Goal: Complete application form: Complete application form

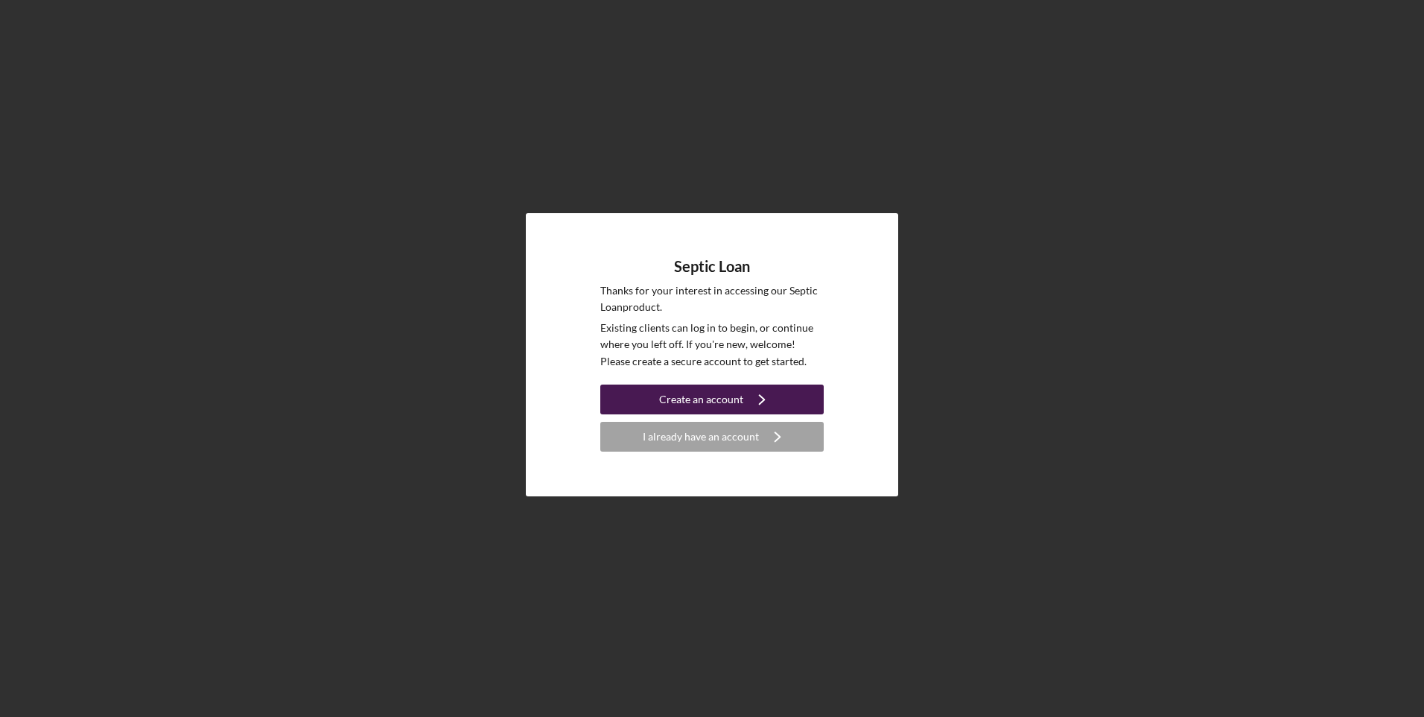
click at [712, 394] on div "Create an account" at bounding box center [701, 399] width 84 height 30
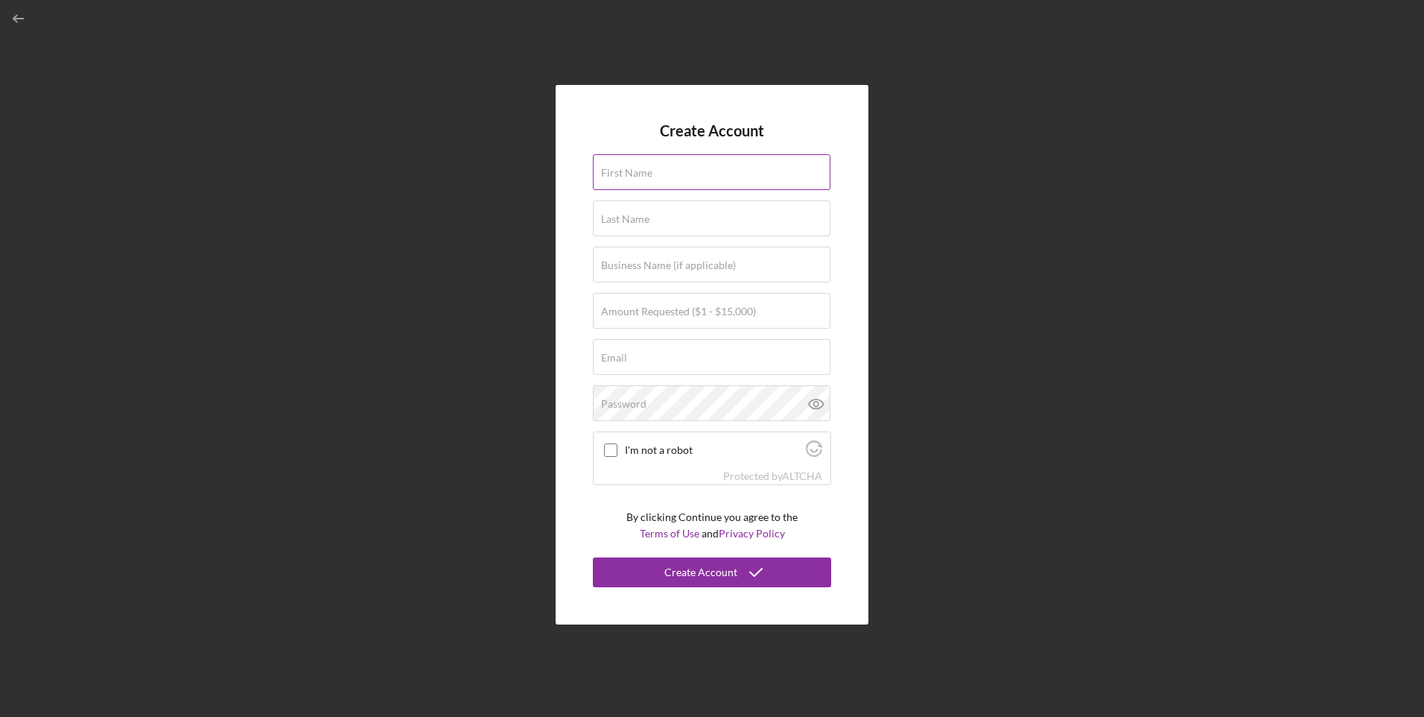
click at [637, 177] on label "First Name" at bounding box center [626, 173] width 51 height 12
click at [637, 177] on input "First Name" at bounding box center [712, 172] width 238 height 36
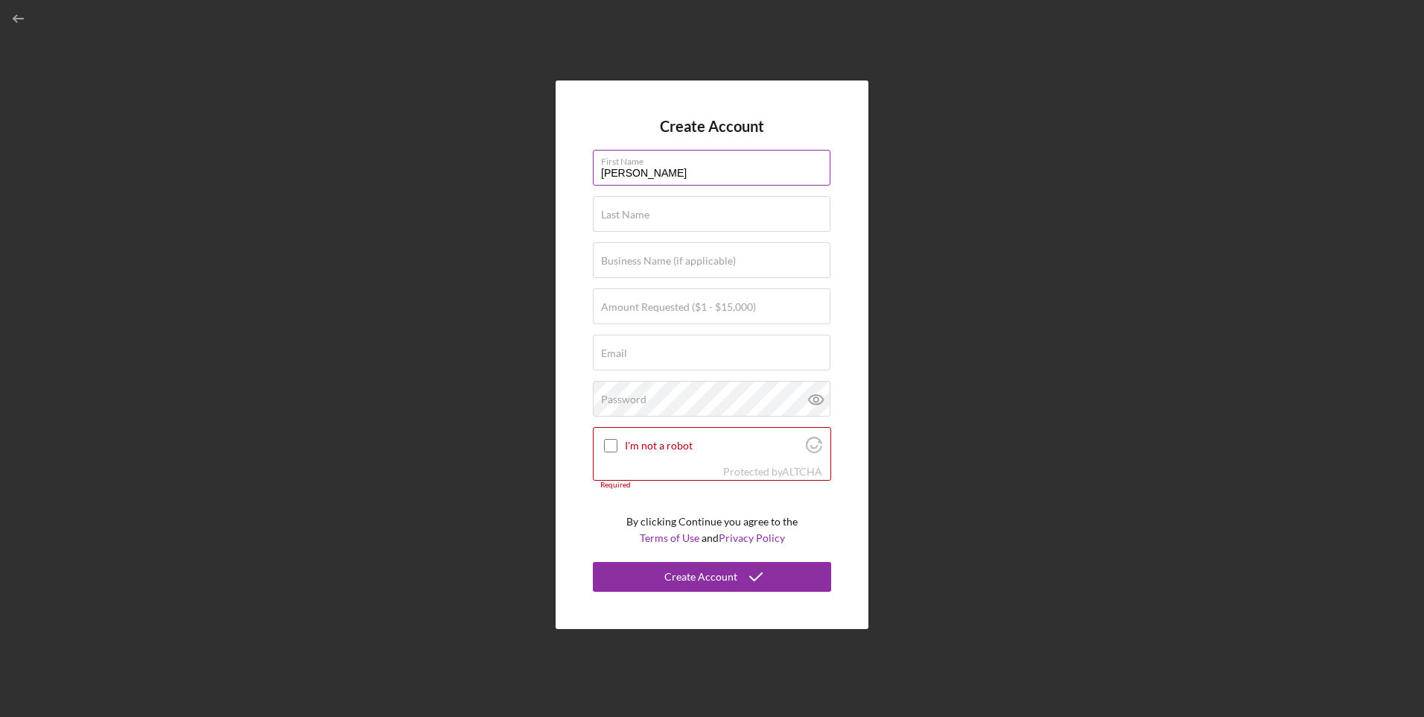
type input "[PERSON_NAME]"
type input "[EMAIL_ADDRESS][DOMAIN_NAME]"
click at [627, 263] on label "Business Name (if applicable)" at bounding box center [668, 261] width 135 height 12
click at [627, 263] on input "Business Name (if applicable)" at bounding box center [712, 260] width 238 height 36
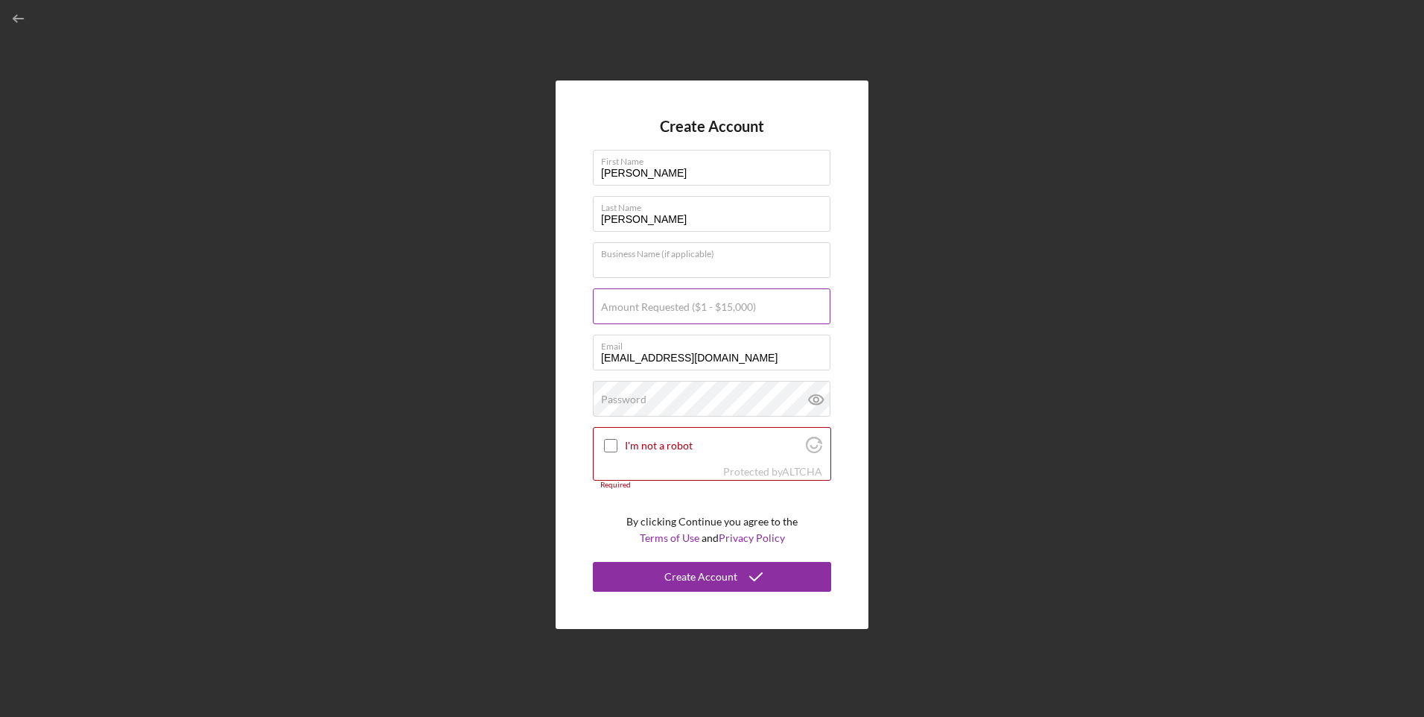
click at [650, 305] on label "Amount Requested ($1 - $15,000)" at bounding box center [678, 307] width 155 height 12
click at [650, 305] on input "Amount Requested ($1 - $15,000)" at bounding box center [712, 306] width 238 height 36
type input "$10,000"
click at [668, 396] on div "Password Icon/icon-validation-no At least 12 characters Icon/icon-validation-no…" at bounding box center [712, 399] width 238 height 37
click at [611, 443] on input "I'm not a robot" at bounding box center [610, 445] width 13 height 13
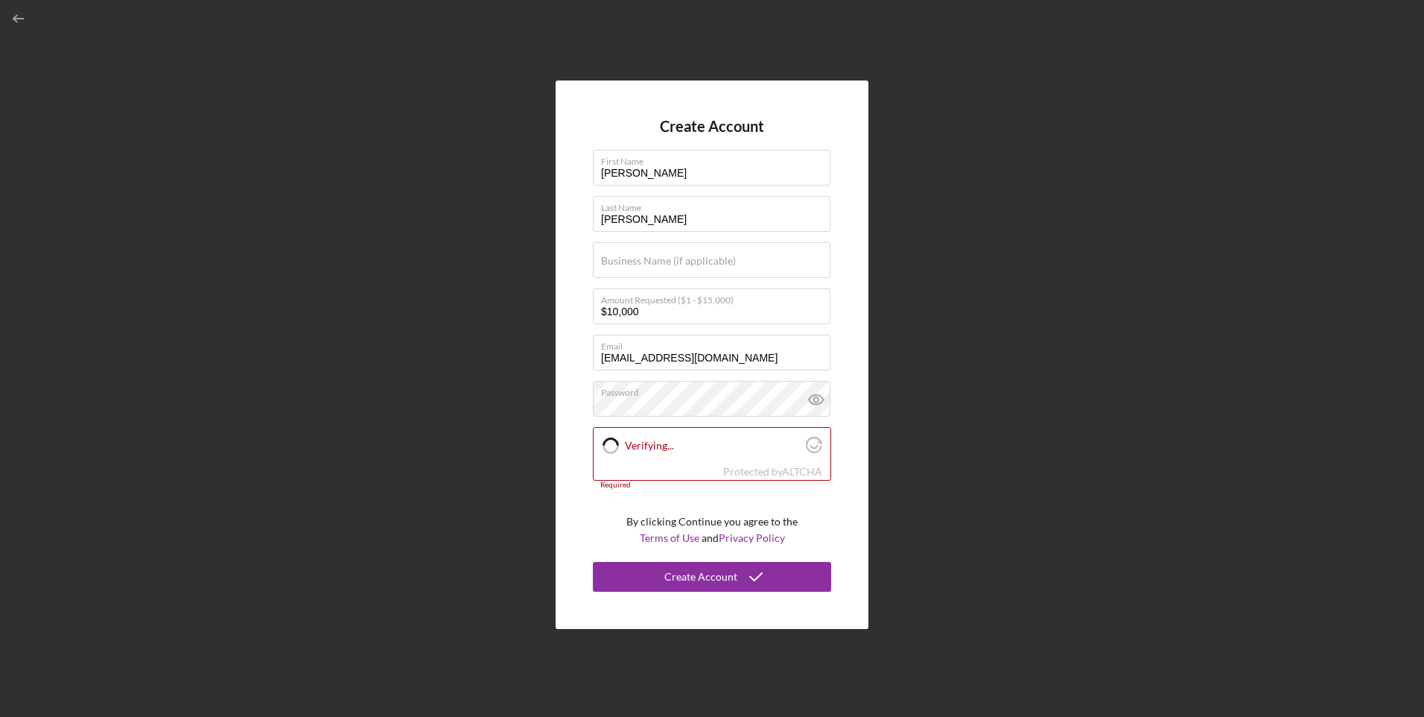
checkbox input "true"
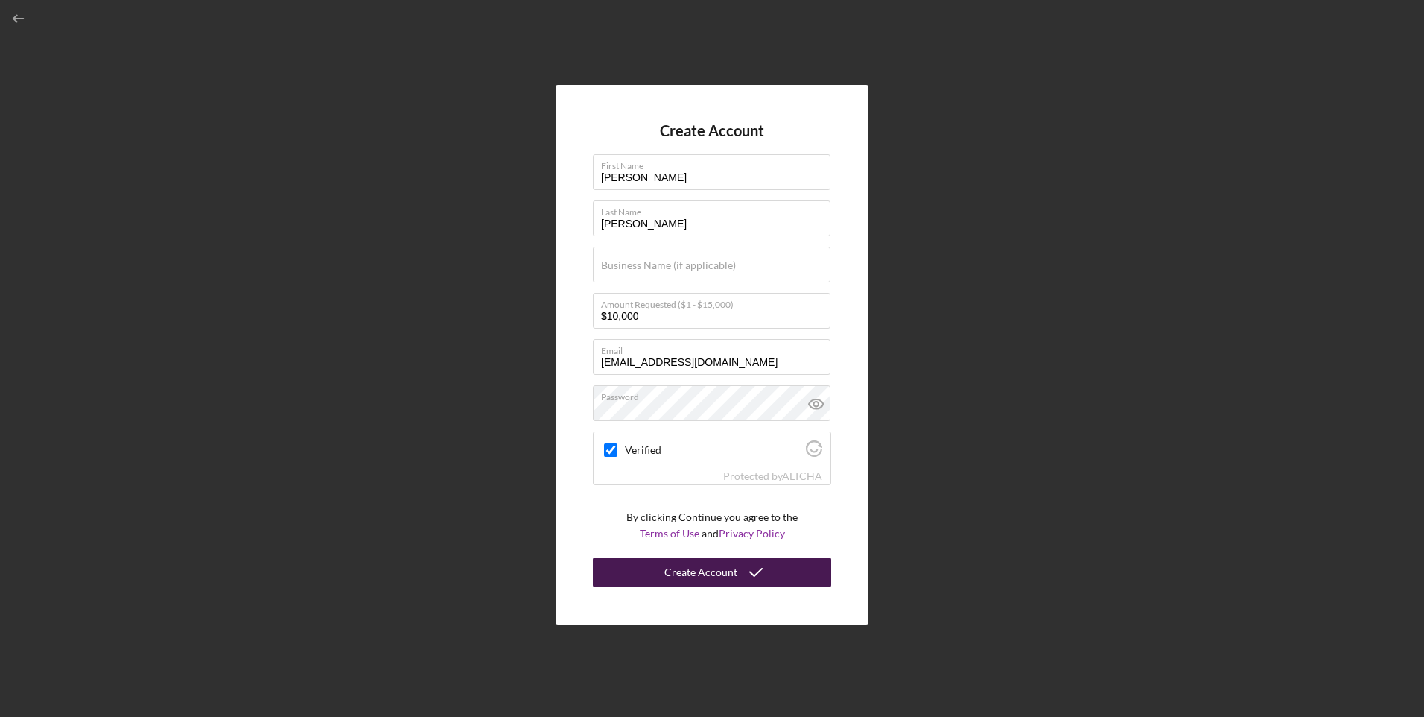
click at [734, 571] on div "Create Account" at bounding box center [700, 572] width 73 height 30
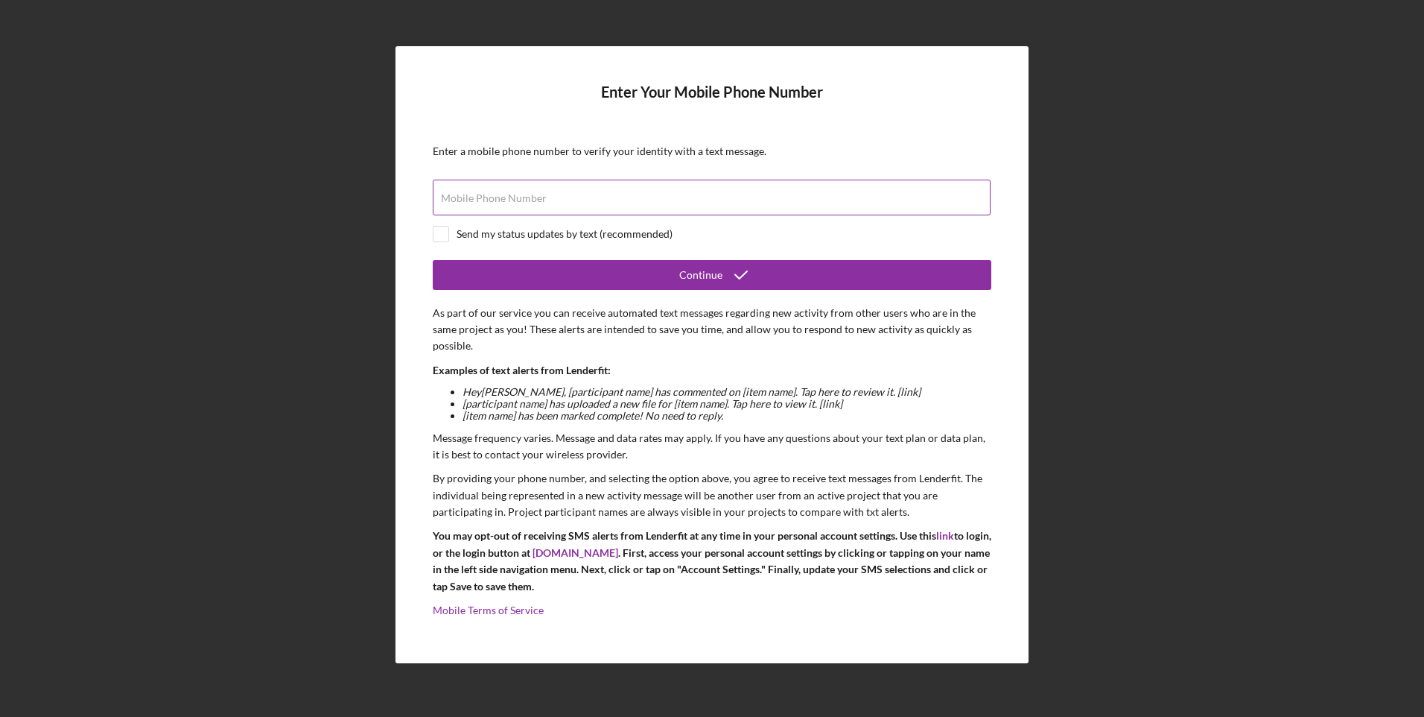
click at [494, 189] on div "Mobile Phone Number" at bounding box center [712, 198] width 559 height 37
type input "[PHONE_NUMBER]"
click at [445, 232] on input "checkbox" at bounding box center [441, 233] width 15 height 15
checkbox input "true"
click at [639, 291] on form "Enter Your Mobile Phone Number Enter a mobile phone number to verify your ident…" at bounding box center [712, 354] width 559 height 543
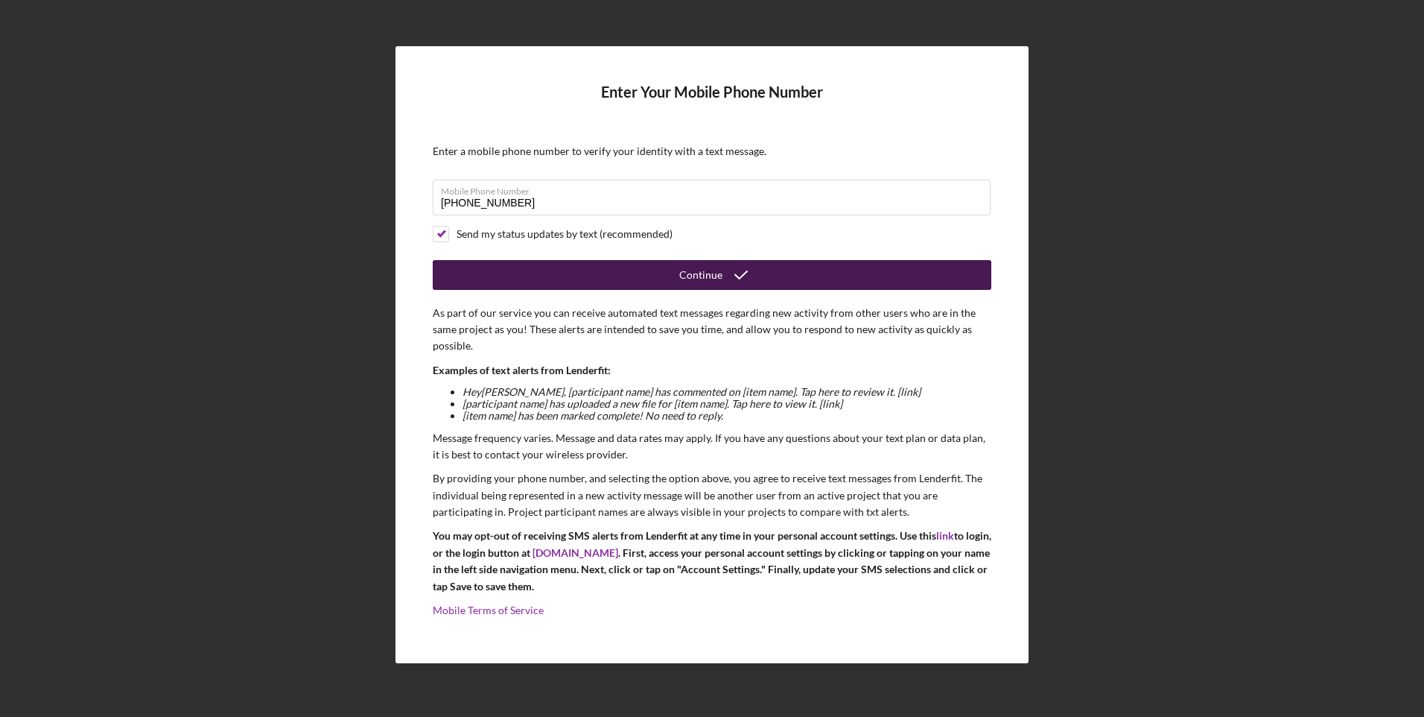
click at [723, 279] on icon "submit" at bounding box center [741, 274] width 37 height 37
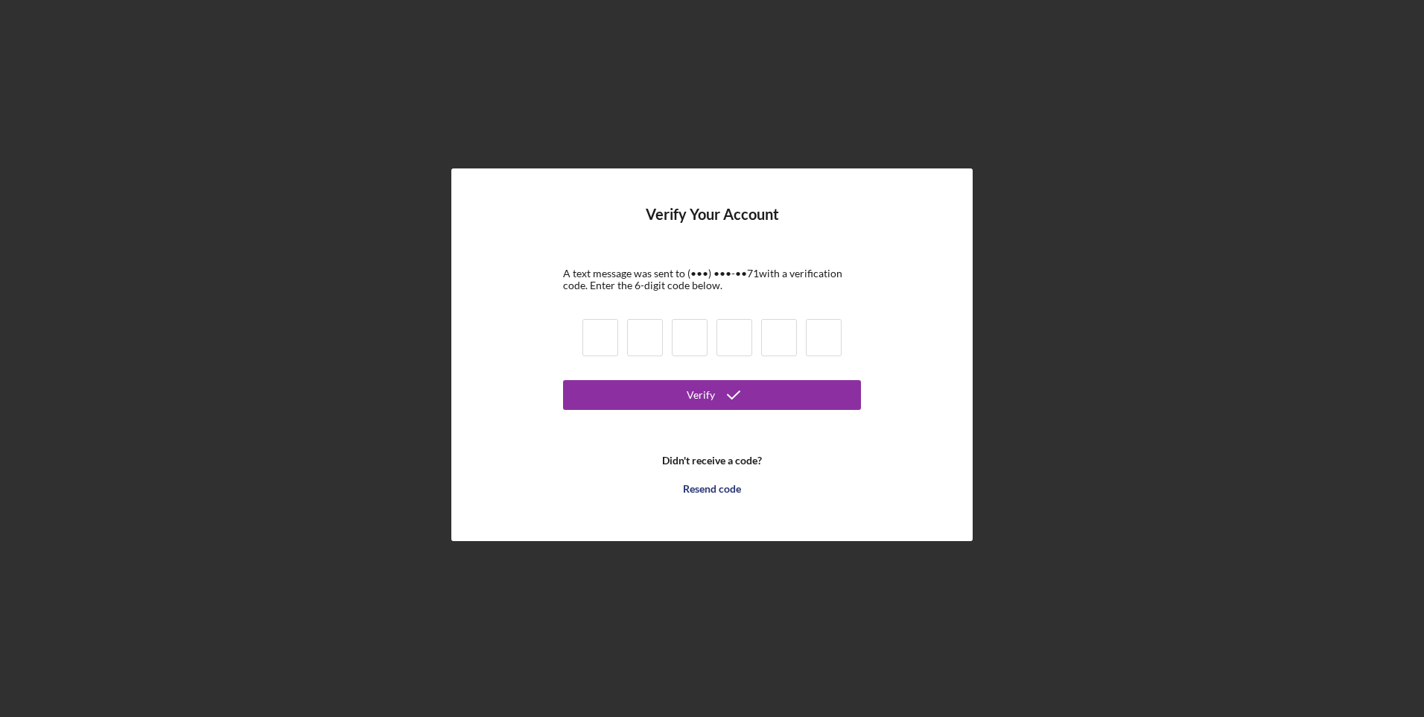
click at [609, 341] on input at bounding box center [601, 337] width 36 height 37
type input "7"
type input "1"
type input "2"
type input "6"
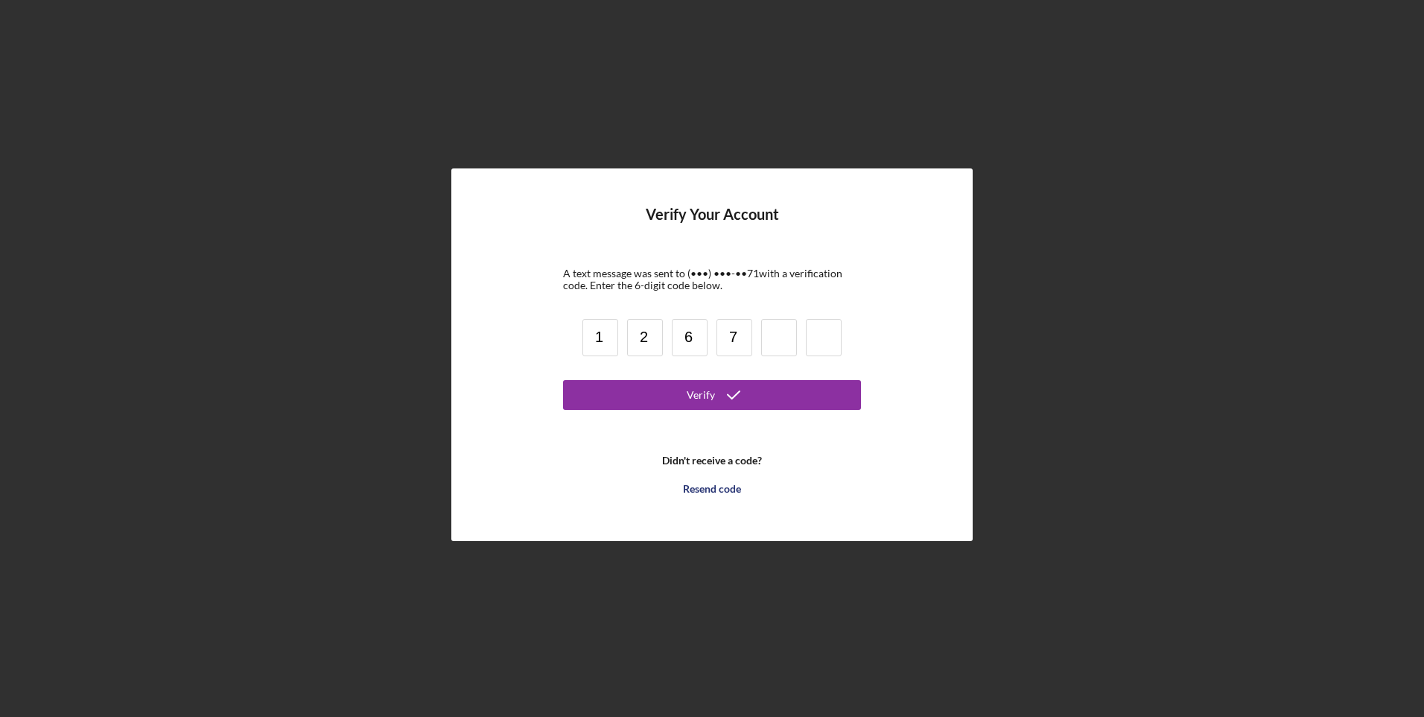
type input "7"
type input "9"
type input "1"
click at [666, 404] on button "Verify" at bounding box center [712, 395] width 298 height 30
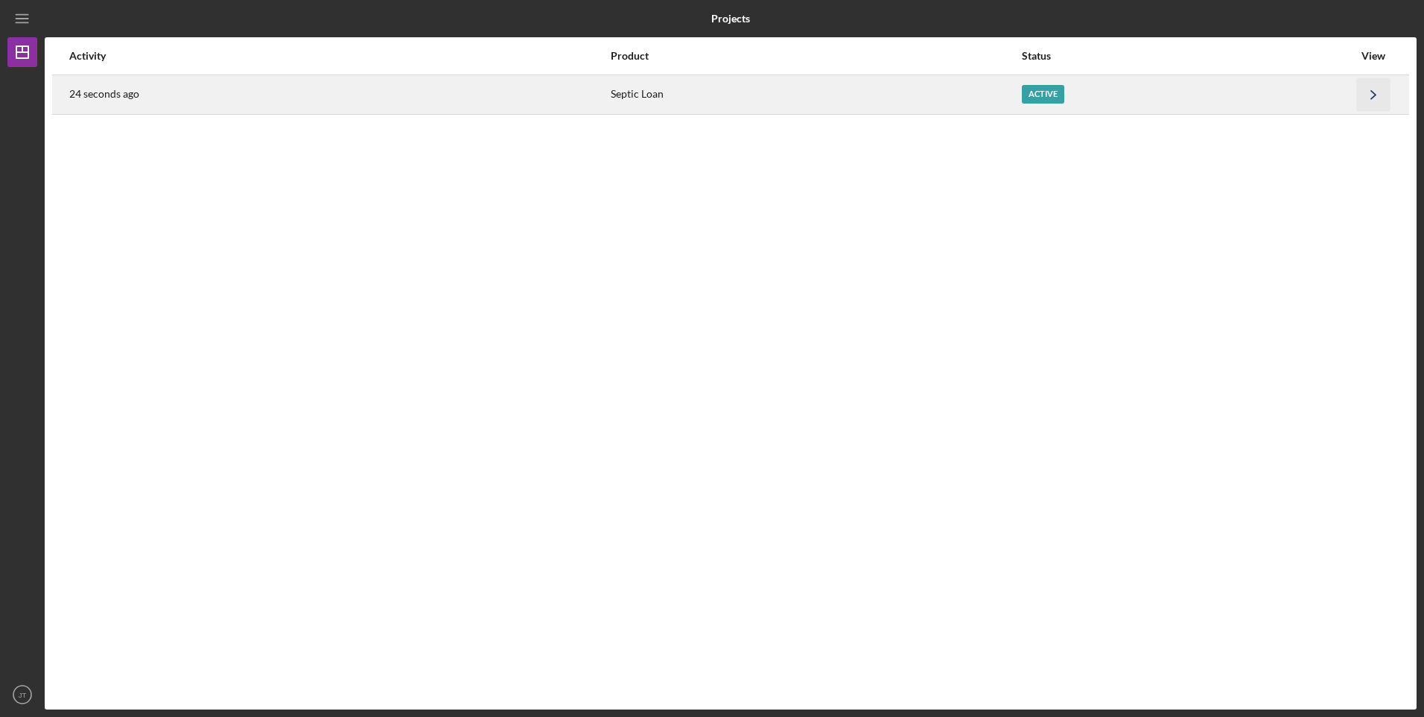
click at [1371, 89] on icon "Icon/Navigate" at bounding box center [1374, 94] width 34 height 34
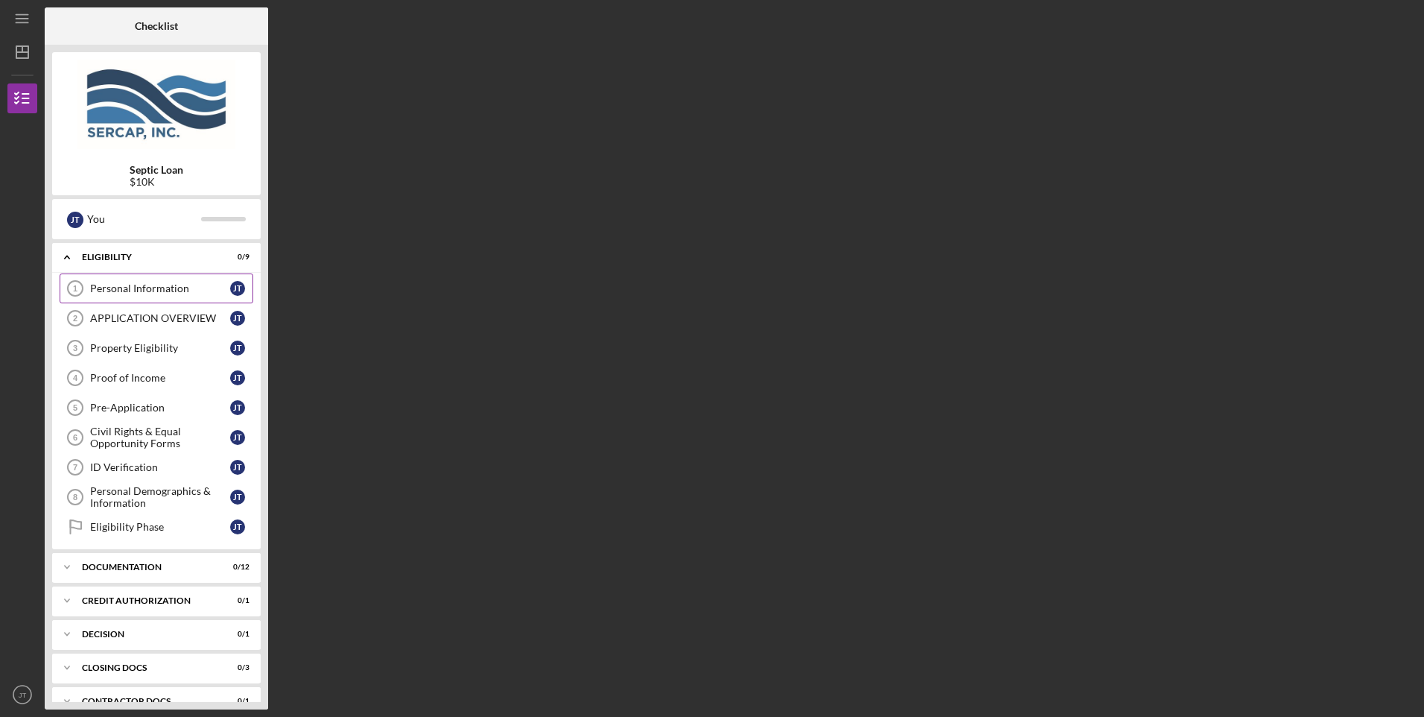
click at [153, 281] on link "Personal Information 1 Personal Information [PERSON_NAME]" at bounding box center [157, 288] width 194 height 30
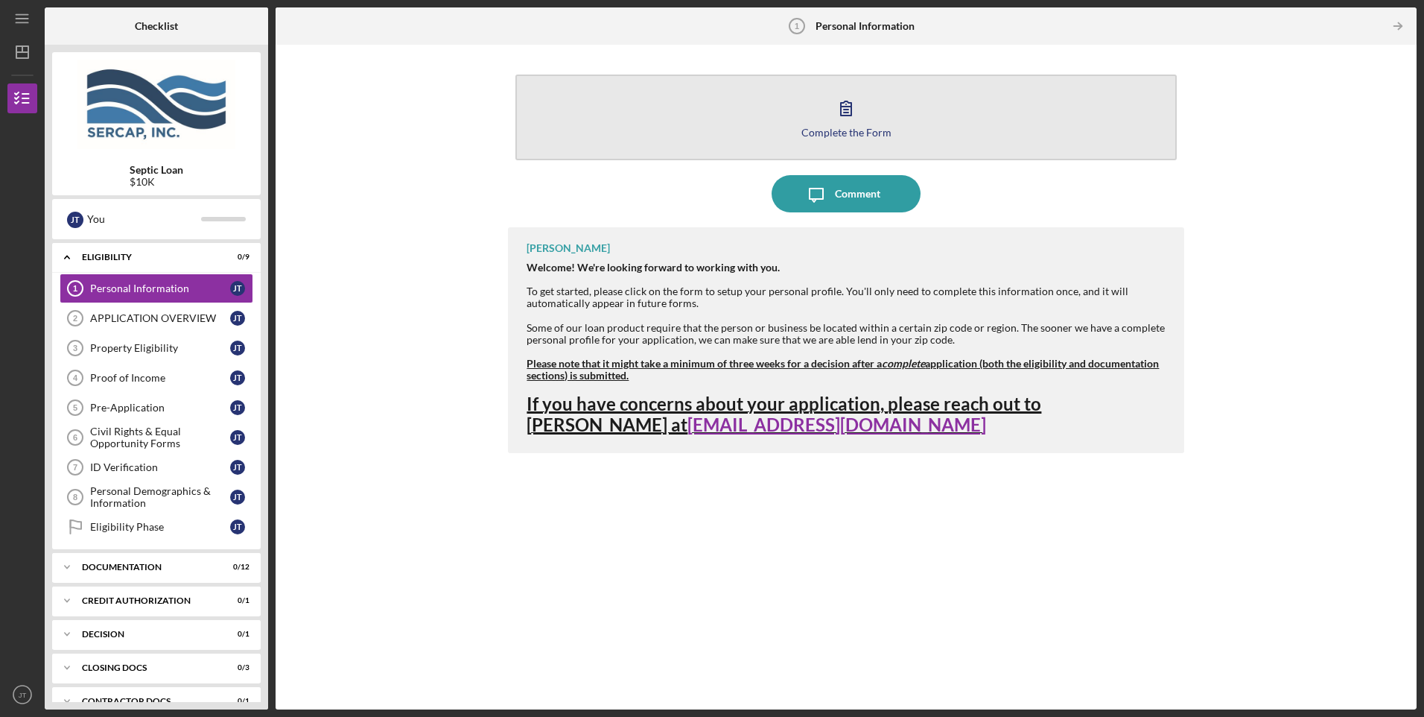
click at [836, 127] on div "Complete the Form" at bounding box center [846, 132] width 90 height 11
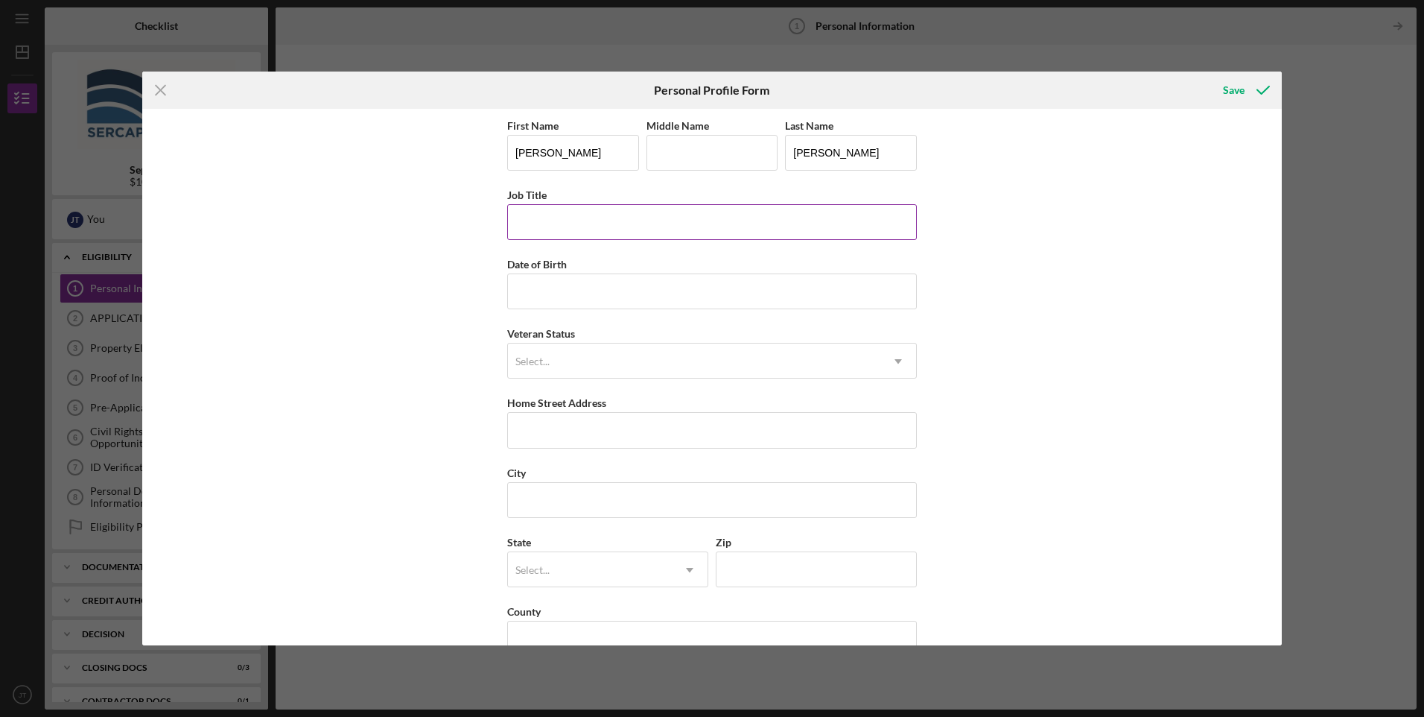
click at [524, 213] on input "Job Title" at bounding box center [712, 222] width 410 height 36
type input "PC/Network Technician 2"
type input "[DATE]"
click at [713, 366] on div "Select..." at bounding box center [694, 361] width 372 height 34
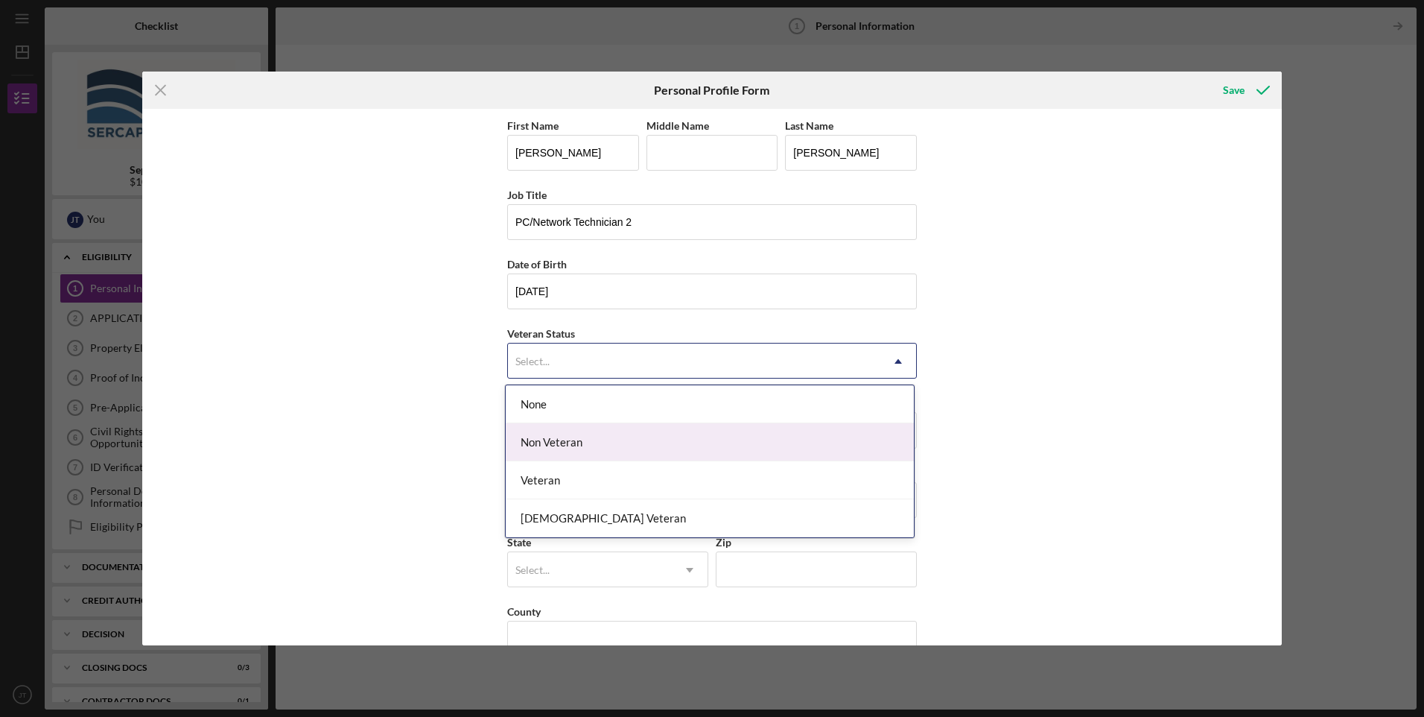
click at [683, 435] on div "Non Veteran" at bounding box center [710, 442] width 408 height 38
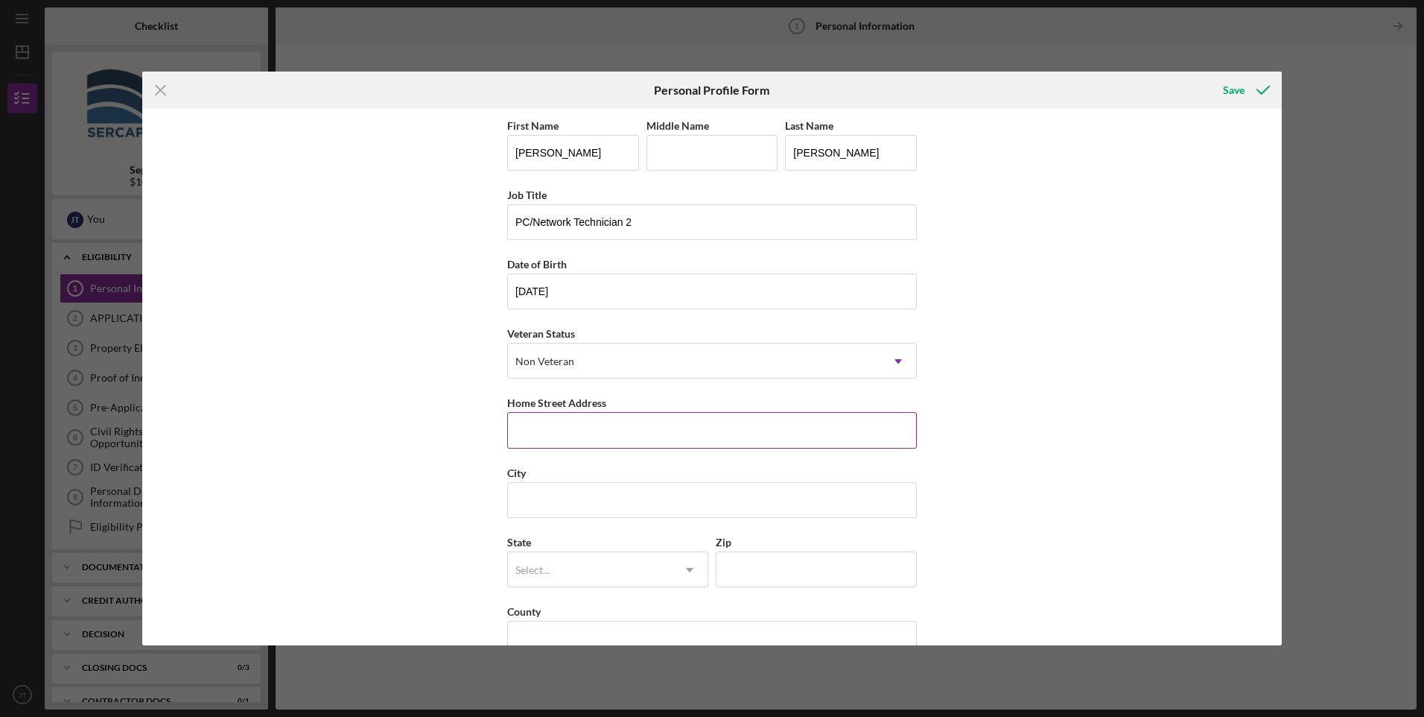
click at [562, 434] on input "Home Street Address" at bounding box center [712, 430] width 410 height 36
type input "[STREET_ADDRESS]"
type input "06339"
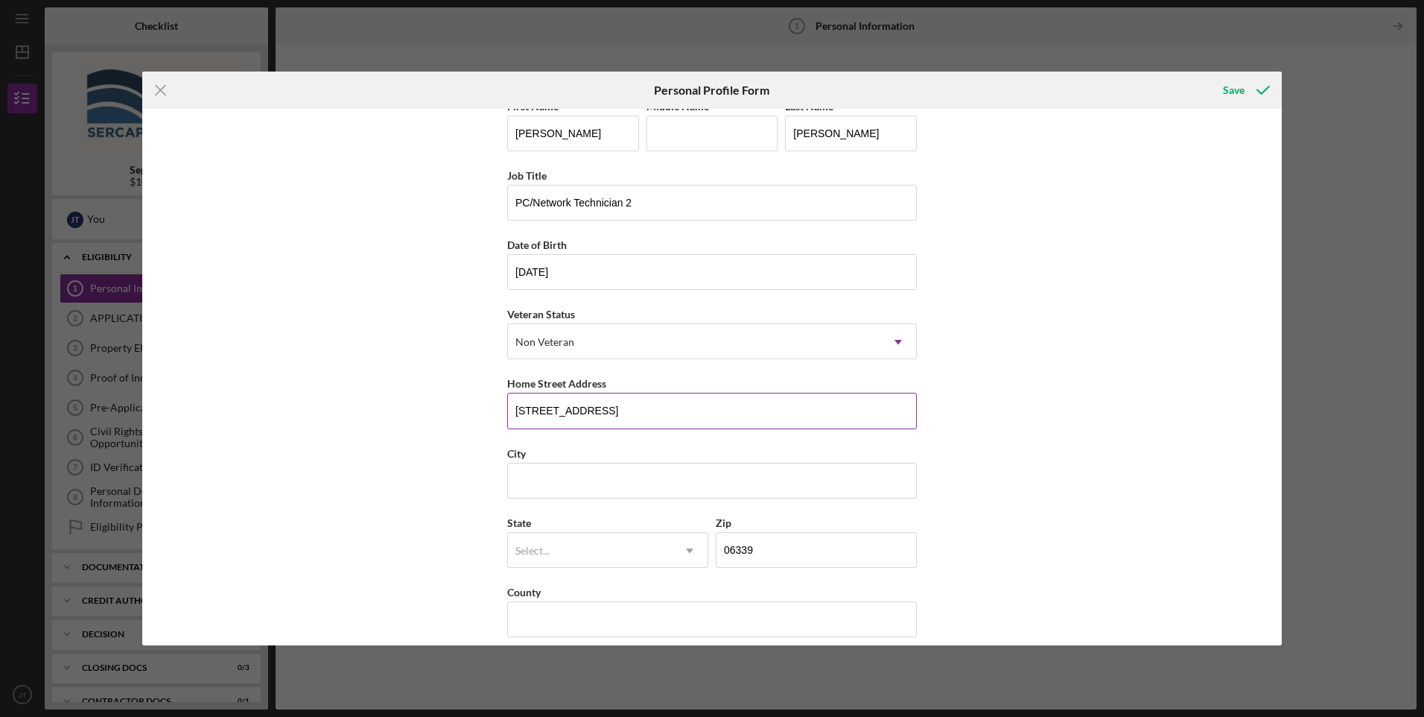
scroll to position [34, 0]
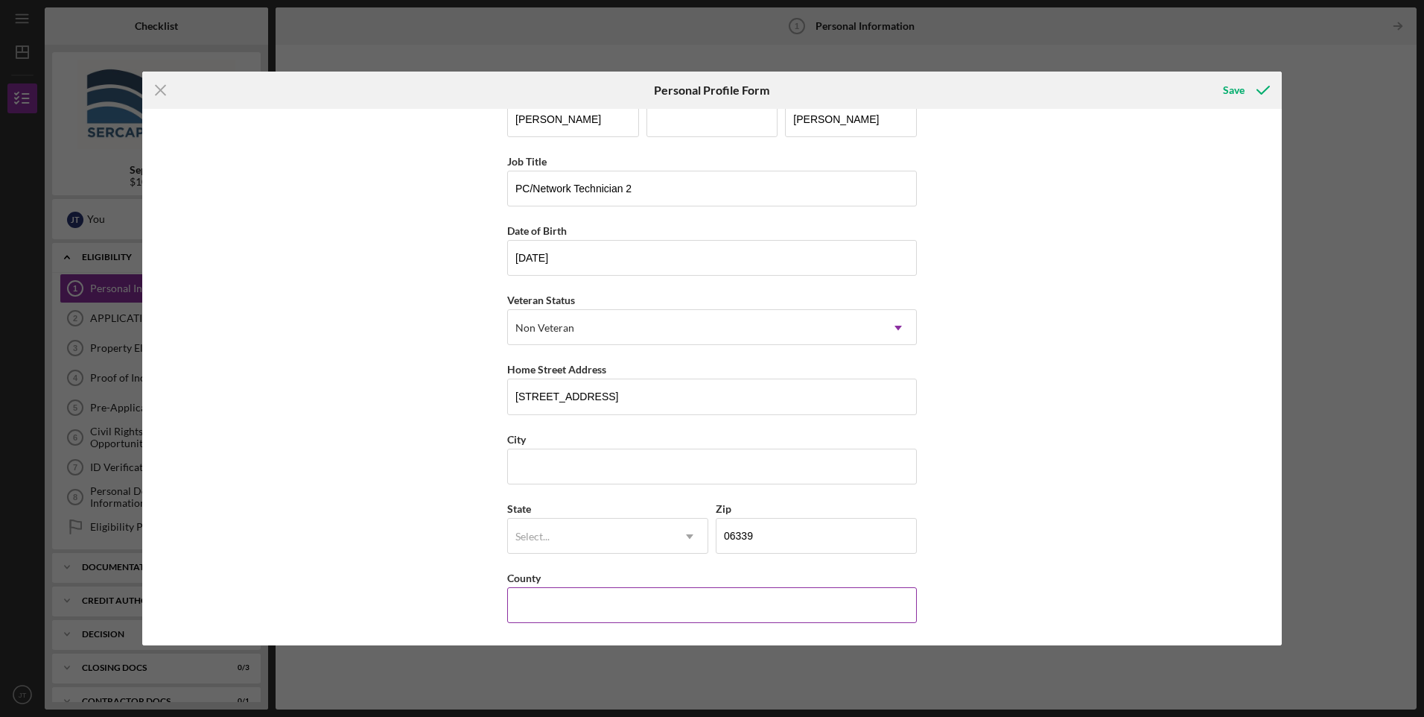
click at [532, 597] on input "County" at bounding box center [712, 605] width 410 height 36
type input "[GEOGRAPHIC_DATA]"
click at [570, 463] on input "City" at bounding box center [712, 466] width 410 height 36
type input "Ledyard"
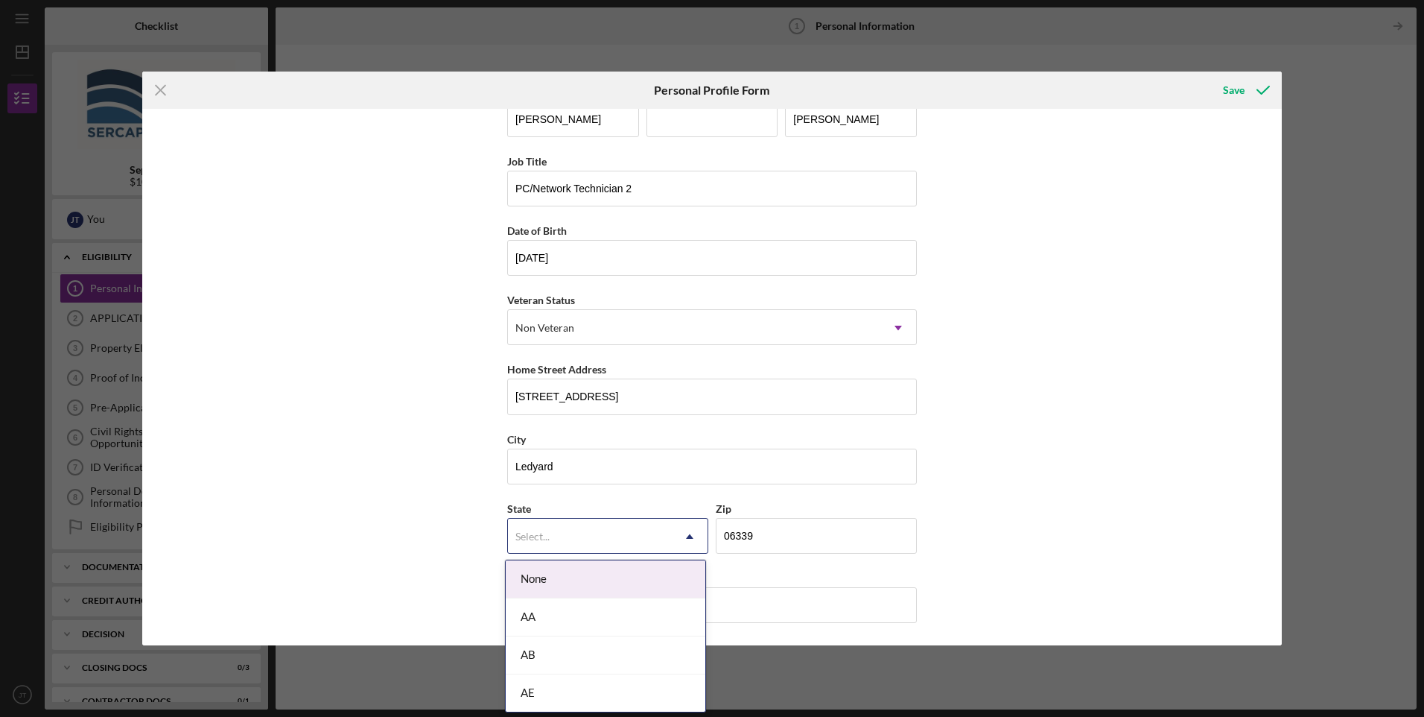
click at [536, 531] on div "Select..." at bounding box center [532, 536] width 34 height 12
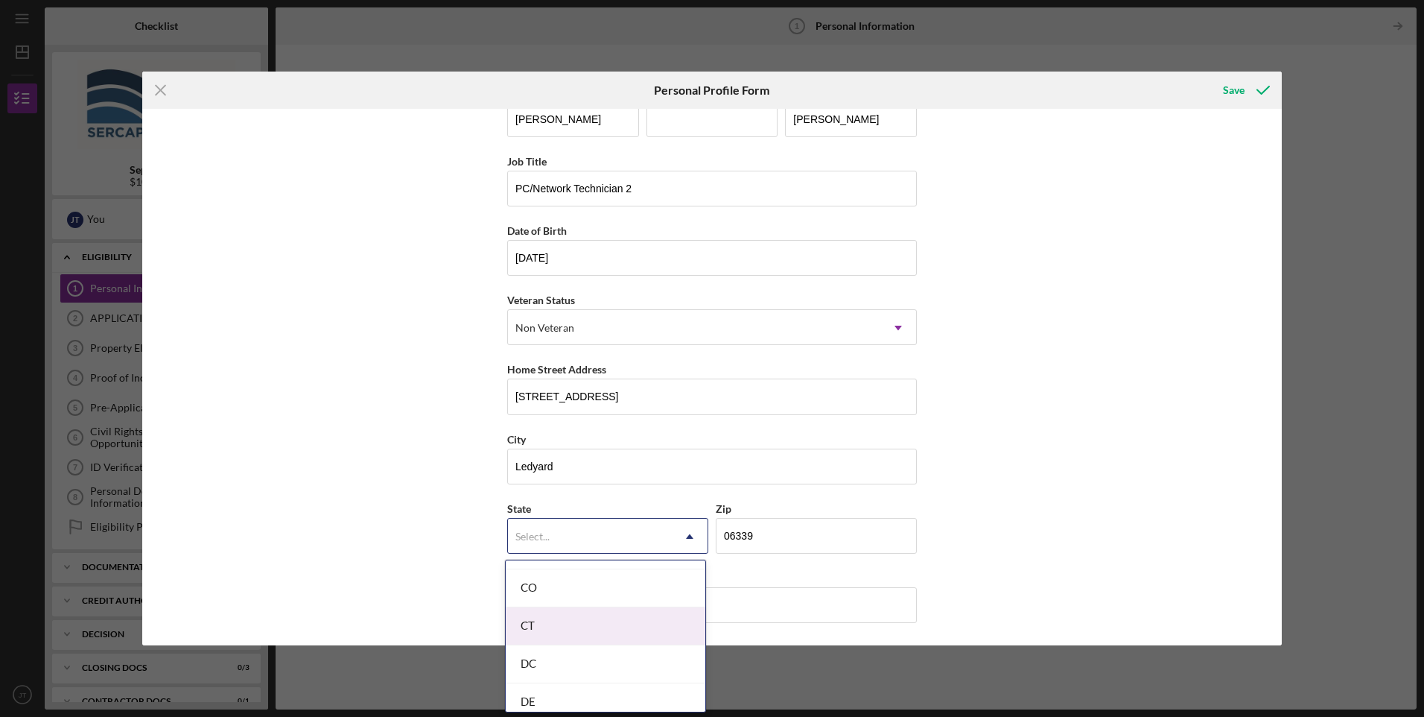
click at [550, 625] on div "CT" at bounding box center [606, 626] width 200 height 38
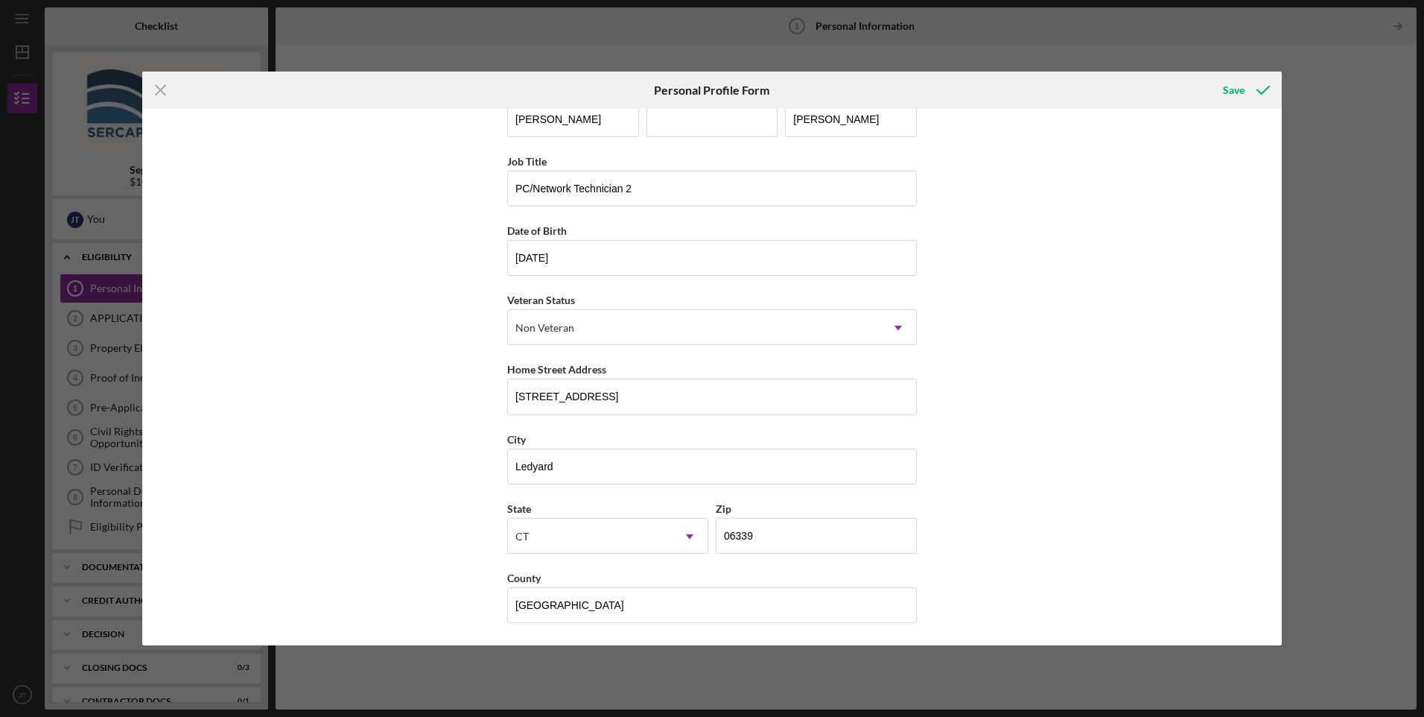
scroll to position [0, 0]
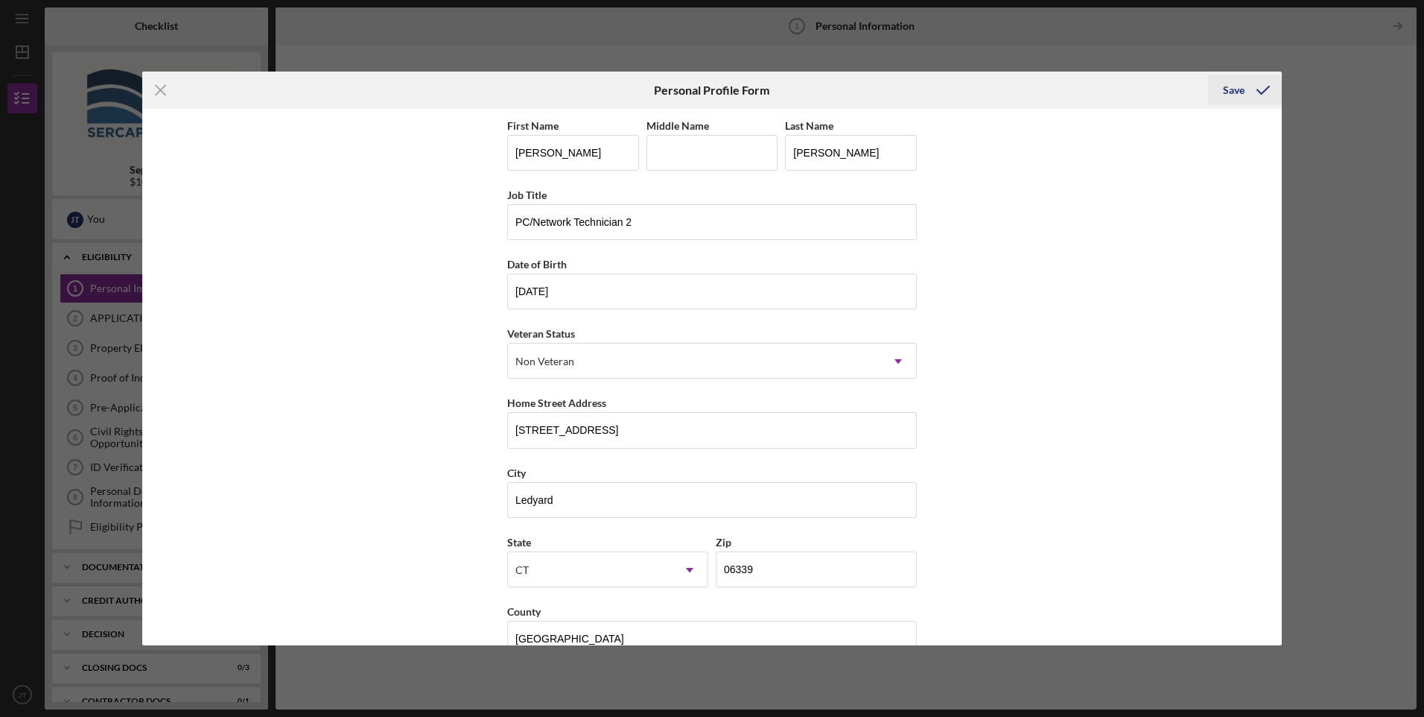
click at [1247, 83] on icon "submit" at bounding box center [1263, 90] width 37 height 37
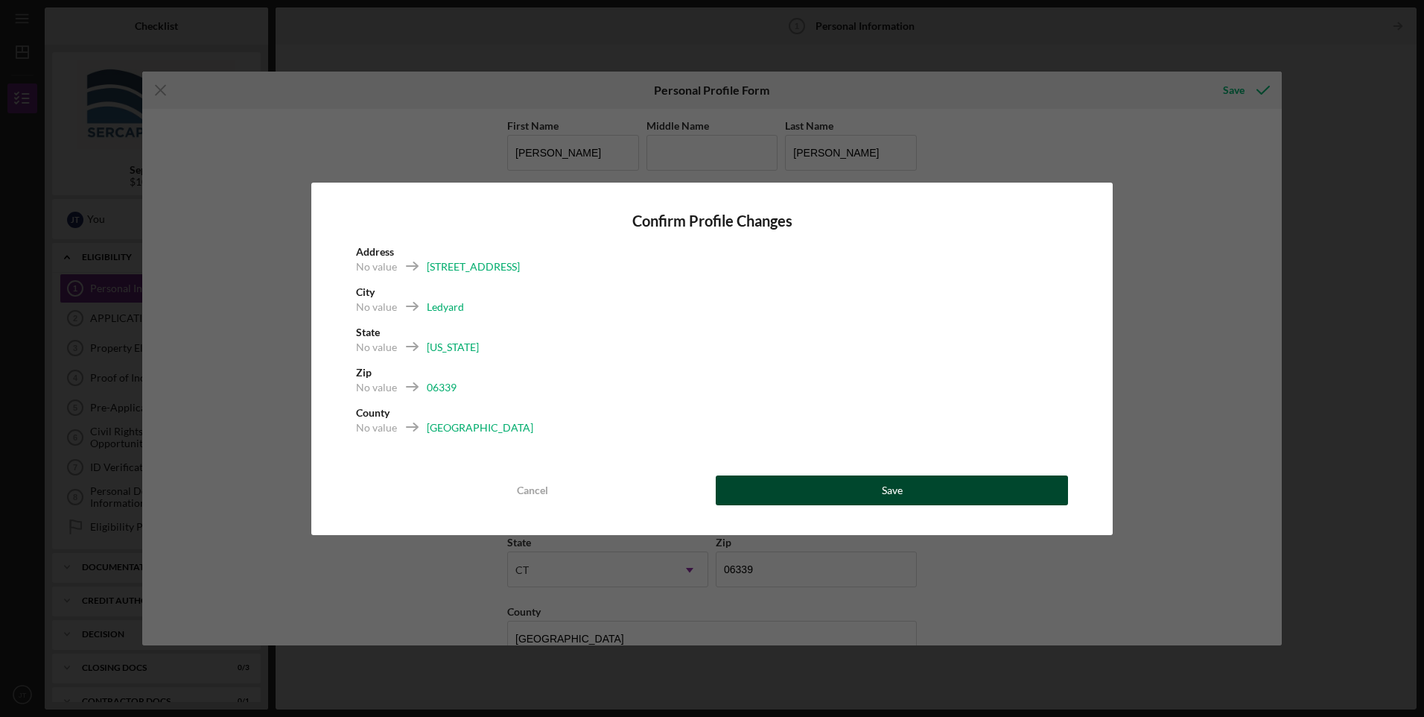
click at [930, 497] on button "Save" at bounding box center [892, 490] width 352 height 30
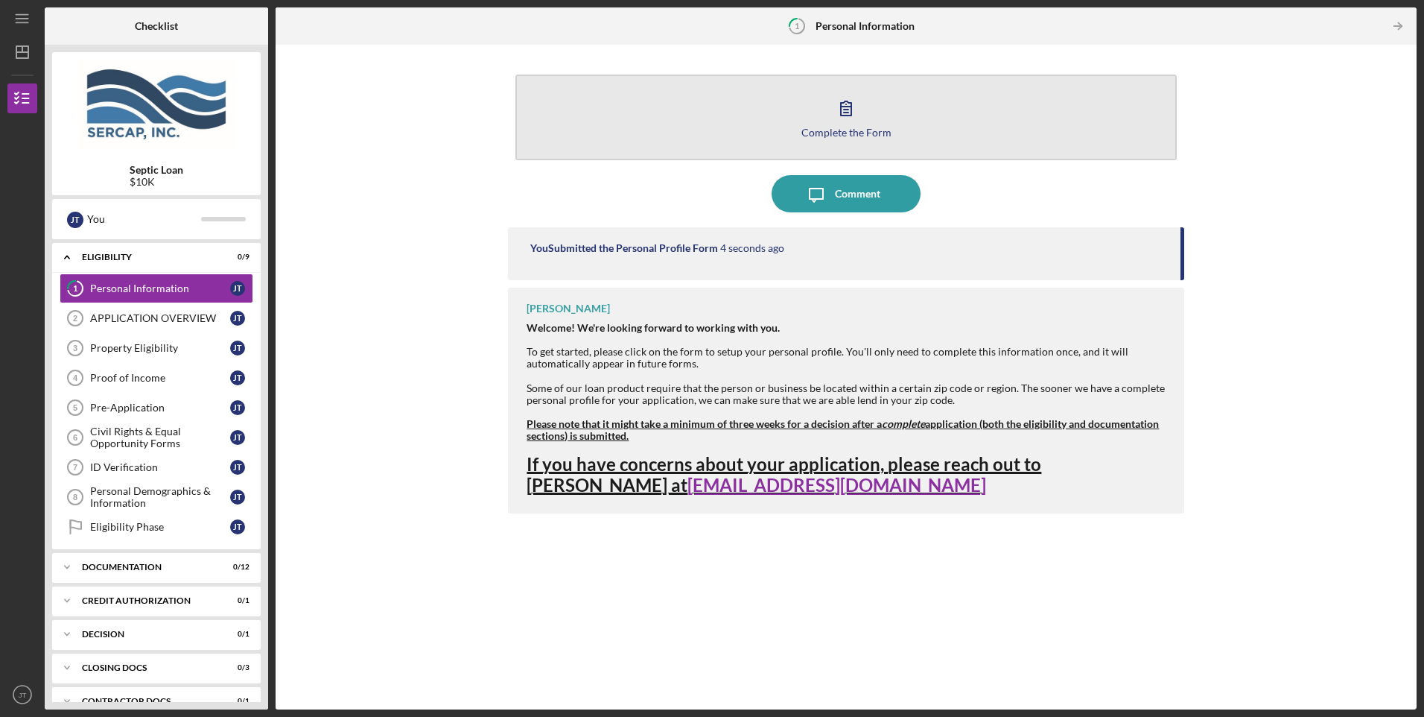
click at [832, 127] on div "Complete the Form" at bounding box center [846, 132] width 90 height 11
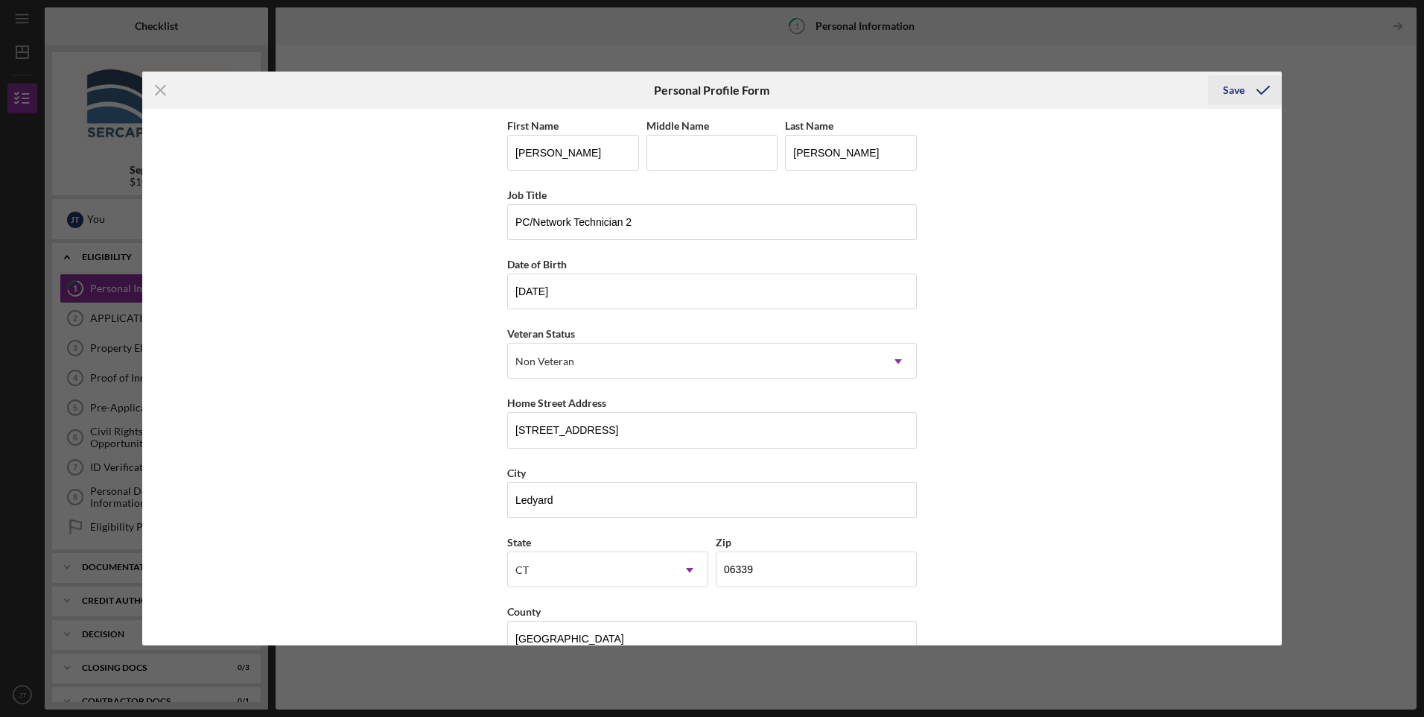
click at [1243, 87] on div "Save" at bounding box center [1234, 90] width 22 height 30
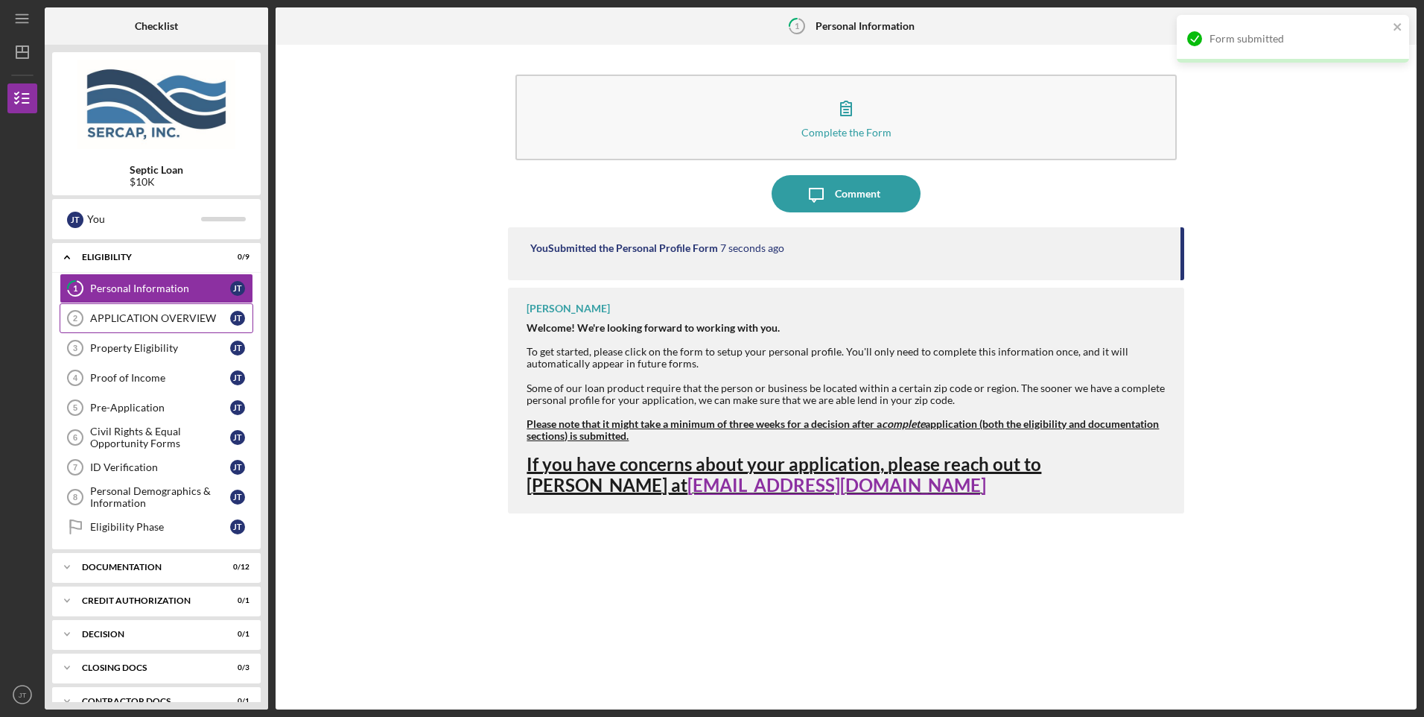
click at [187, 317] on div "APPLICATION OVERVIEW" at bounding box center [160, 318] width 140 height 12
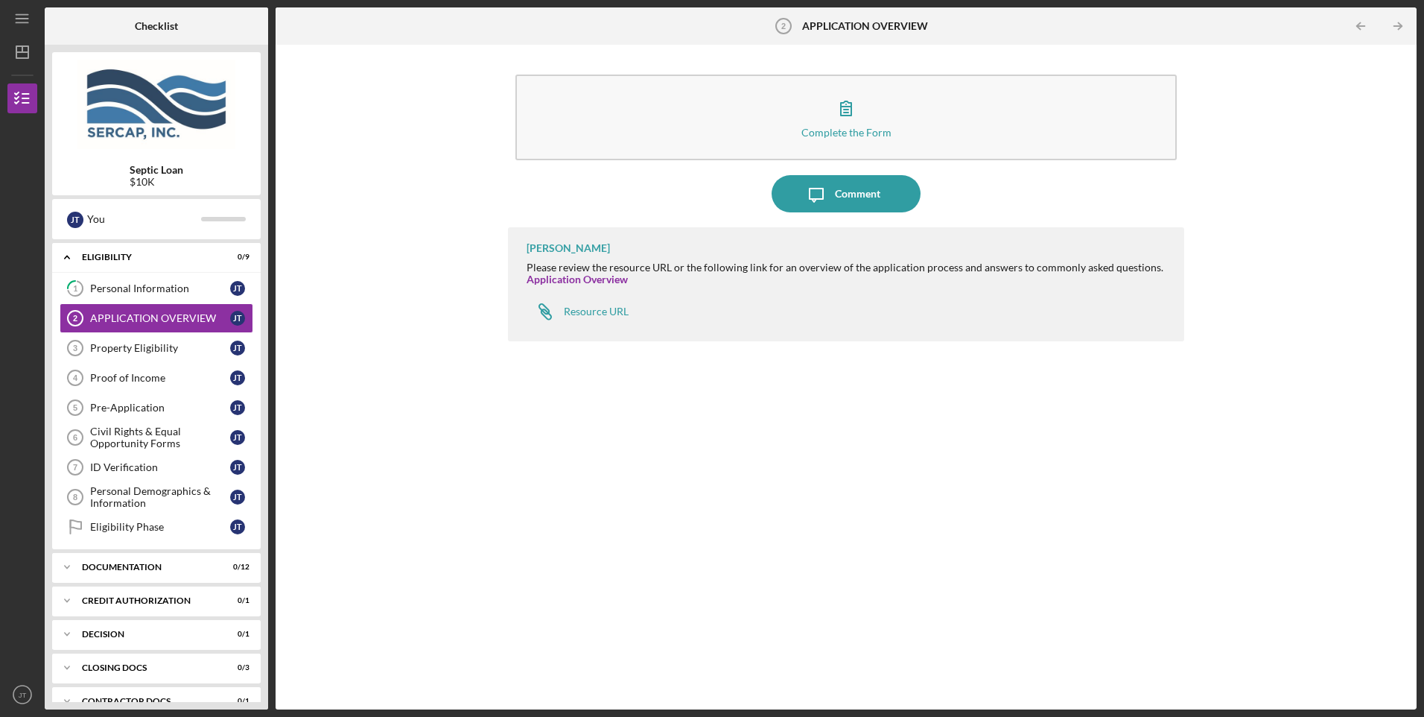
drag, startPoint x: 857, startPoint y: 201, endPoint x: 1376, endPoint y: 168, distance: 520.2
click at [1376, 168] on div "Complete the Form Form Icon/Message Comment [PERSON_NAME] Please review the res…" at bounding box center [846, 377] width 1126 height 650
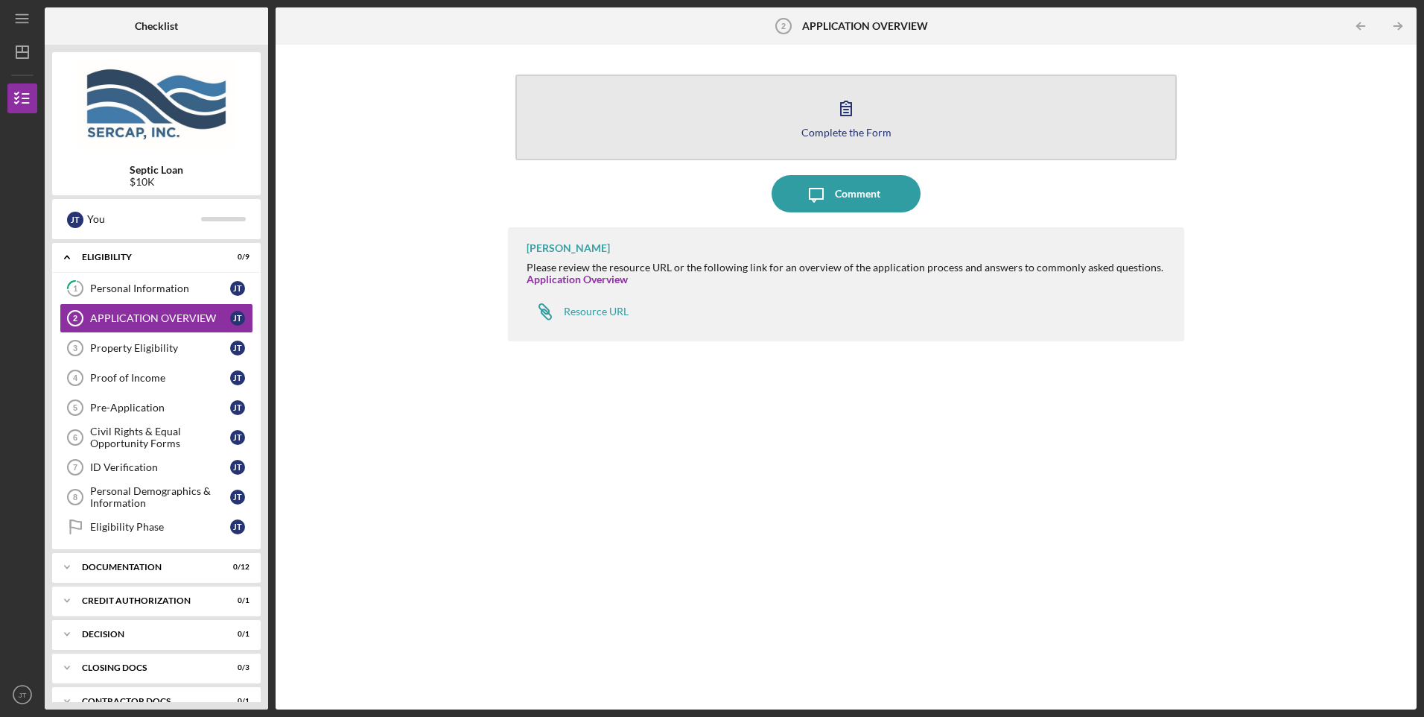
click at [874, 100] on button "Complete the Form Form" at bounding box center [845, 117] width 661 height 86
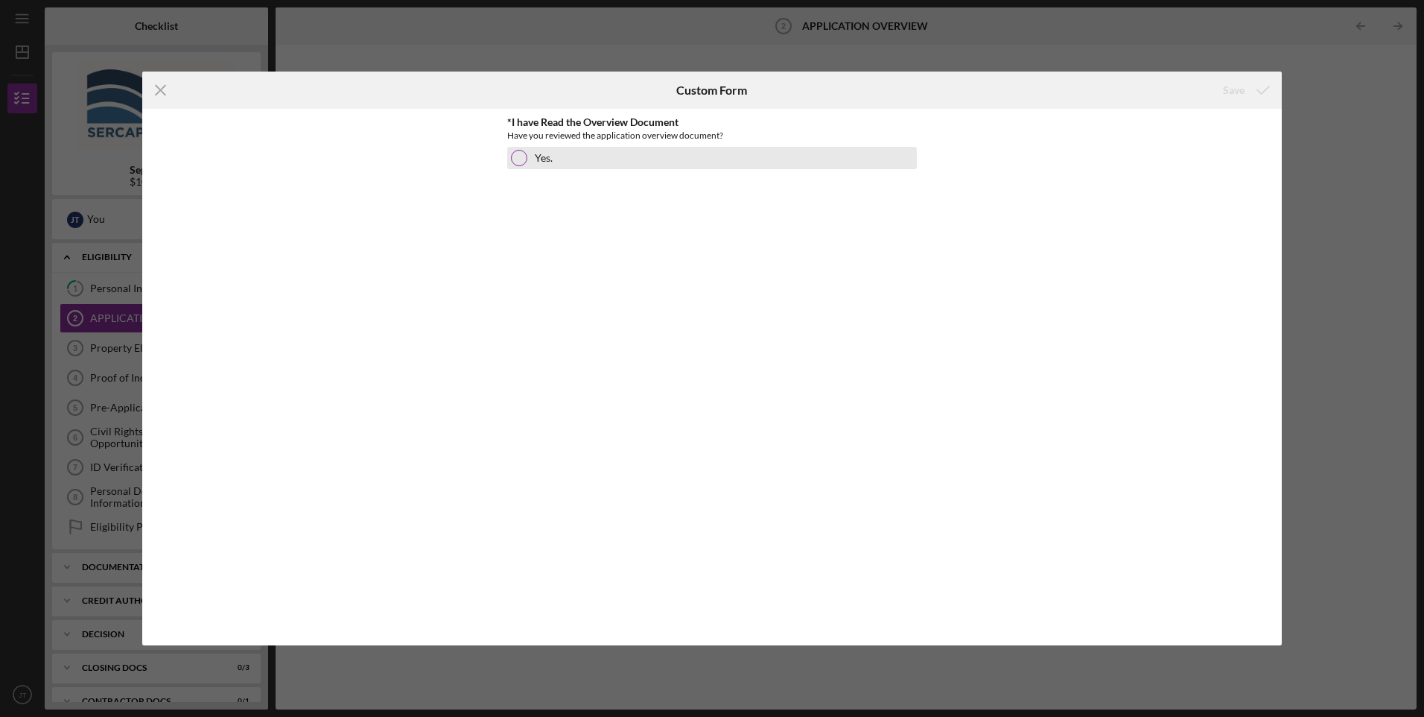
click at [531, 159] on div "Yes." at bounding box center [712, 158] width 410 height 22
click at [1248, 89] on icon "submit" at bounding box center [1263, 90] width 37 height 37
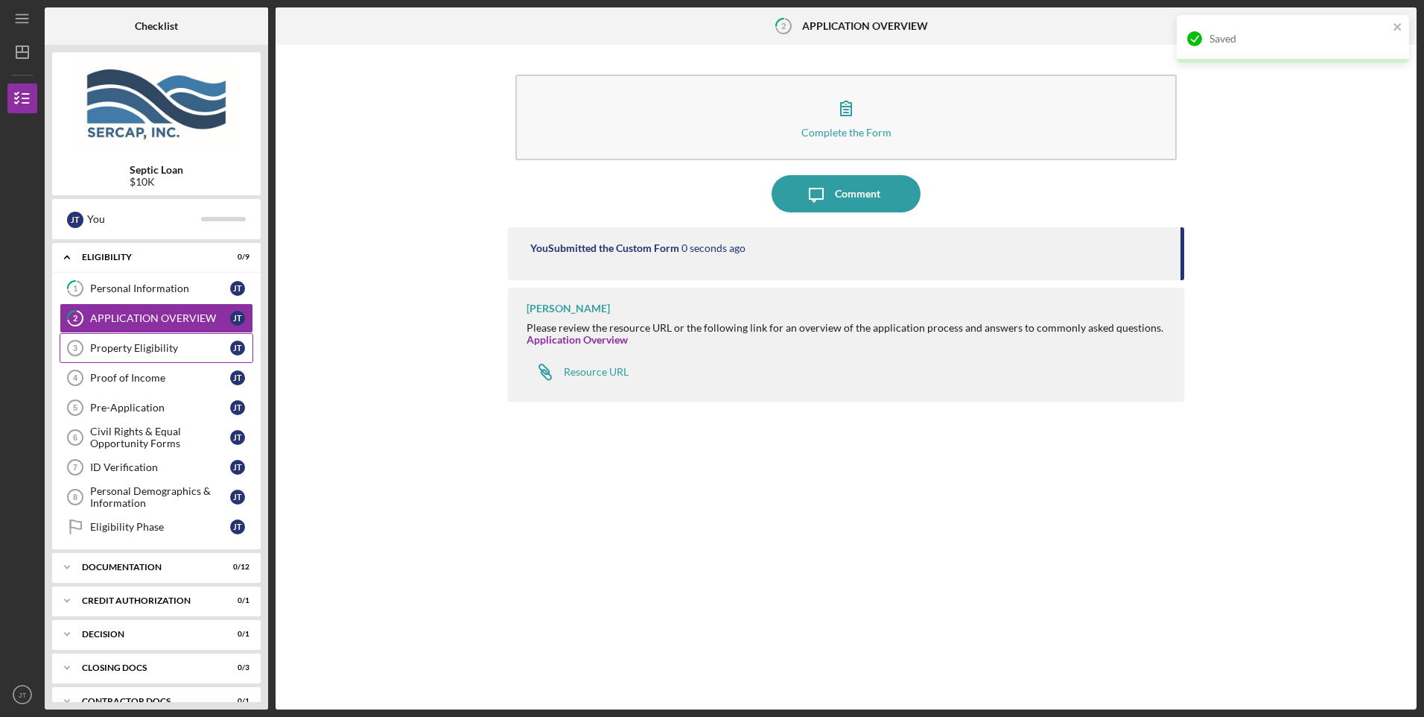
click at [140, 346] on div "Property Eligibility" at bounding box center [160, 348] width 140 height 12
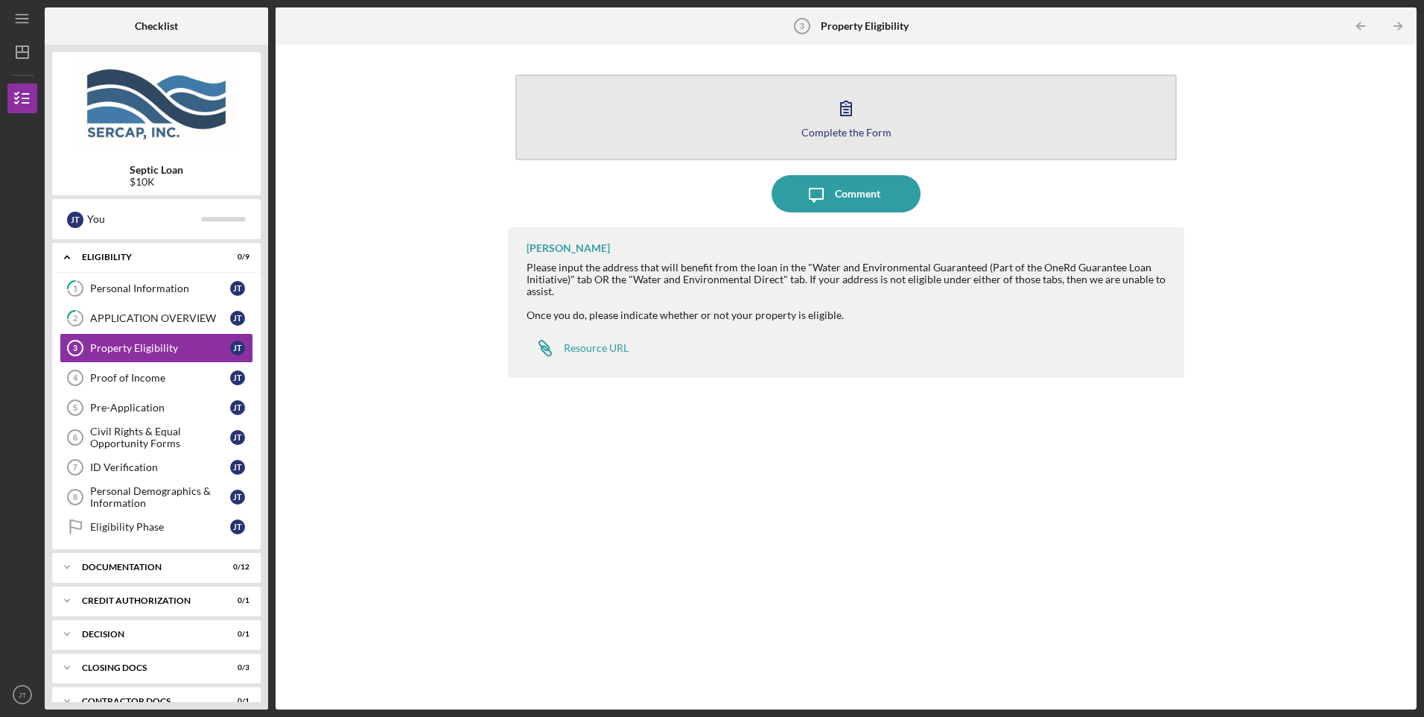
click at [843, 123] on icon "button" at bounding box center [846, 107] width 37 height 37
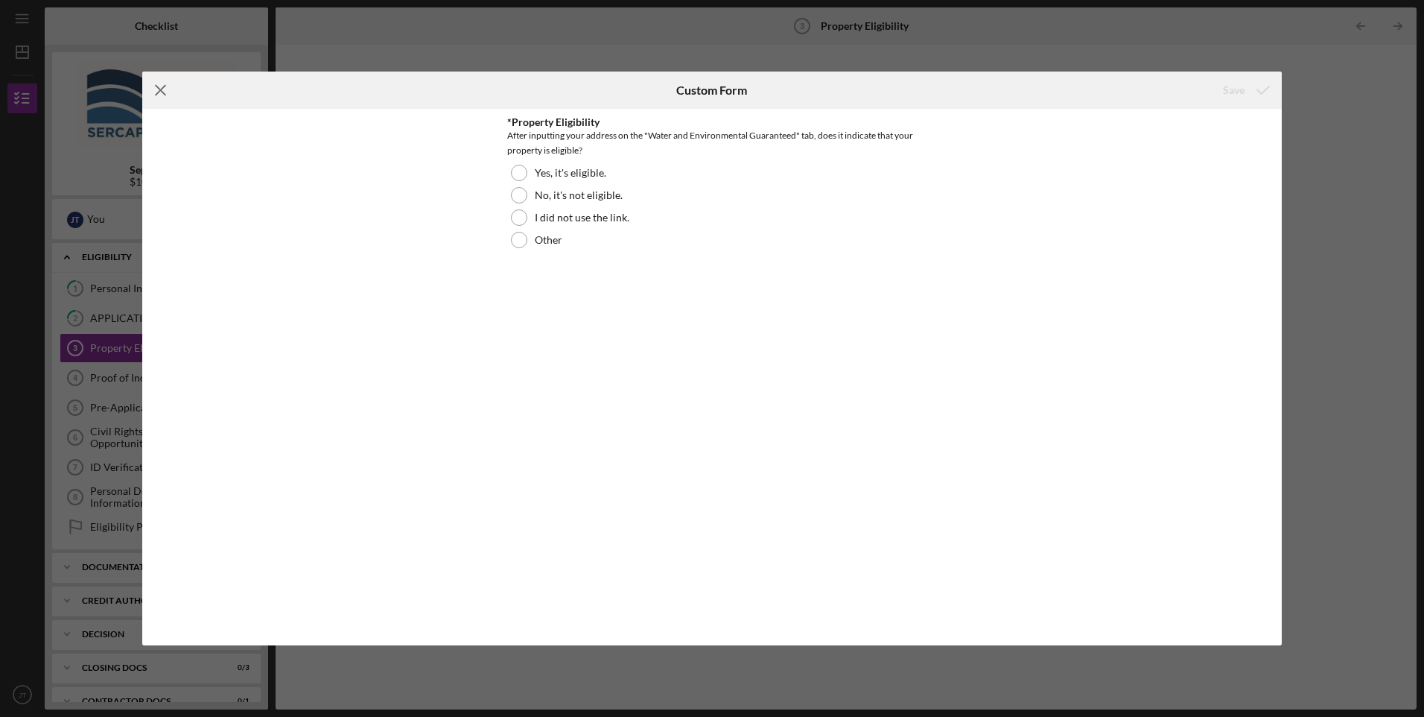
click at [167, 94] on icon "Icon/Menu Close" at bounding box center [160, 90] width 37 height 37
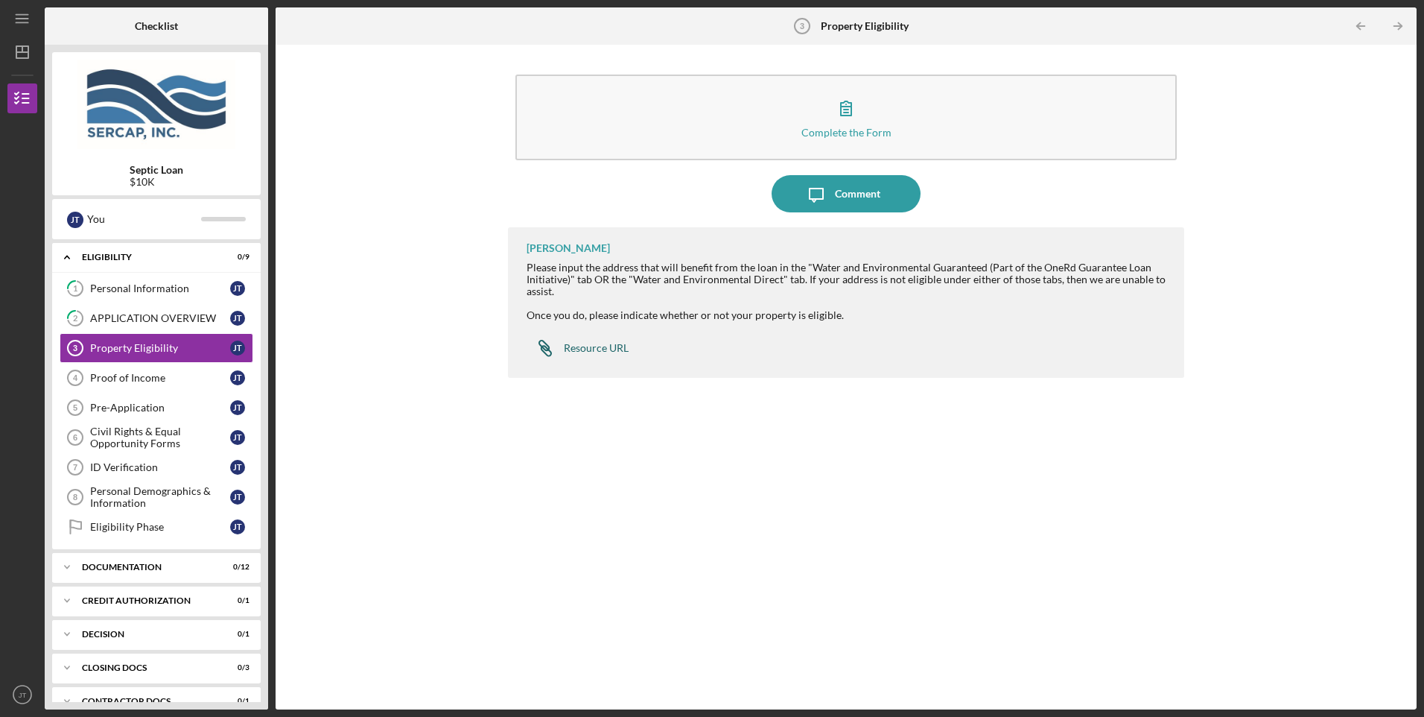
click at [609, 349] on div "Resource URL" at bounding box center [596, 348] width 65 height 12
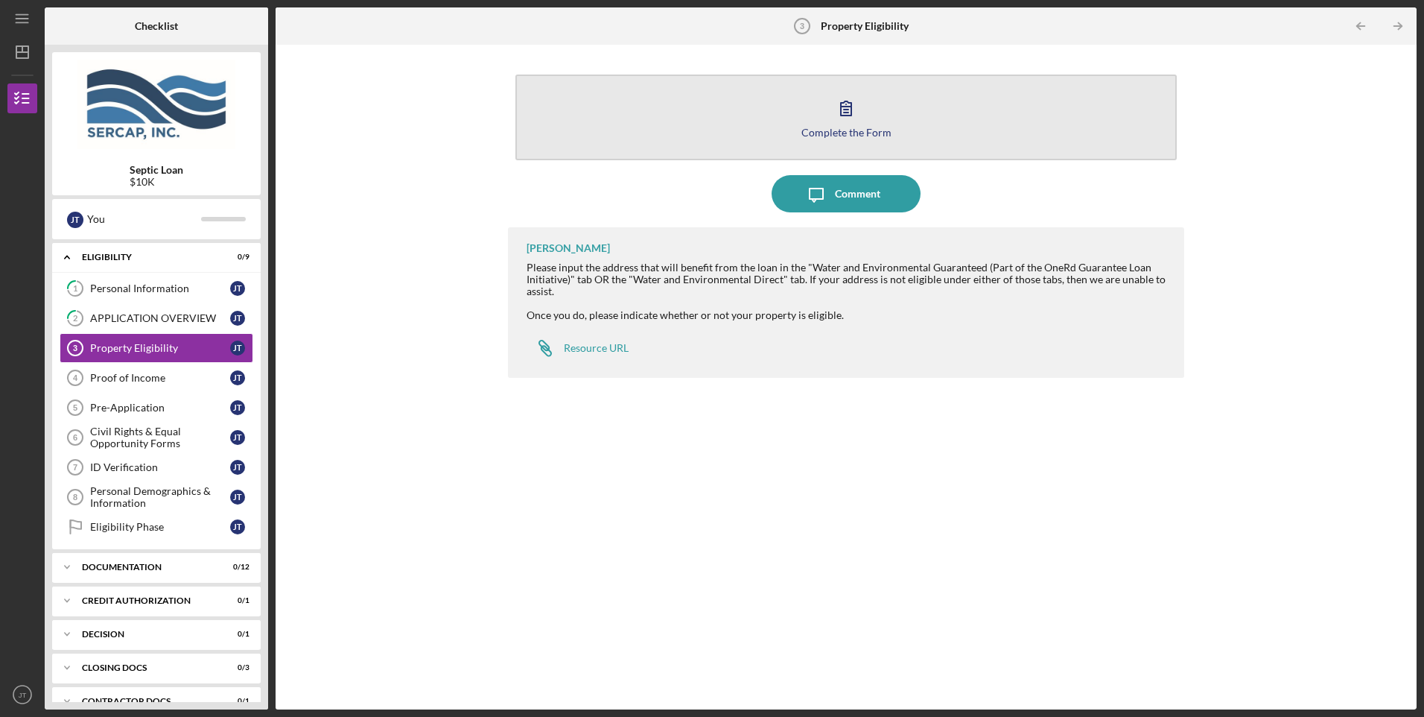
click at [851, 132] on div "Complete the Form" at bounding box center [846, 132] width 90 height 11
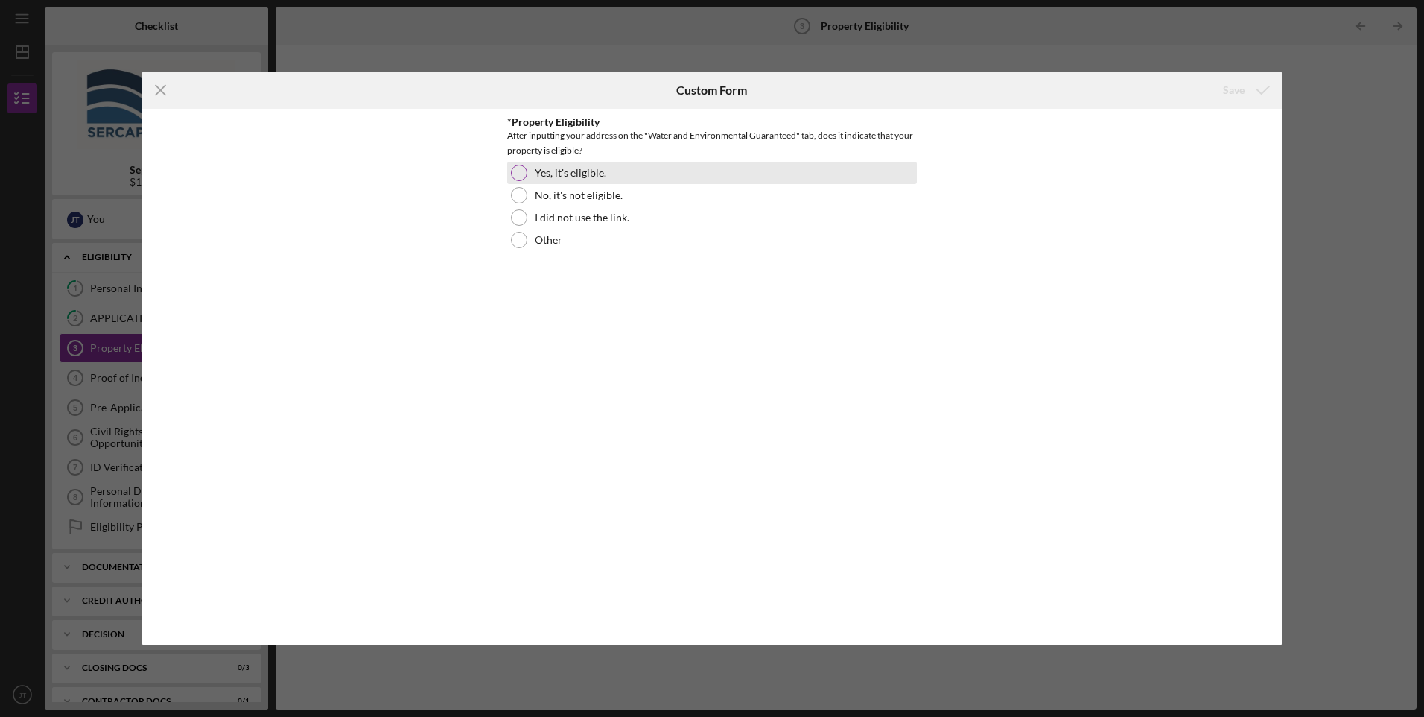
click at [547, 173] on label "Yes, it's eligible." at bounding box center [571, 173] width 72 height 12
click at [1245, 93] on icon "submit" at bounding box center [1263, 90] width 37 height 37
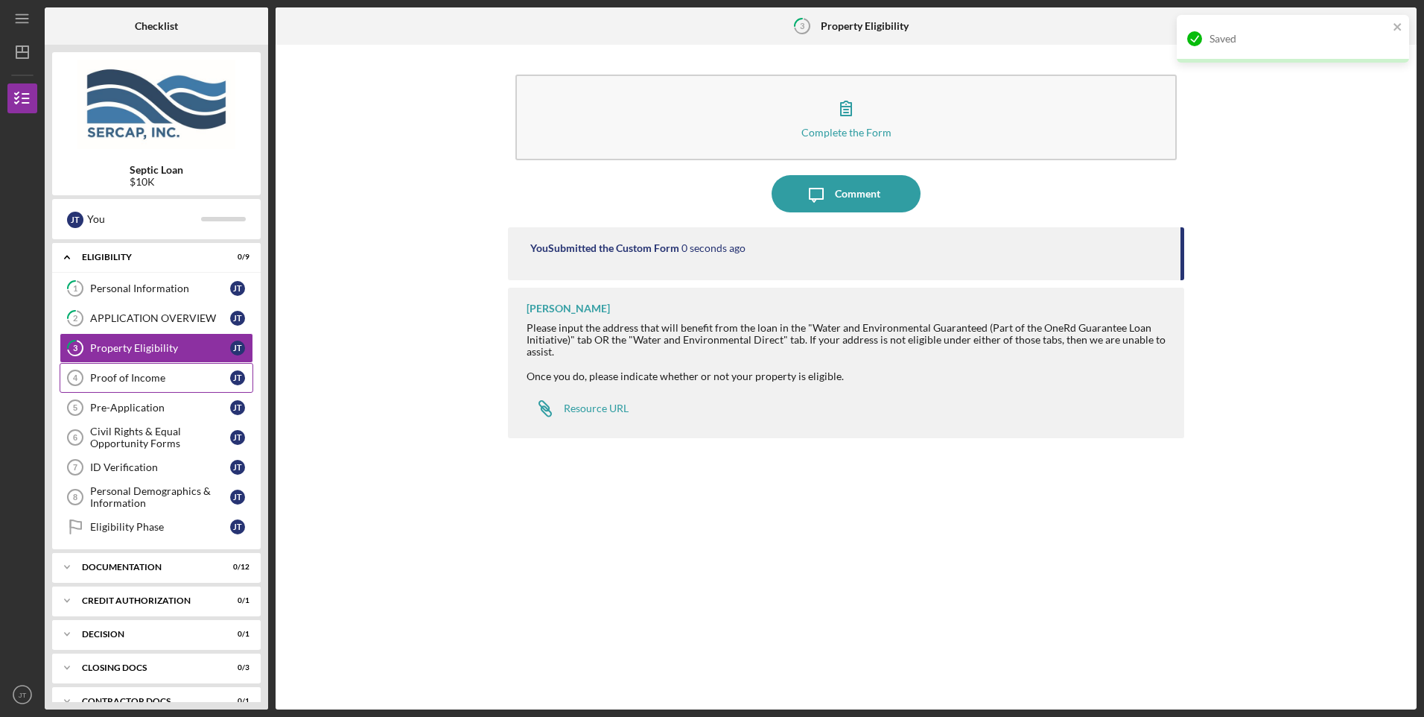
click at [157, 374] on div "Proof of Income" at bounding box center [160, 378] width 140 height 12
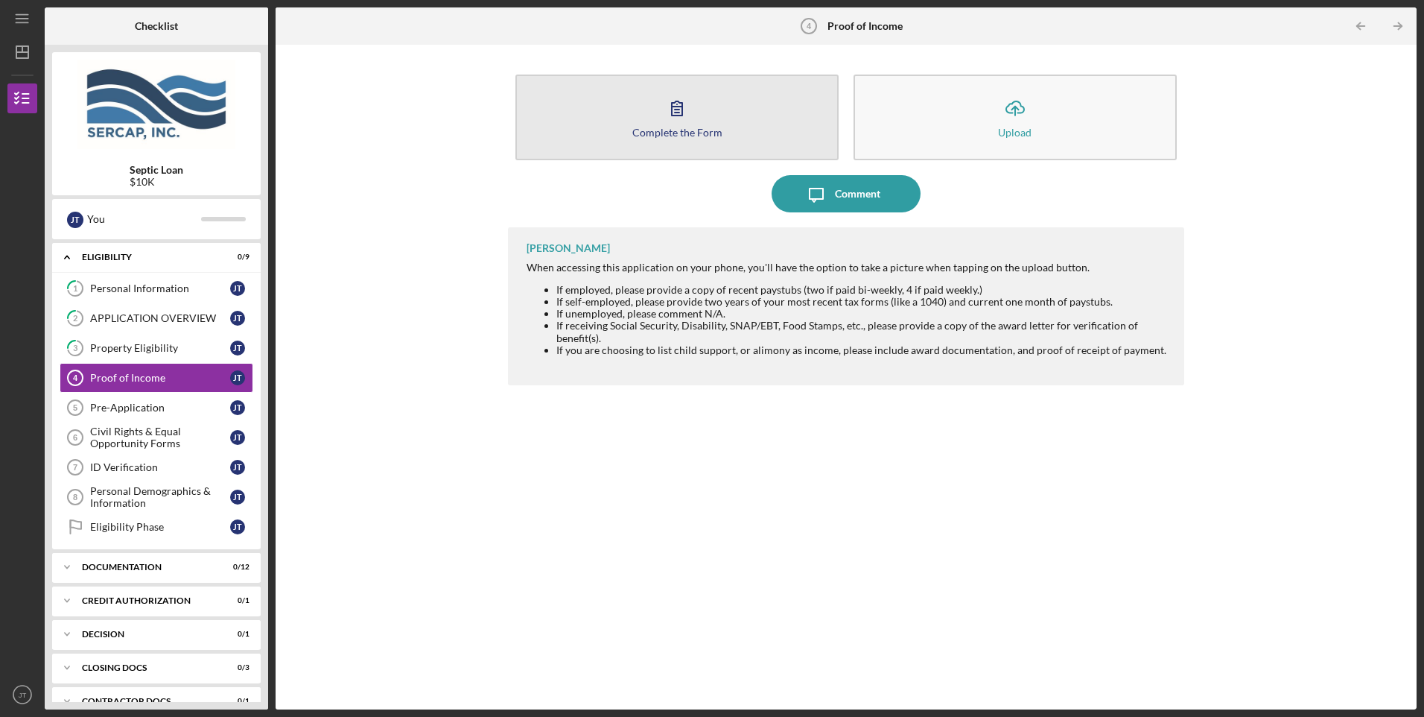
click at [712, 128] on div "Complete the Form" at bounding box center [677, 132] width 90 height 11
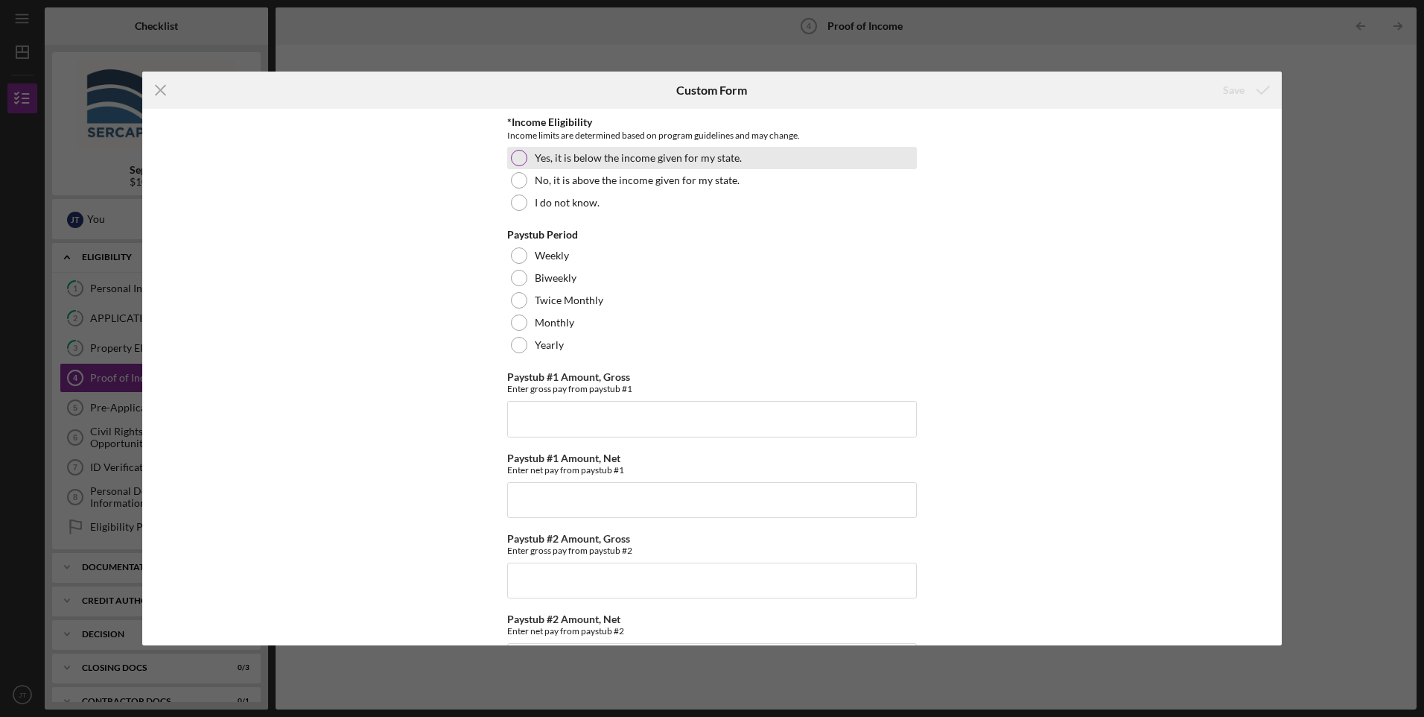
click at [513, 158] on div at bounding box center [519, 158] width 16 height 16
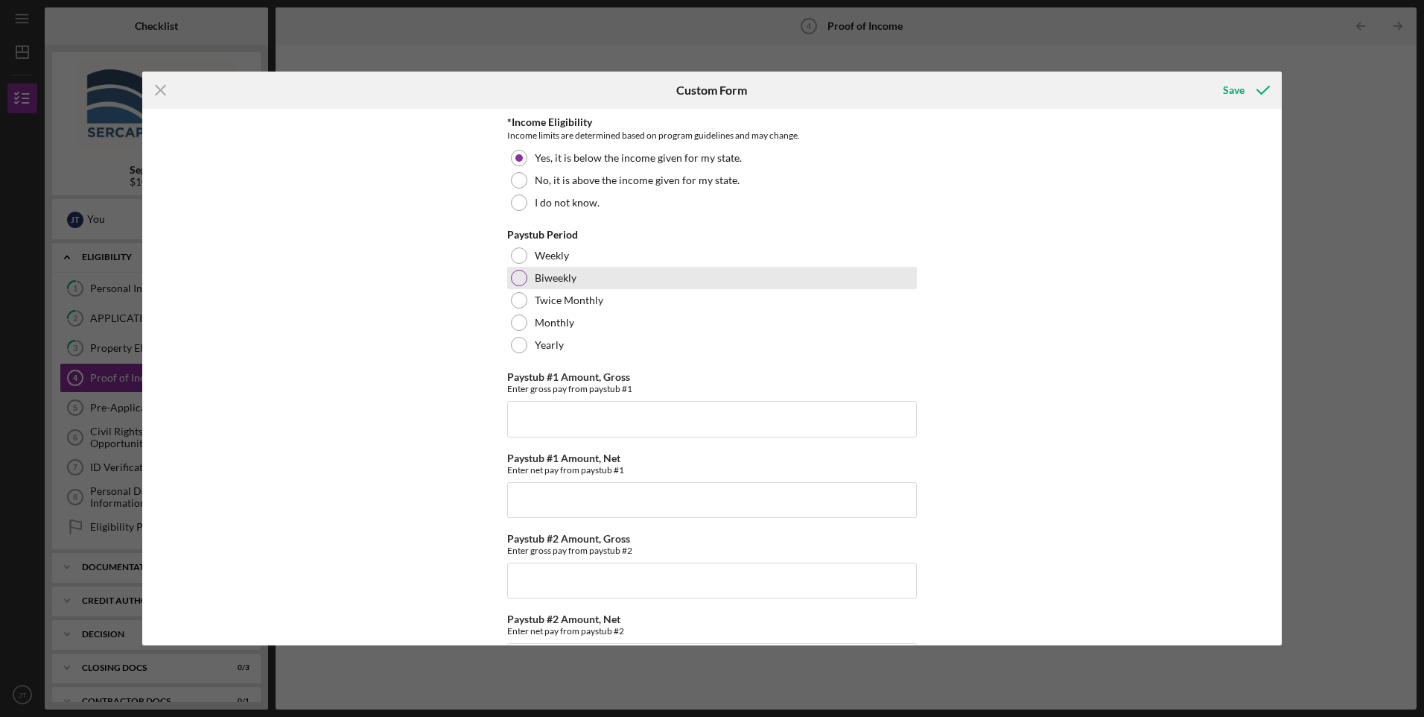
click at [518, 278] on div at bounding box center [519, 278] width 16 height 16
click at [594, 406] on input "Paystub #1 Amount, Gross" at bounding box center [712, 419] width 410 height 36
click at [609, 425] on input "Paystub #1 Amount, Gross" at bounding box center [712, 419] width 410 height 36
type input "$2,859.62"
click at [626, 495] on input "Paystub #1 Amount, Net" at bounding box center [712, 500] width 410 height 36
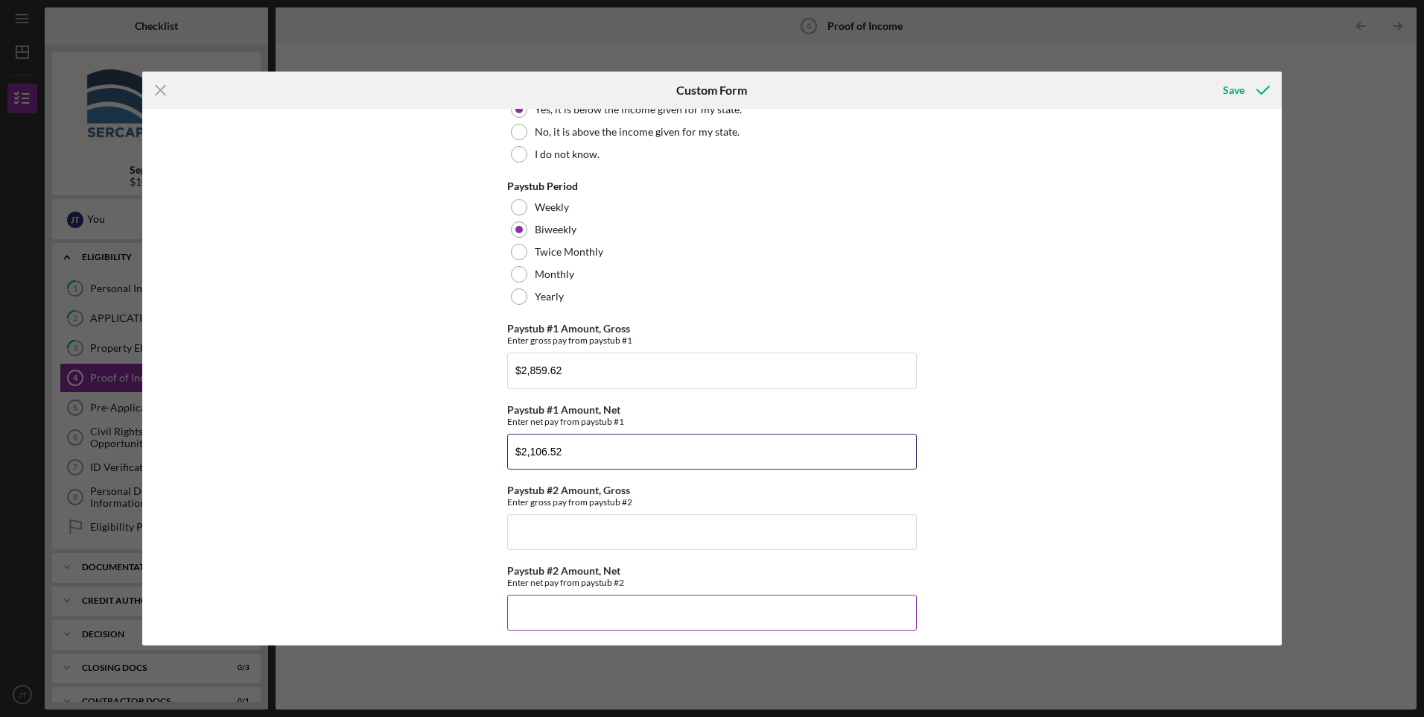
scroll to position [74, 0]
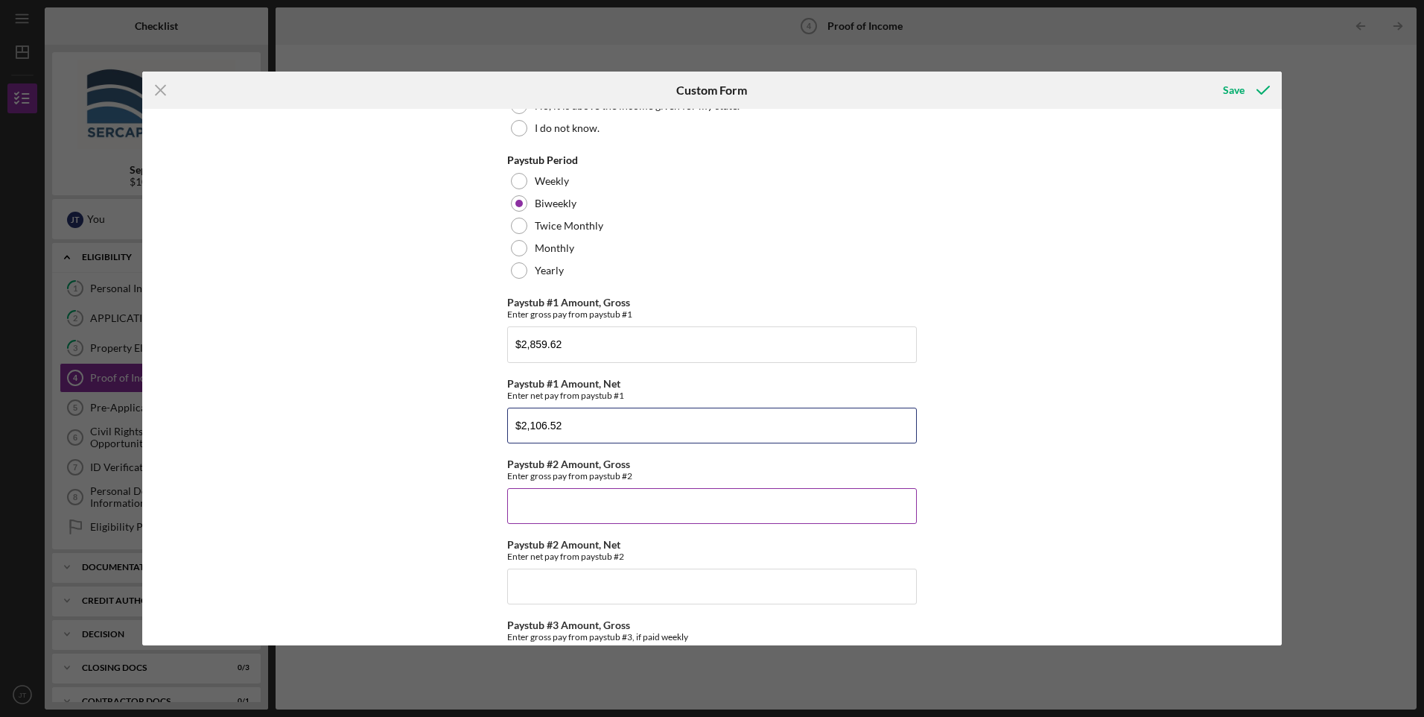
type input "$2,106.52"
click at [658, 493] on input "Paystub #2 Amount, Gross" at bounding box center [712, 506] width 410 height 36
click at [535, 486] on div "Paystub #2 Amount, Gross Enter gross pay from paystub #2" at bounding box center [712, 491] width 410 height 66
click at [534, 493] on input "Paystub #2 Amount, Gross" at bounding box center [712, 506] width 410 height 36
type input "$2,859.62"
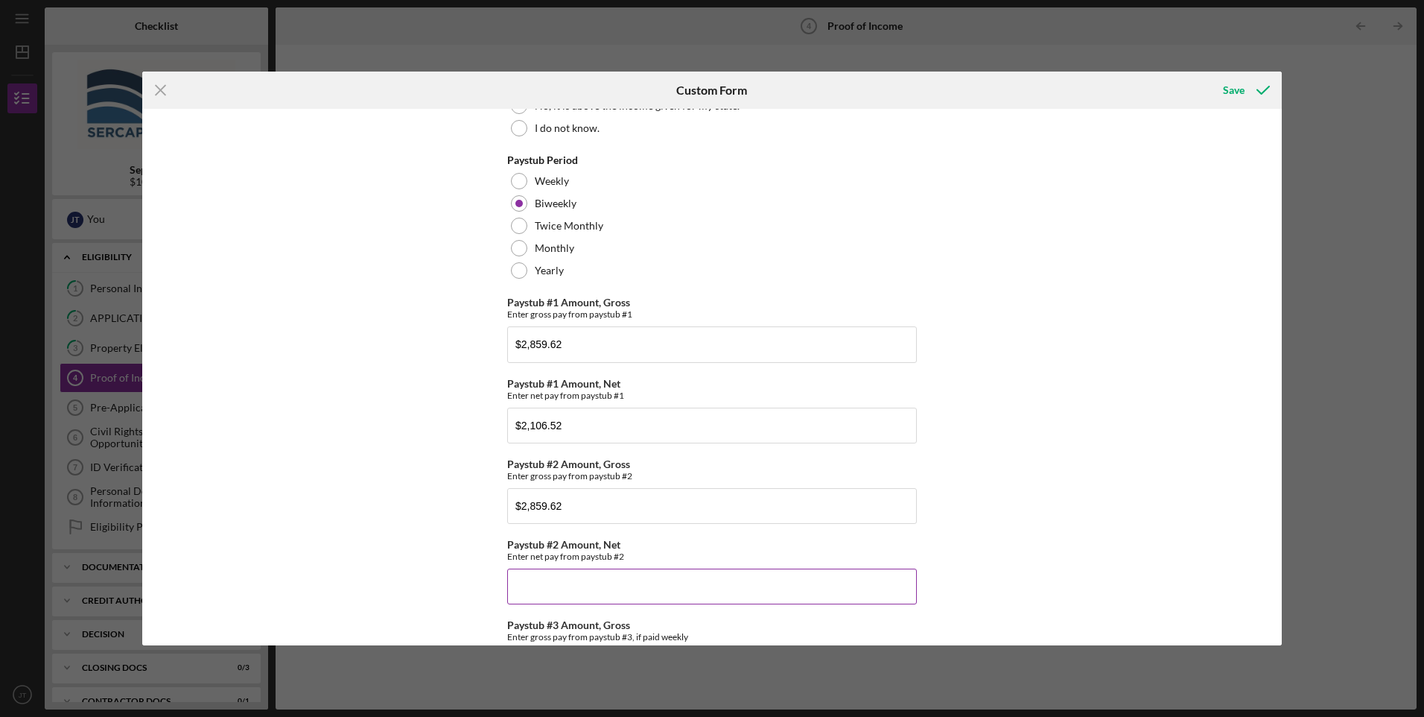
click at [559, 593] on input "Paystub #2 Amount, Net" at bounding box center [712, 586] width 410 height 36
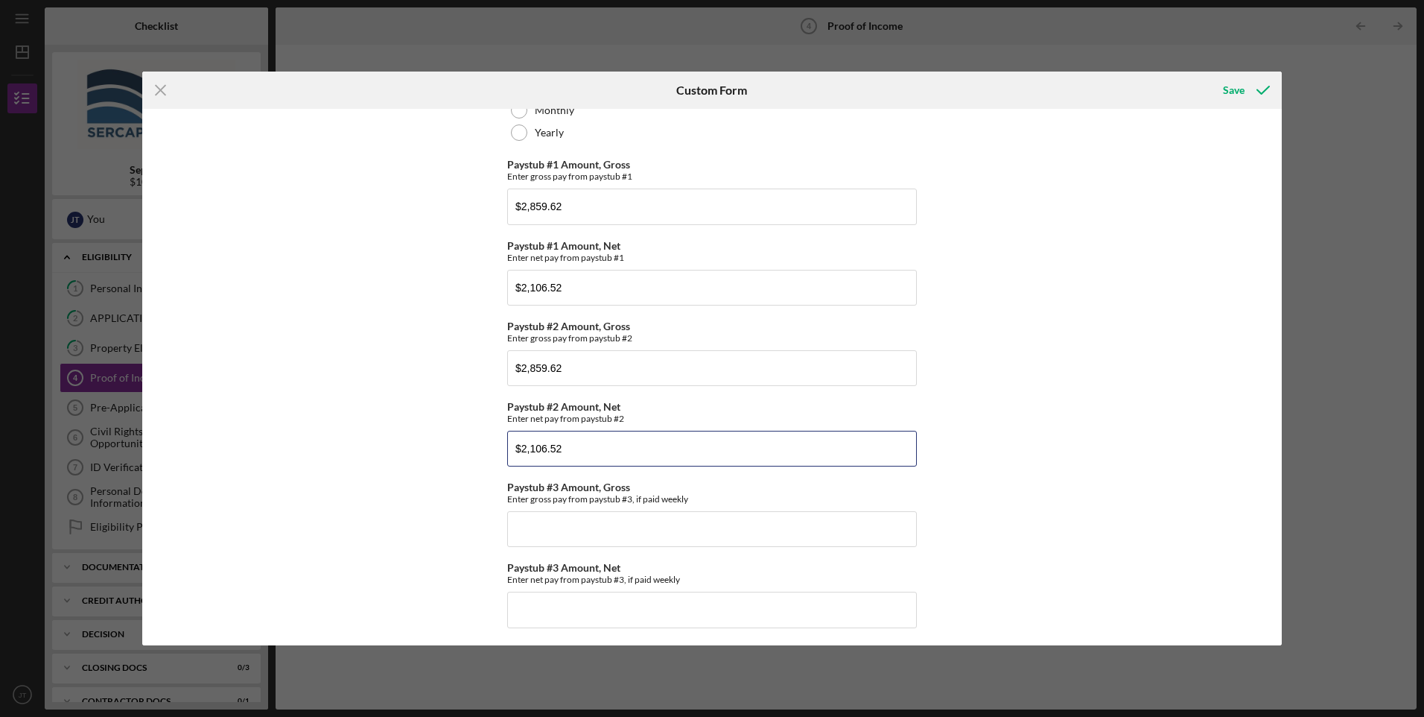
scroll to position [298, 0]
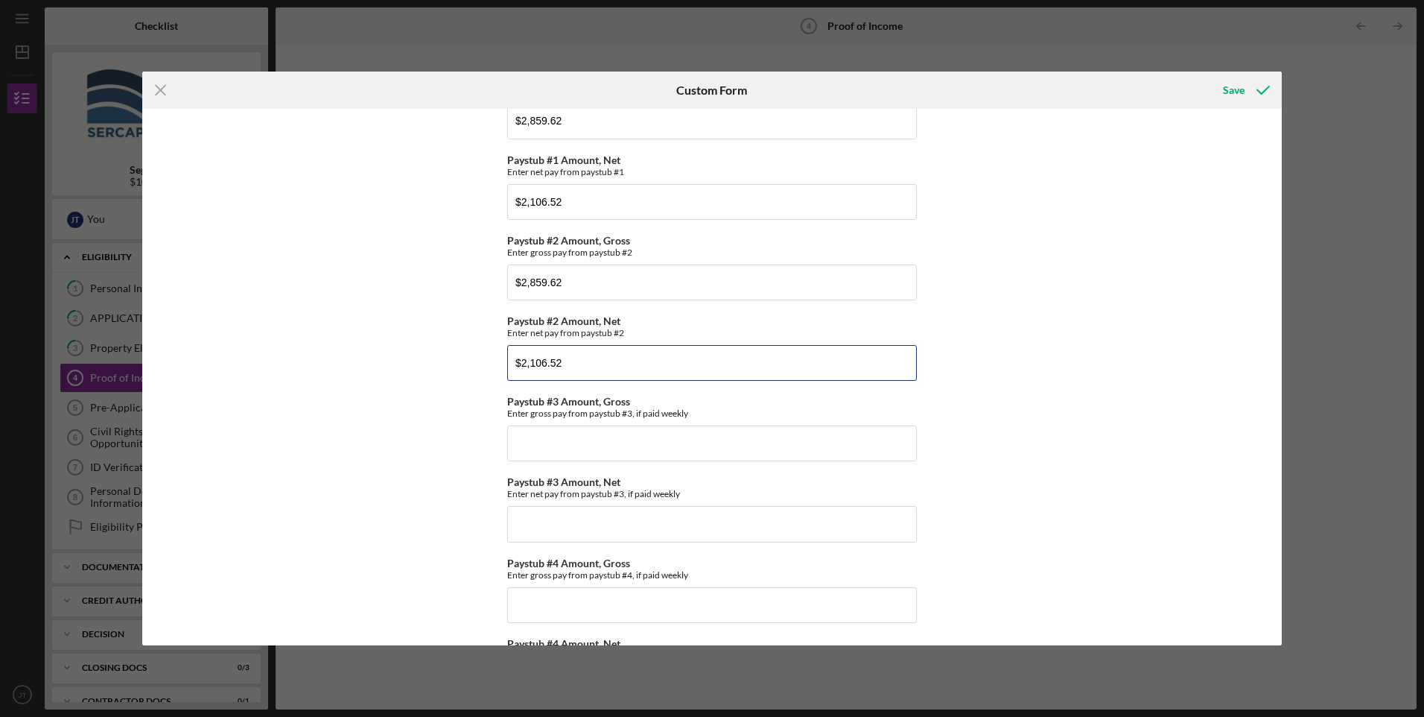
type input "$2,106.52"
click at [536, 451] on input "Paystub #3 Amount, Gross" at bounding box center [712, 443] width 410 height 36
type input "$2,859.62"
click at [590, 526] on input "Paystub #3 Amount, Net" at bounding box center [712, 524] width 410 height 36
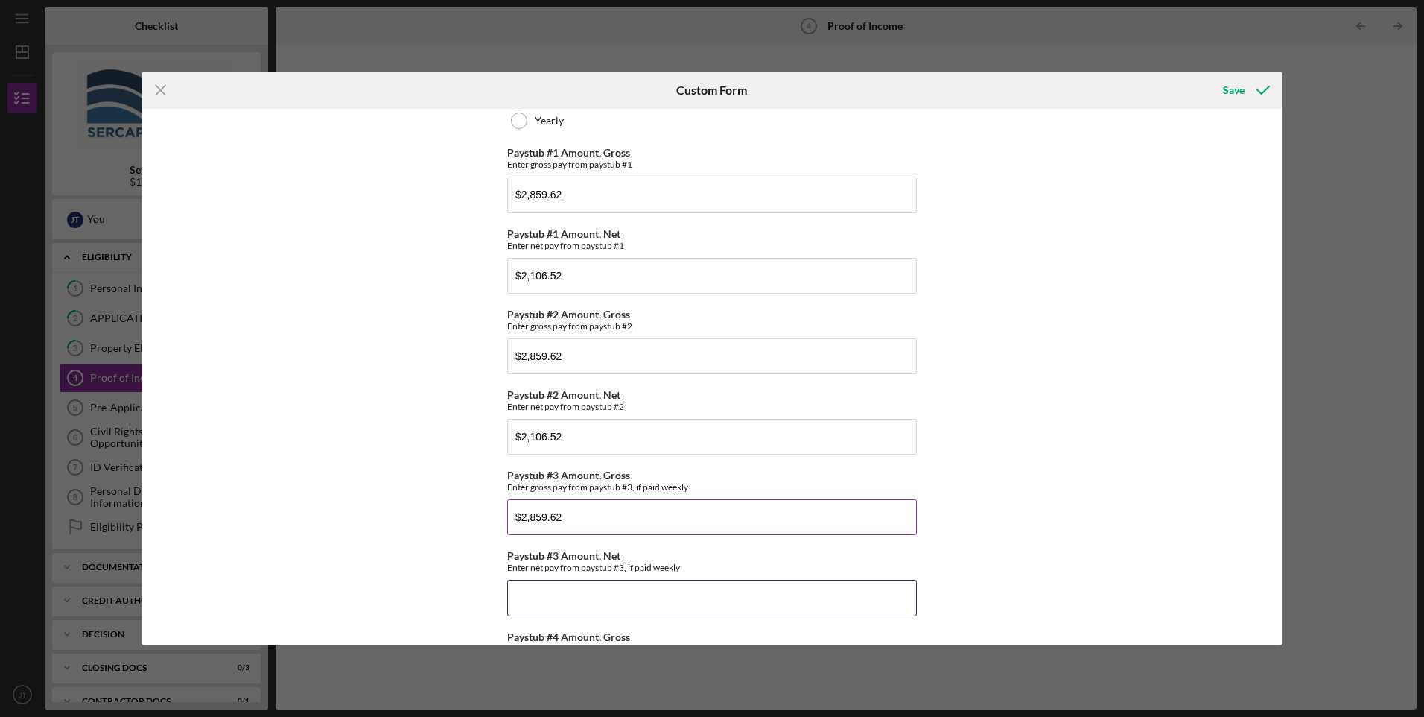
scroll to position [223, 0]
click at [604, 434] on input "$2,106.52" at bounding box center [712, 437] width 410 height 36
click at [577, 515] on input "$2,859.62" at bounding box center [712, 518] width 410 height 36
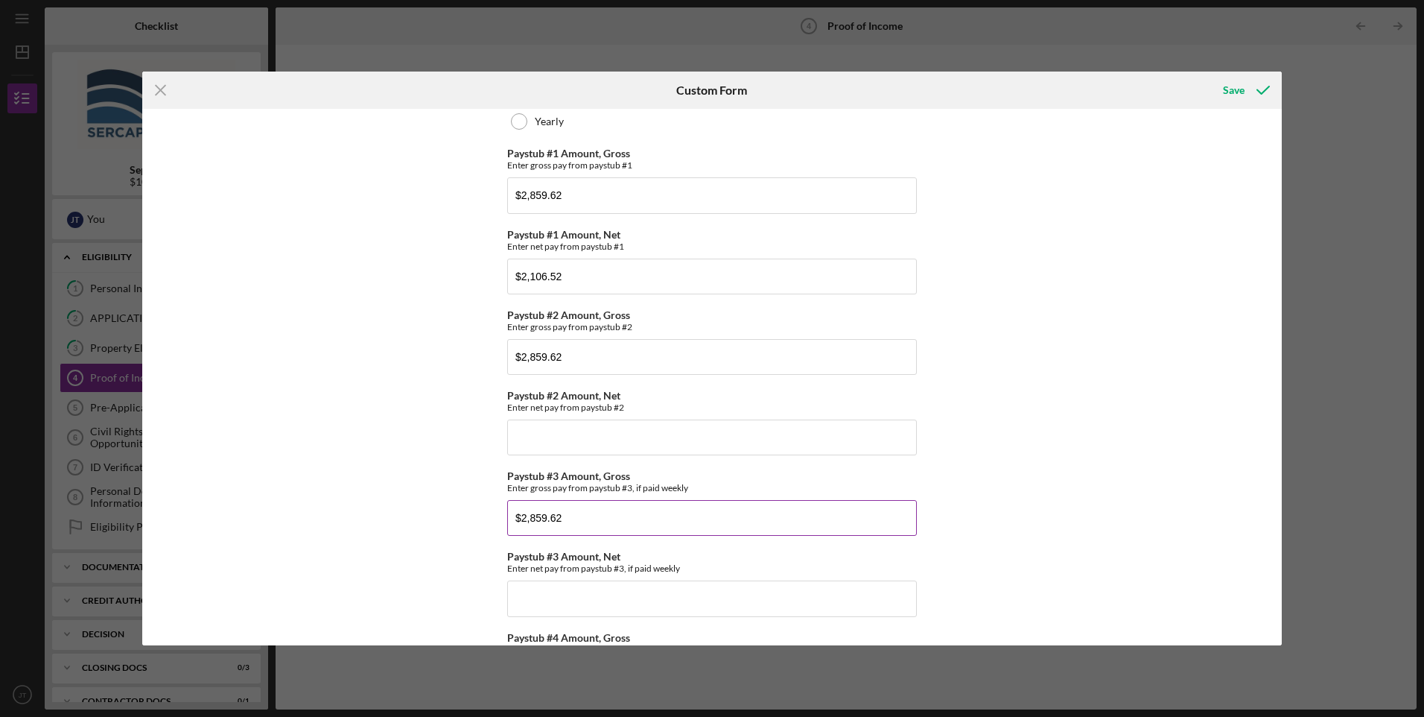
click at [577, 515] on input "$2,859.62" at bounding box center [712, 518] width 410 height 36
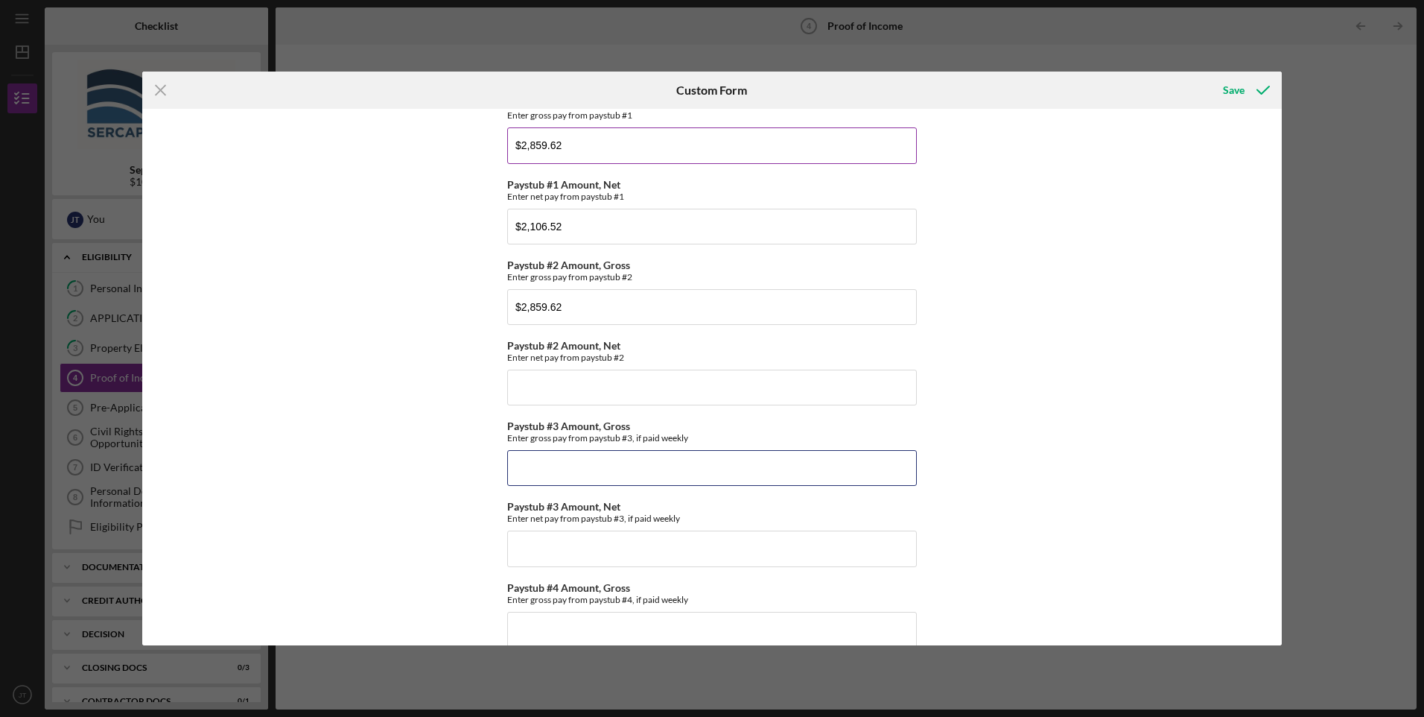
scroll to position [298, 0]
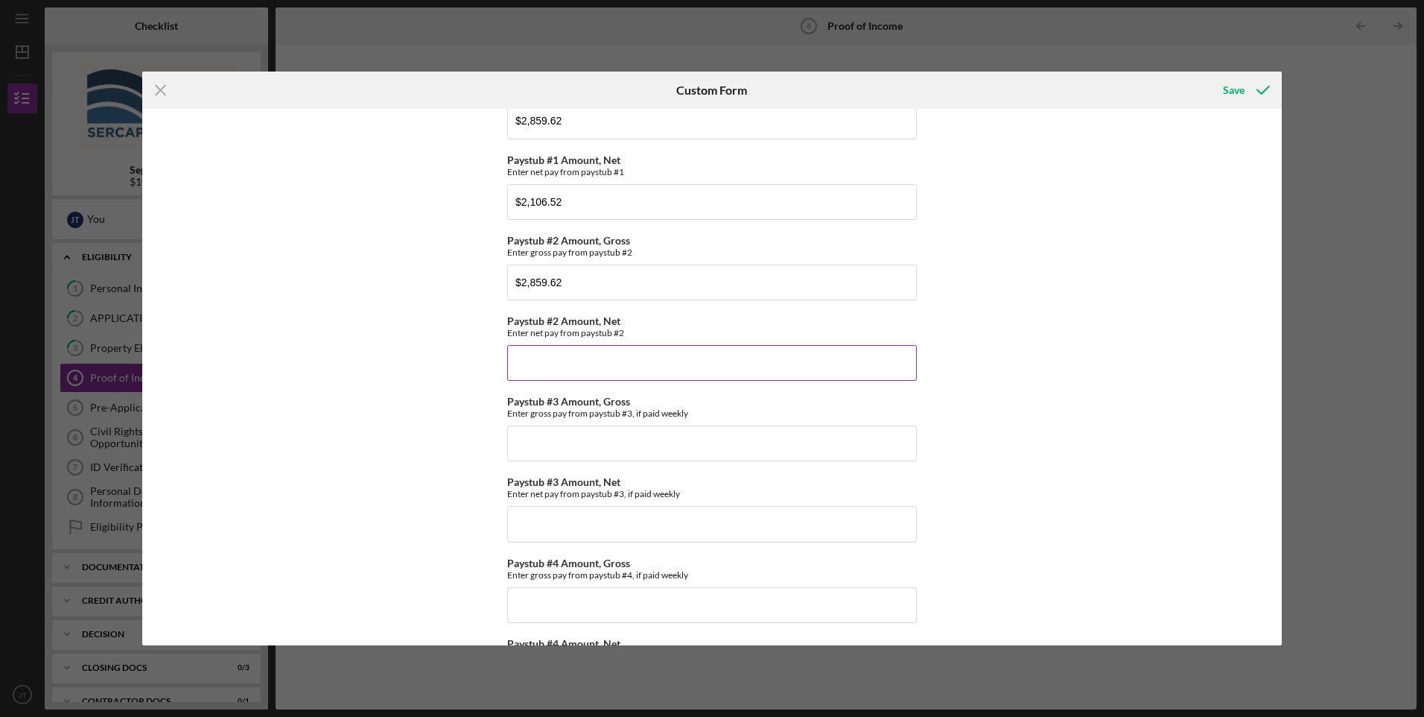
click at [602, 365] on input "Paystub #2 Amount, Net" at bounding box center [712, 363] width 410 height 36
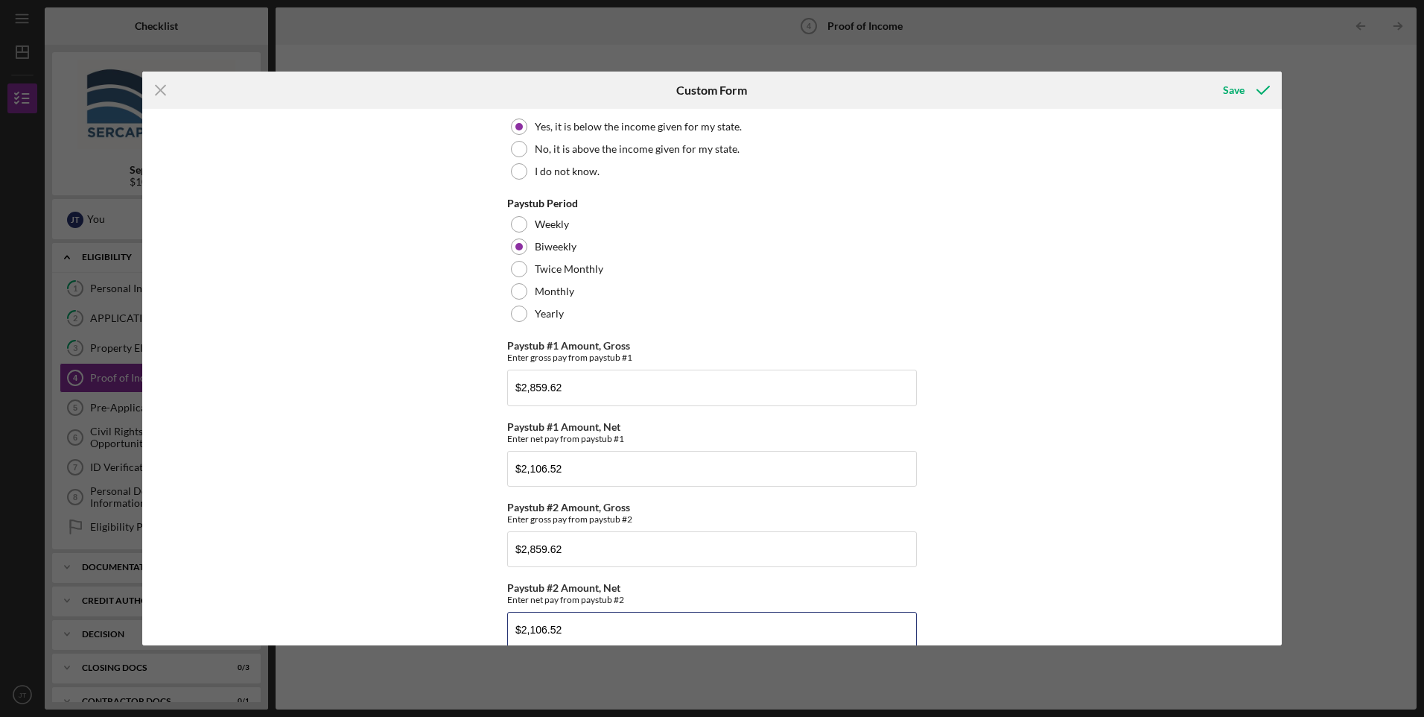
scroll to position [0, 0]
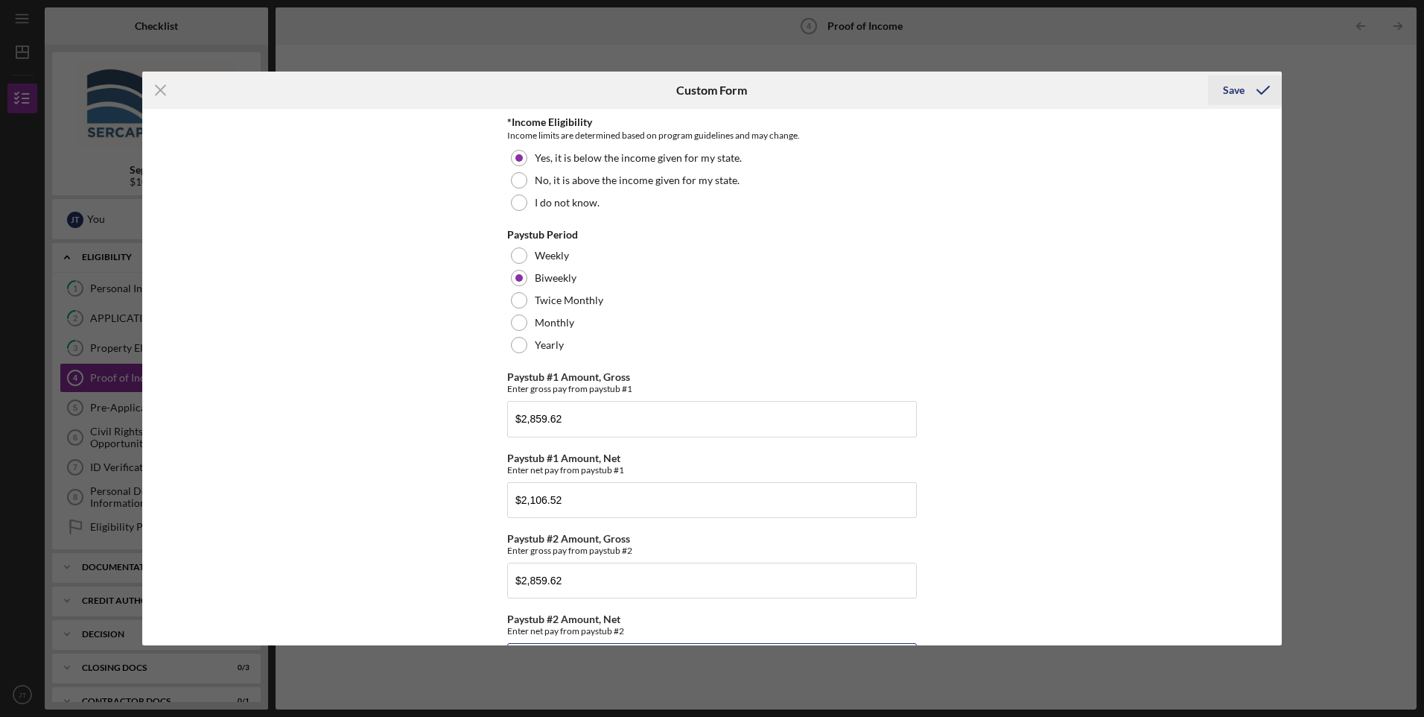
type input "$2,106.52"
click at [1234, 95] on div "Save" at bounding box center [1234, 90] width 22 height 30
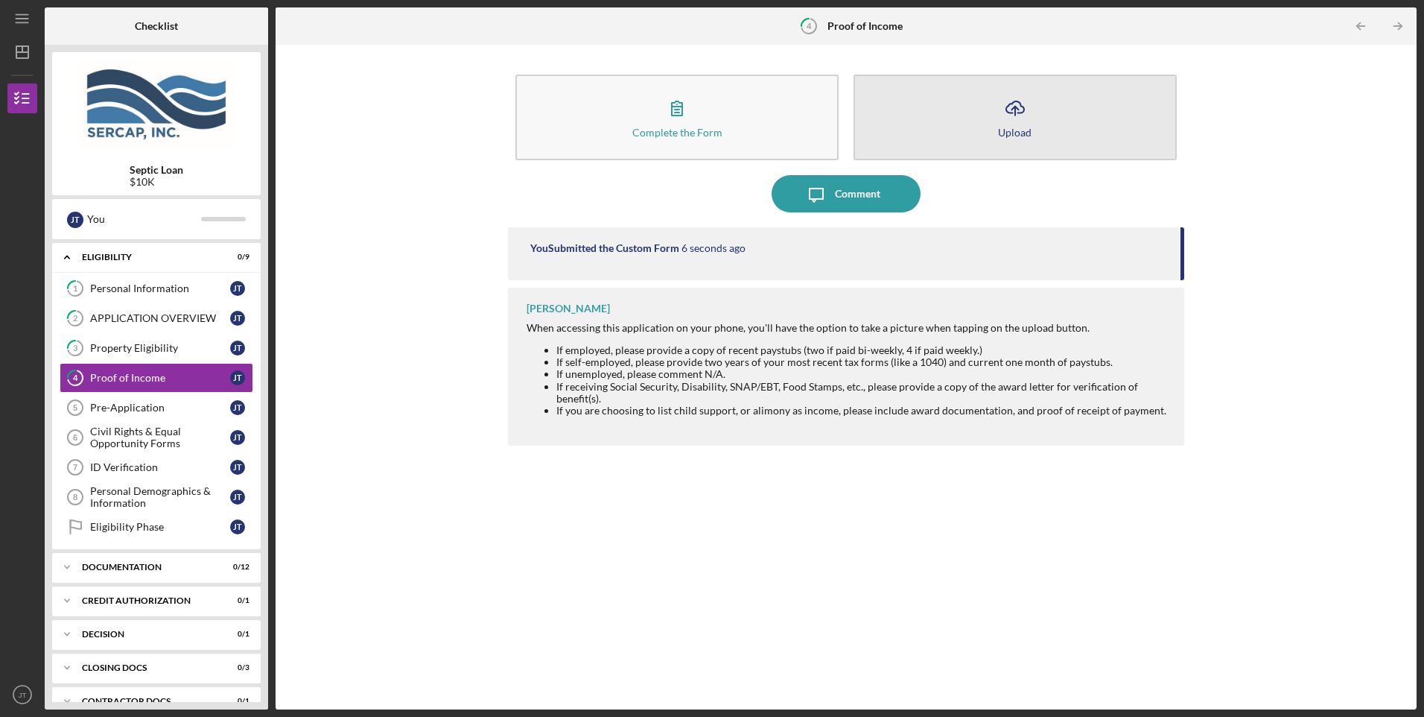
click at [1011, 108] on icon "Icon/Upload" at bounding box center [1015, 107] width 37 height 37
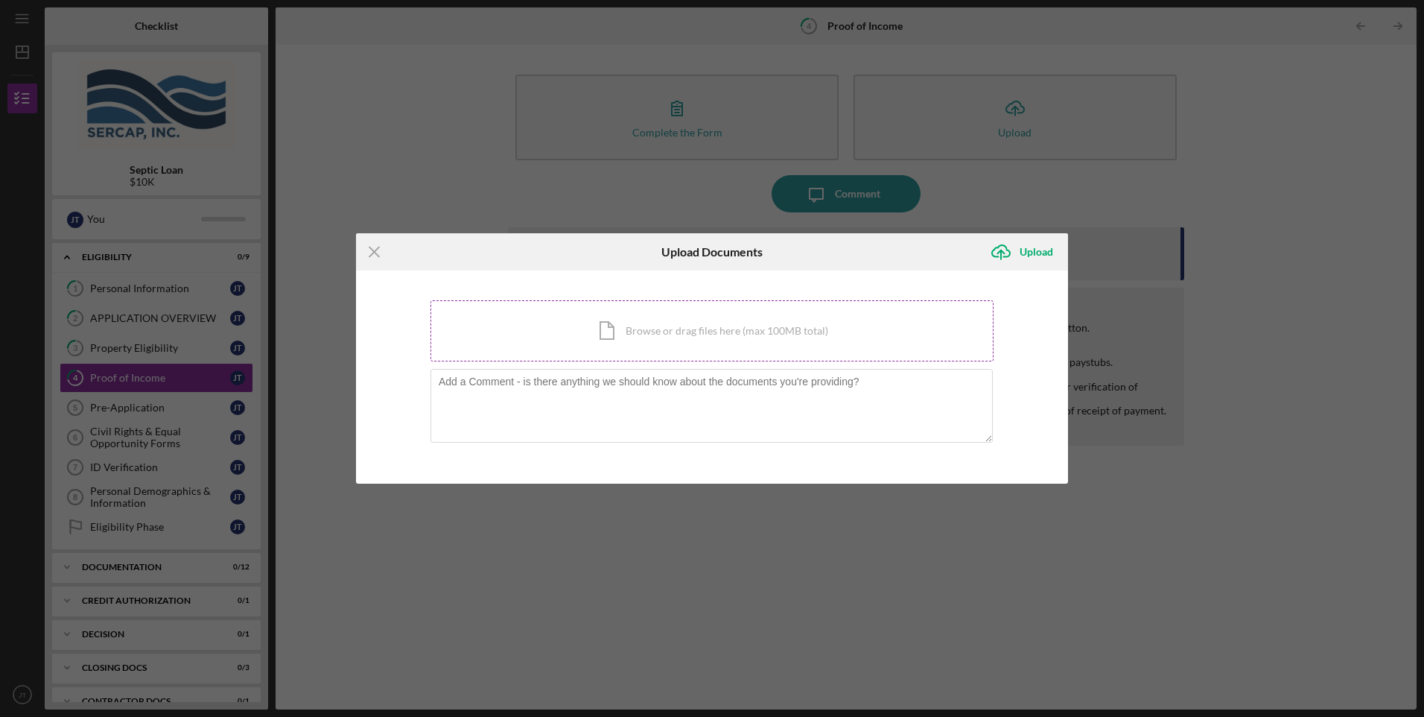
click at [674, 331] on div "Icon/Document Browse or drag files here (max 100MB total) Tap to choose files o…" at bounding box center [712, 330] width 563 height 61
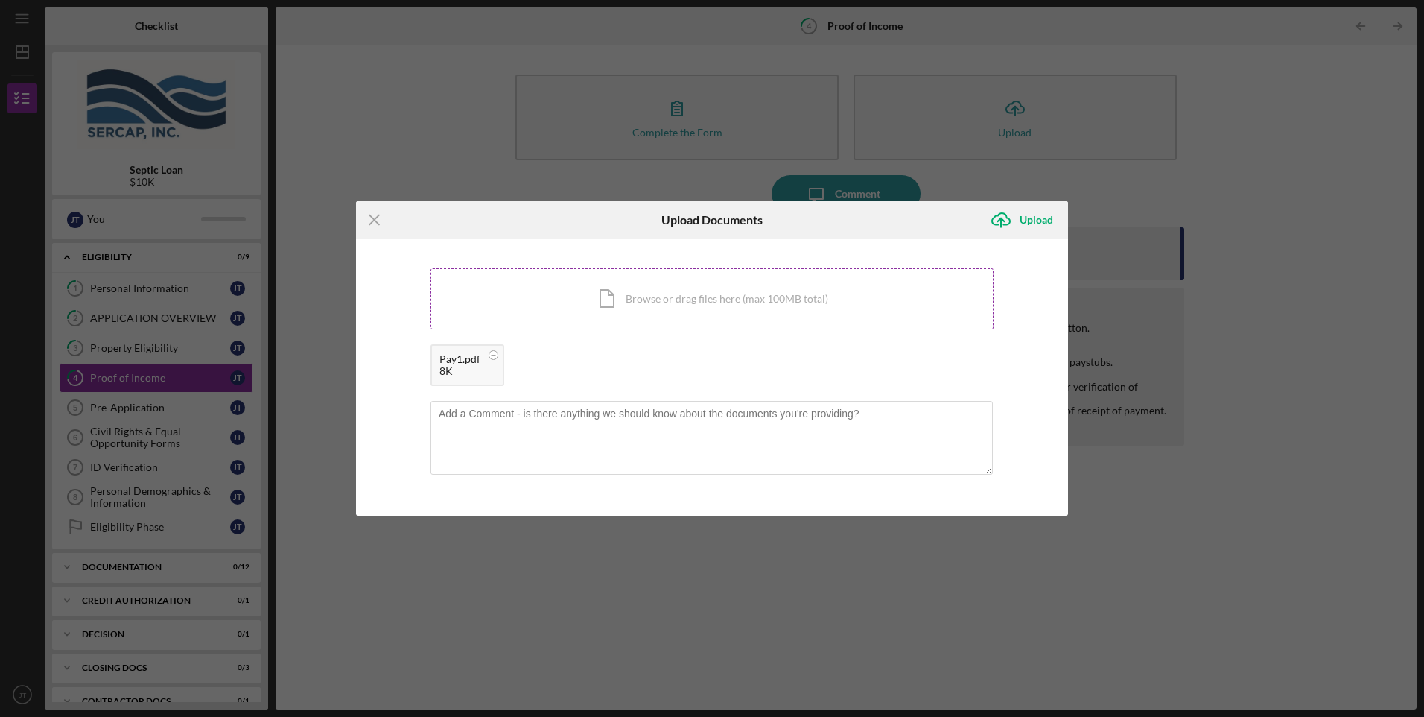
click at [621, 311] on div "Icon/Document Browse or drag files here (max 100MB total) Tap to choose files o…" at bounding box center [712, 298] width 563 height 61
click at [1027, 225] on div "Upload" at bounding box center [1037, 220] width 34 height 30
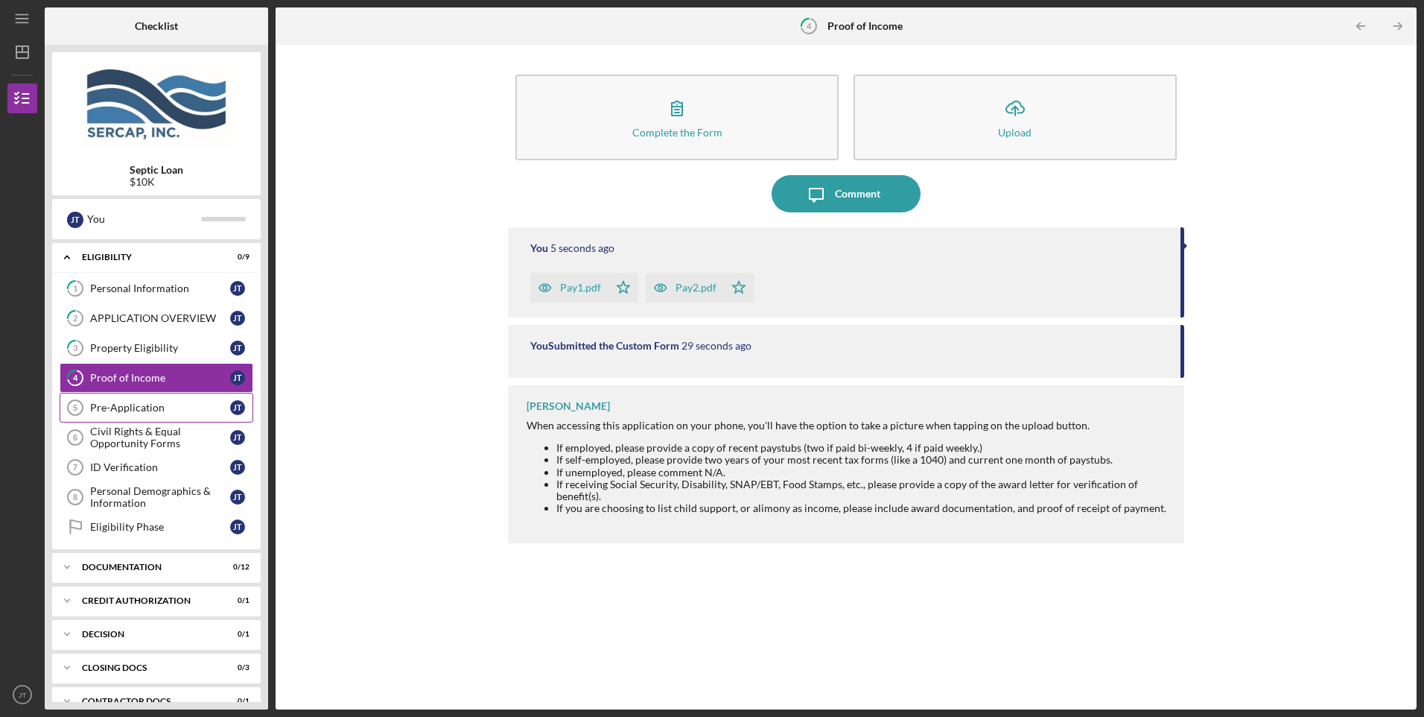
click at [109, 404] on div "Pre-Application" at bounding box center [160, 407] width 140 height 12
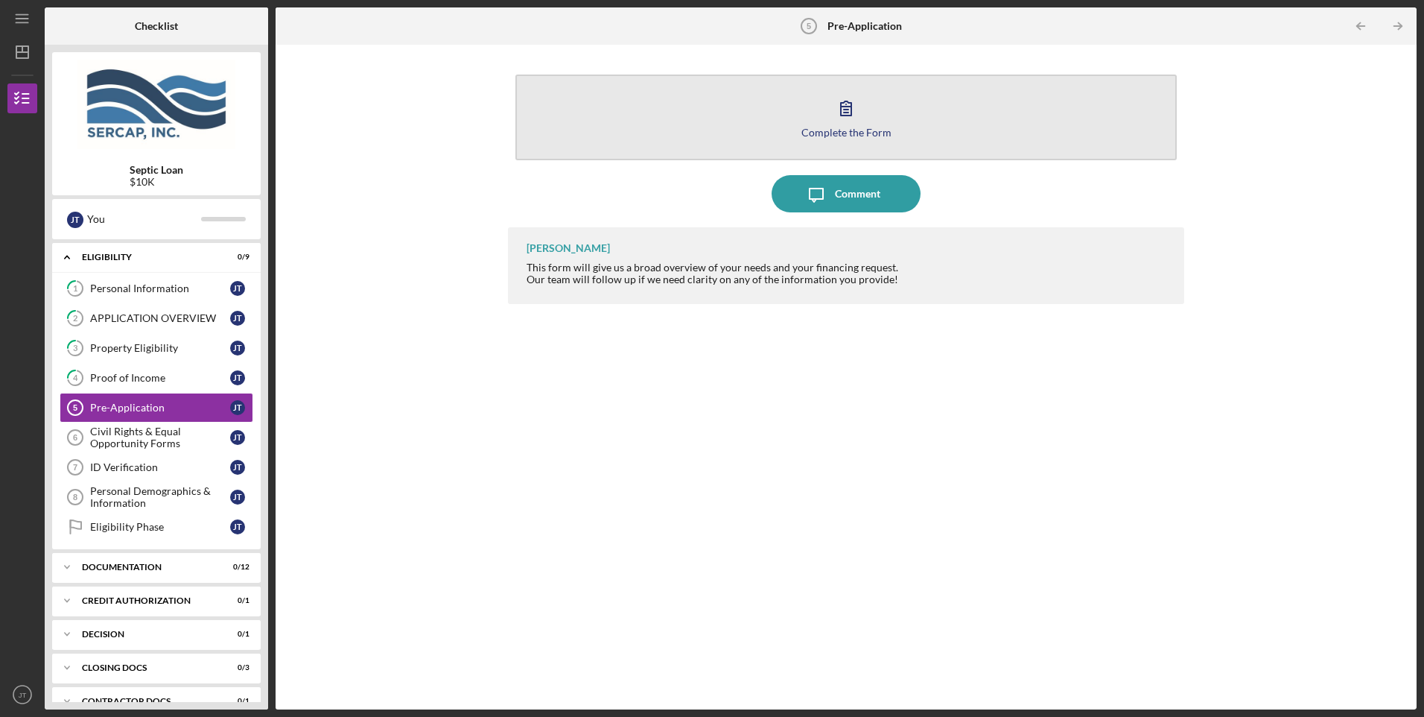
click at [866, 132] on div "Complete the Form" at bounding box center [846, 132] width 90 height 11
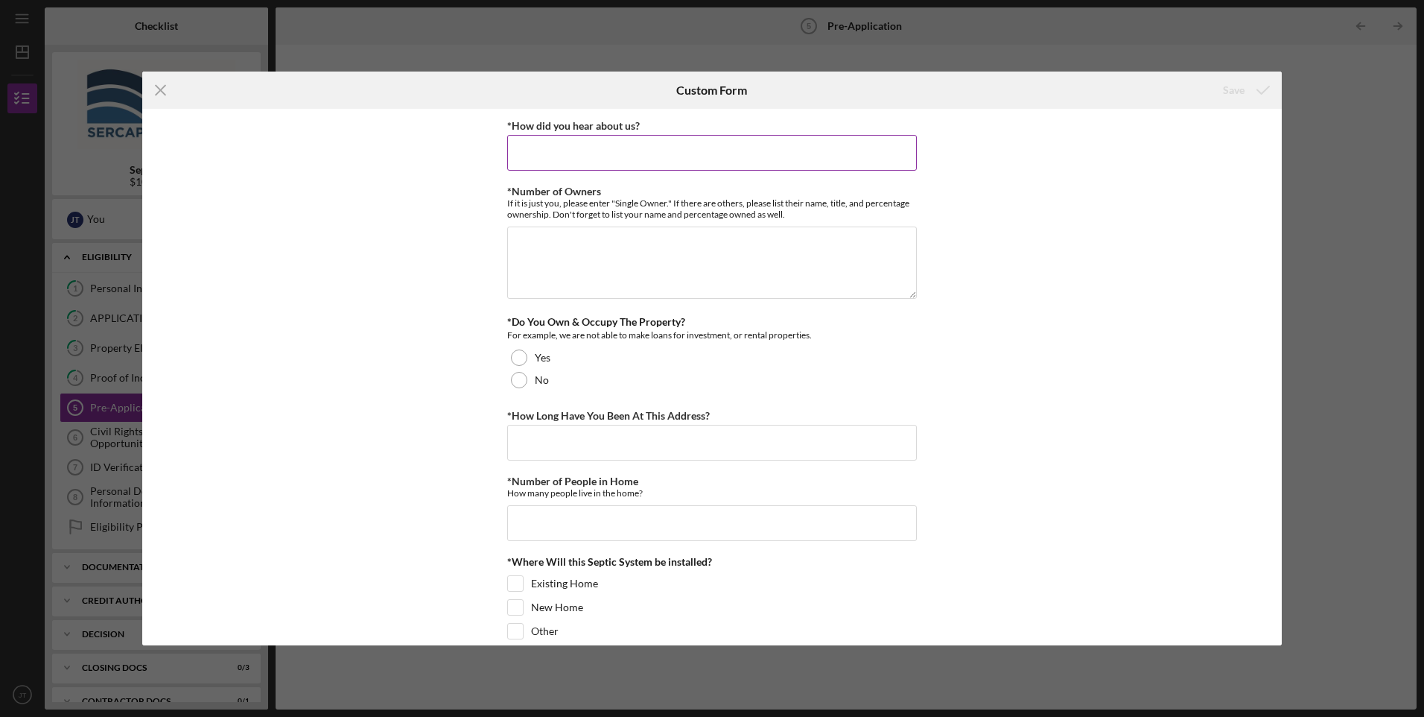
click at [626, 156] on input "*How did you hear about us?" at bounding box center [712, 153] width 410 height 36
type input "Realtor"
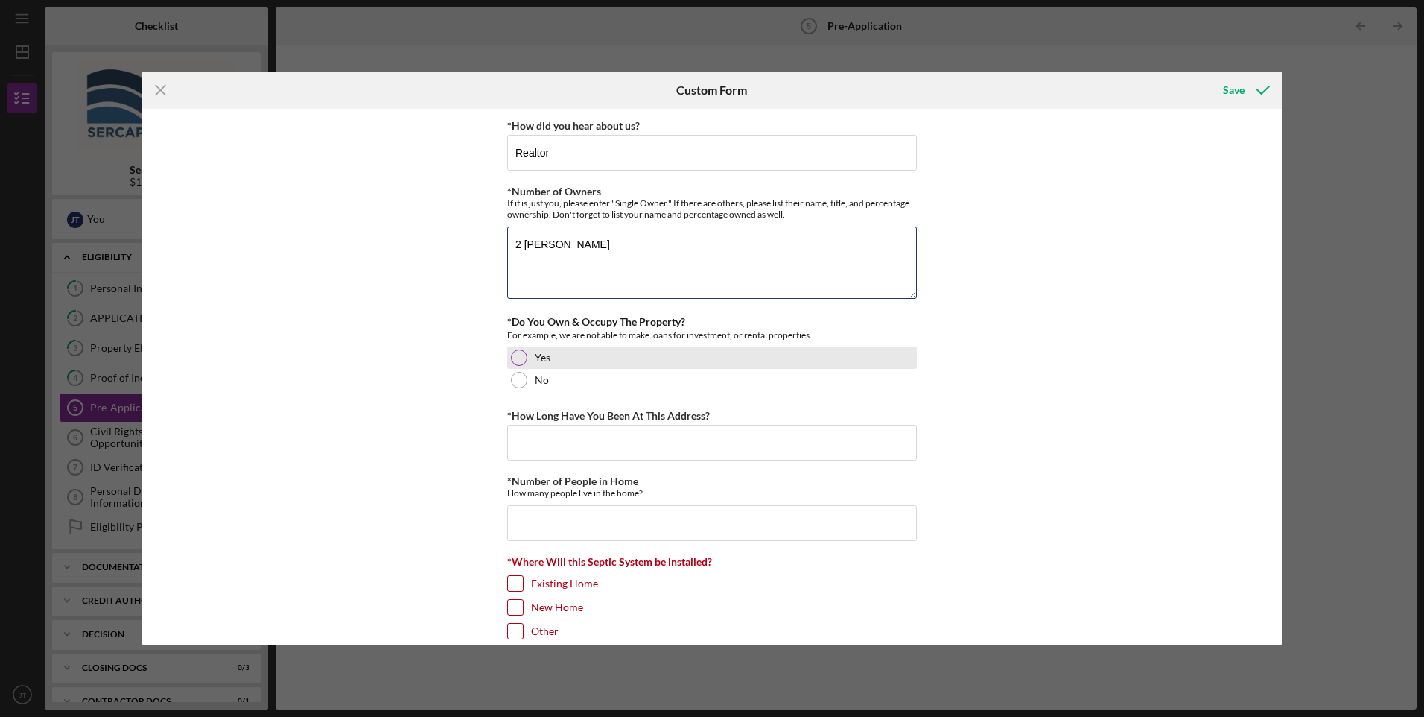
type textarea "2 [PERSON_NAME]"
click at [514, 357] on div at bounding box center [519, 357] width 16 height 16
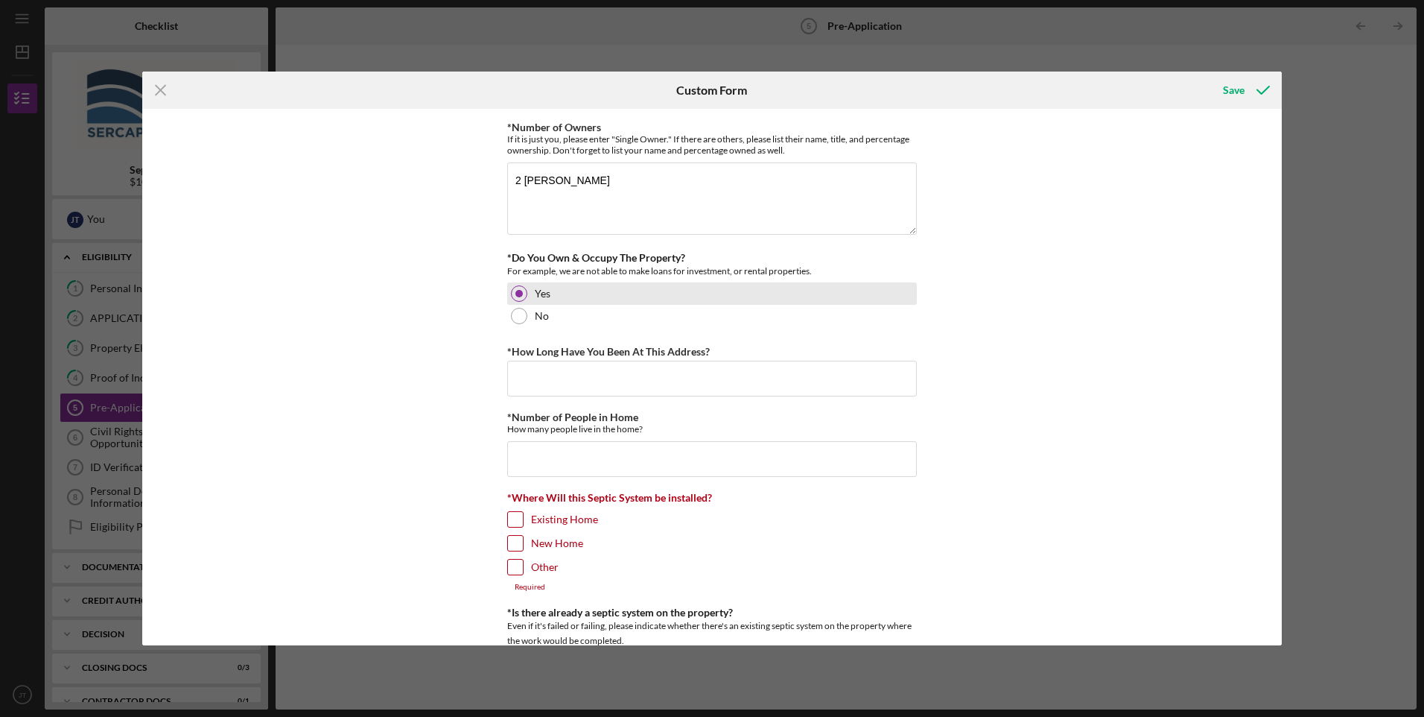
scroll to position [149, 0]
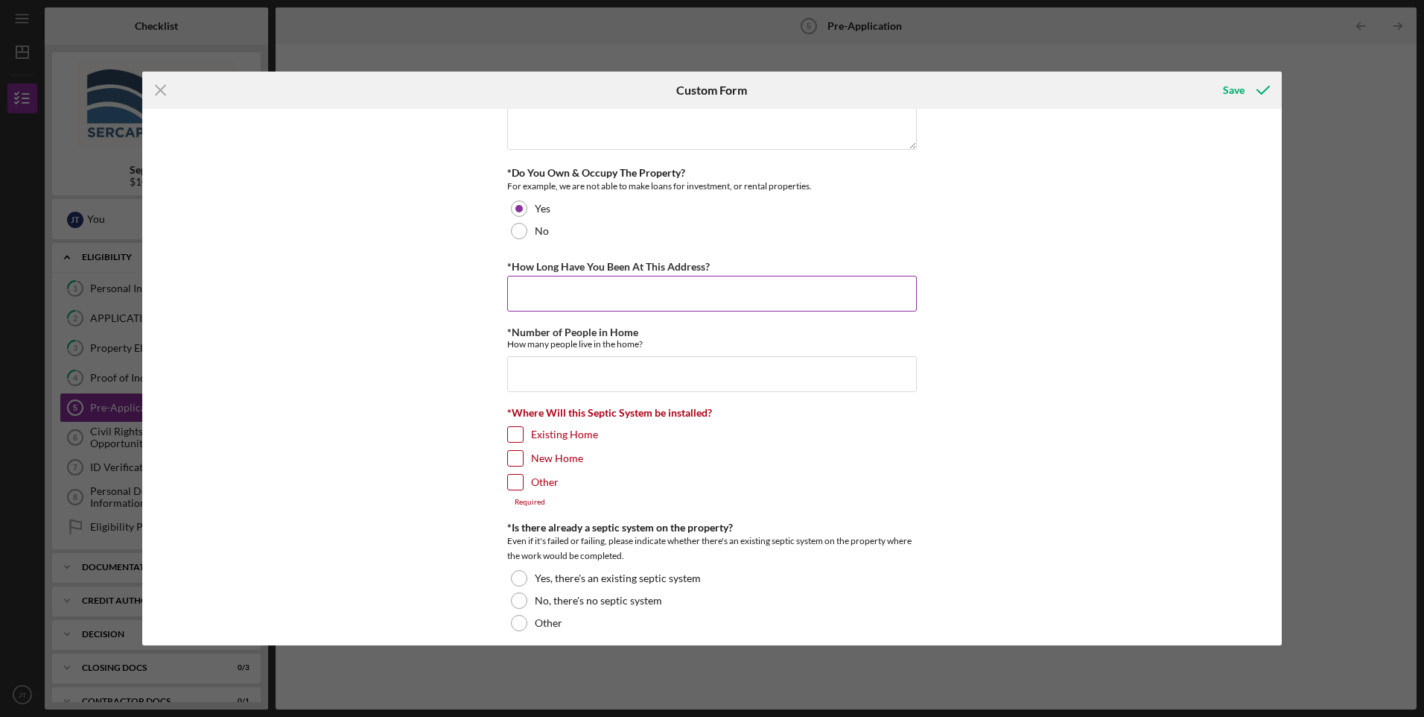
click at [552, 293] on input "*How Long Have You Been At This Address?" at bounding box center [712, 294] width 410 height 36
type input "1 month"
type input "3"
click at [512, 436] on input "Existing Home" at bounding box center [515, 434] width 15 height 15
checkbox input "true"
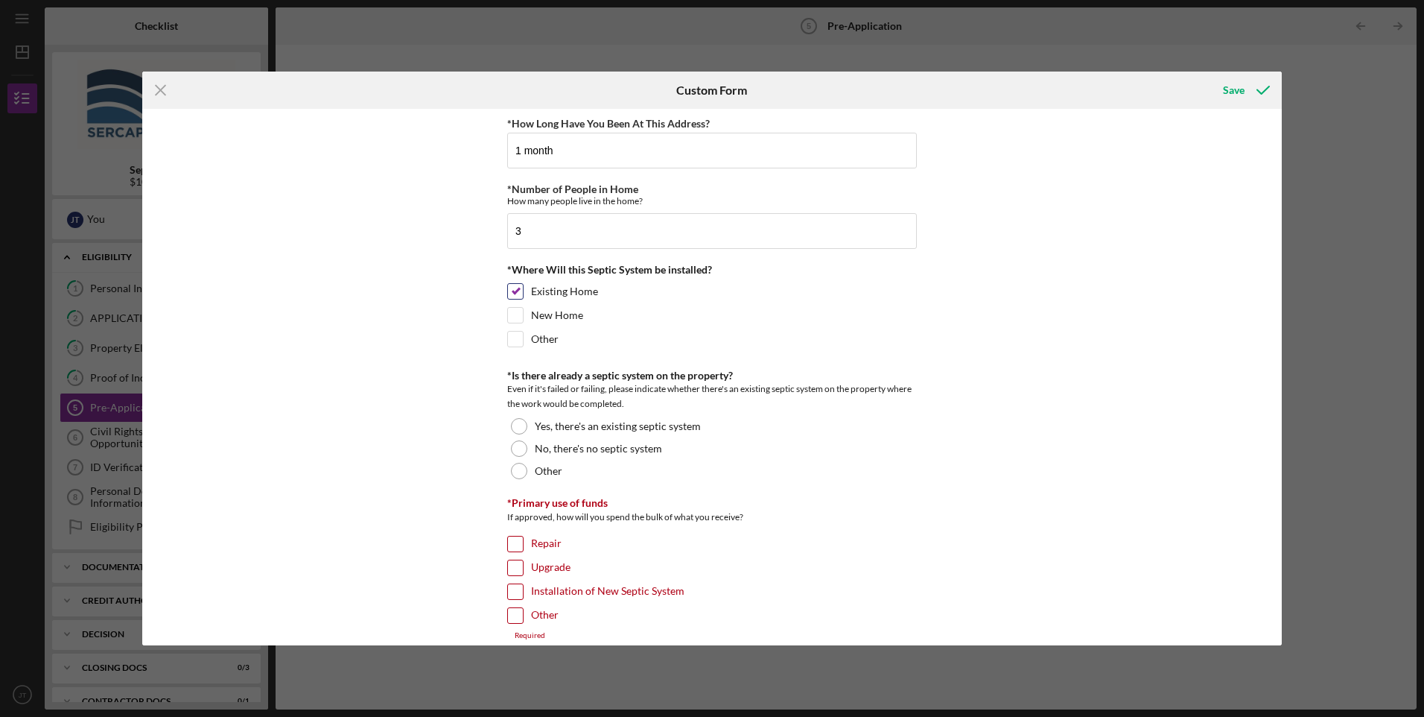
scroll to position [298, 0]
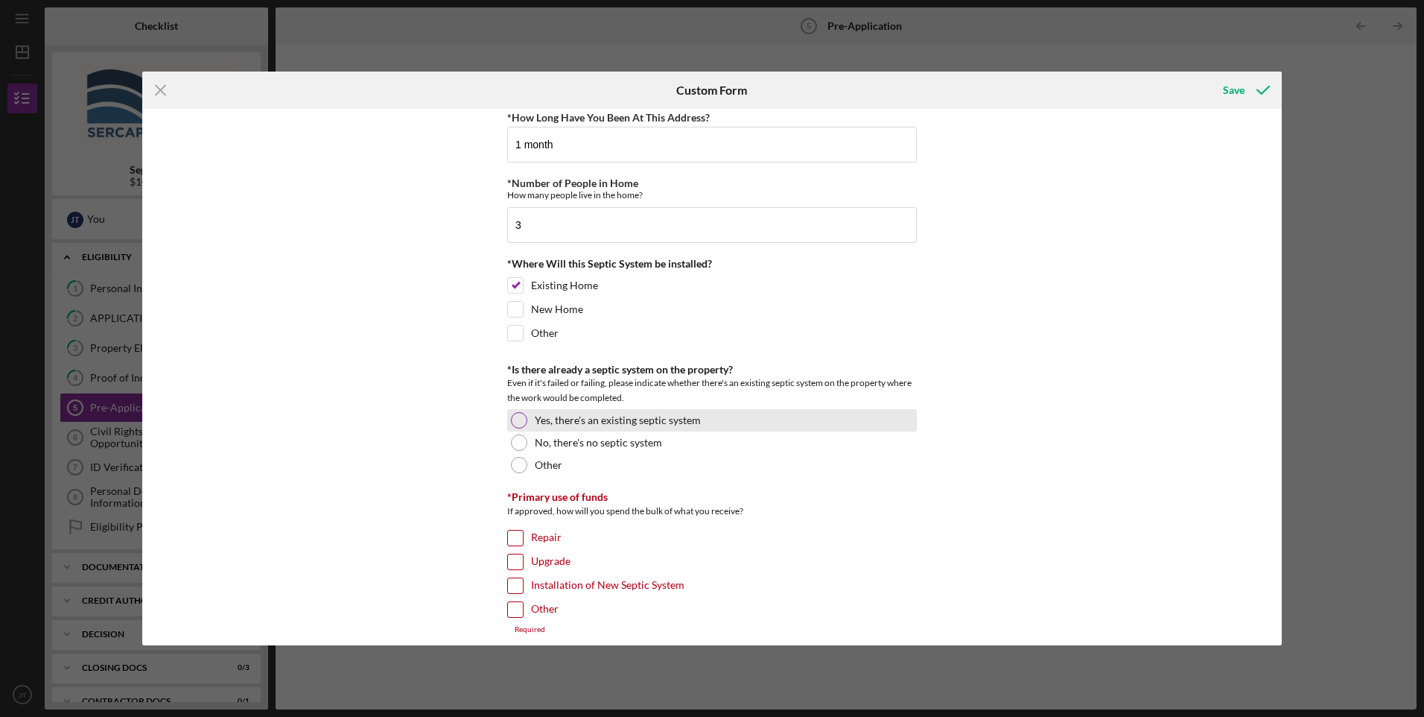
click at [515, 416] on div at bounding box center [519, 420] width 16 height 16
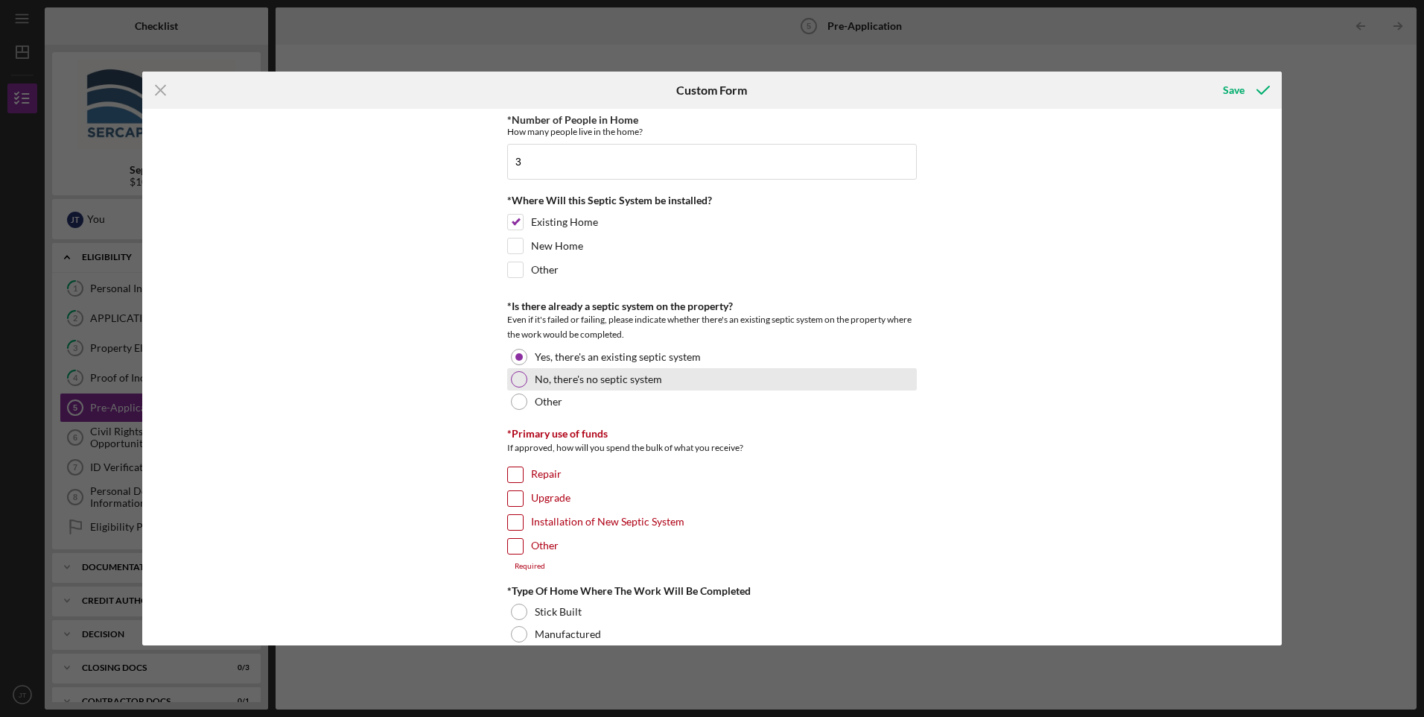
scroll to position [447, 0]
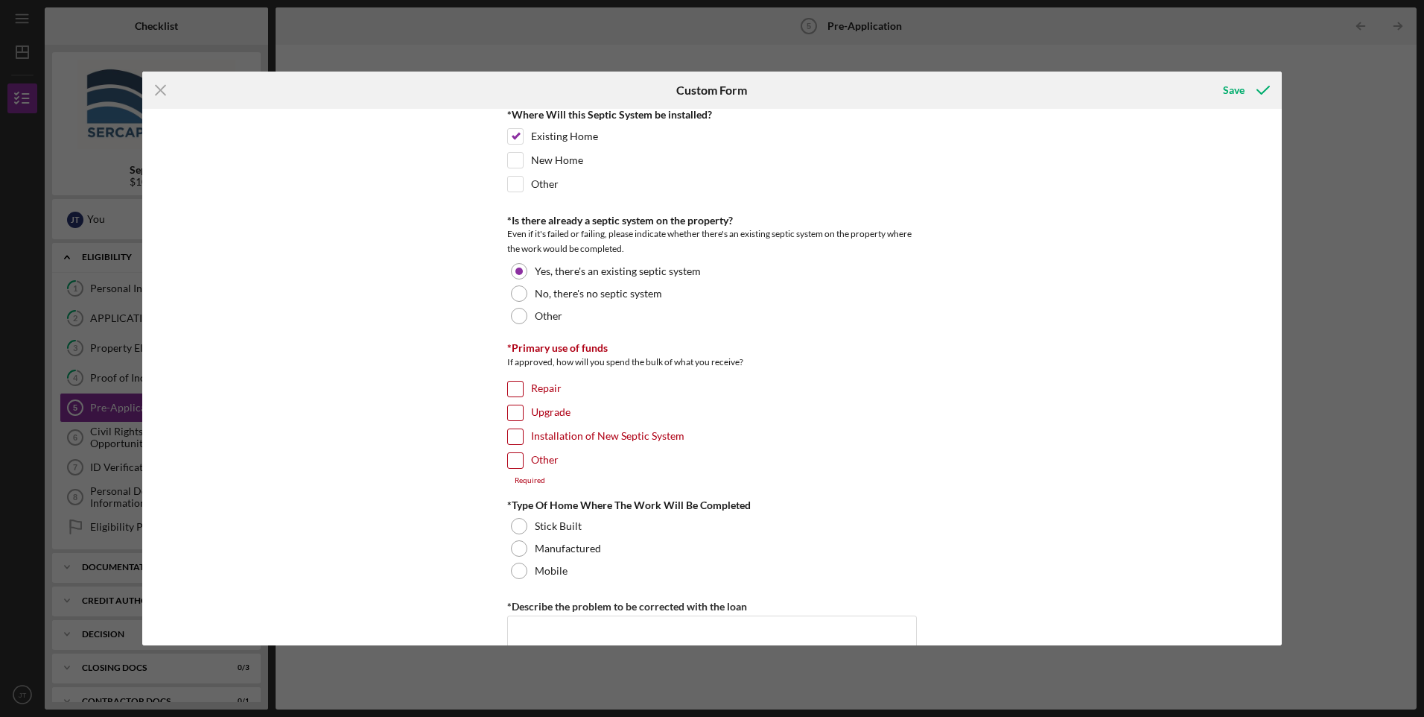
click at [513, 387] on input "Repair" at bounding box center [515, 388] width 15 height 15
checkbox input "true"
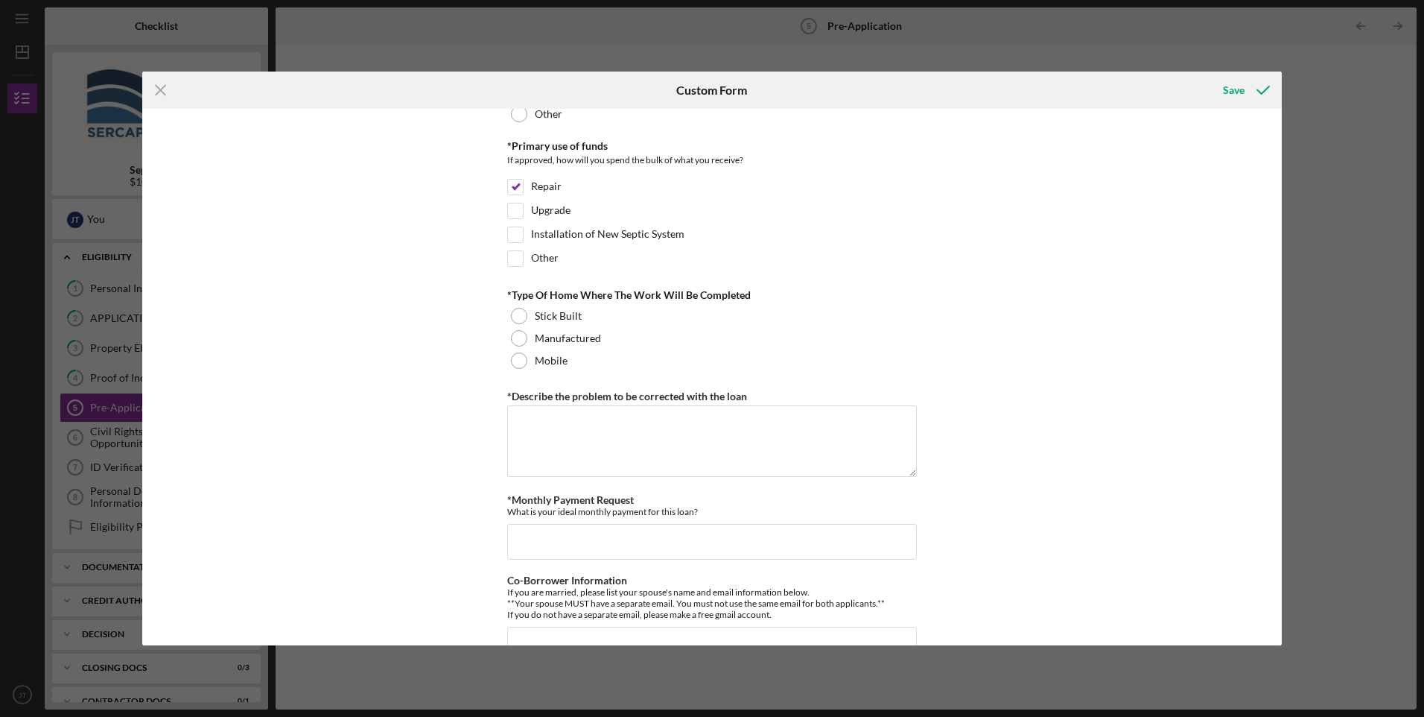
scroll to position [670, 0]
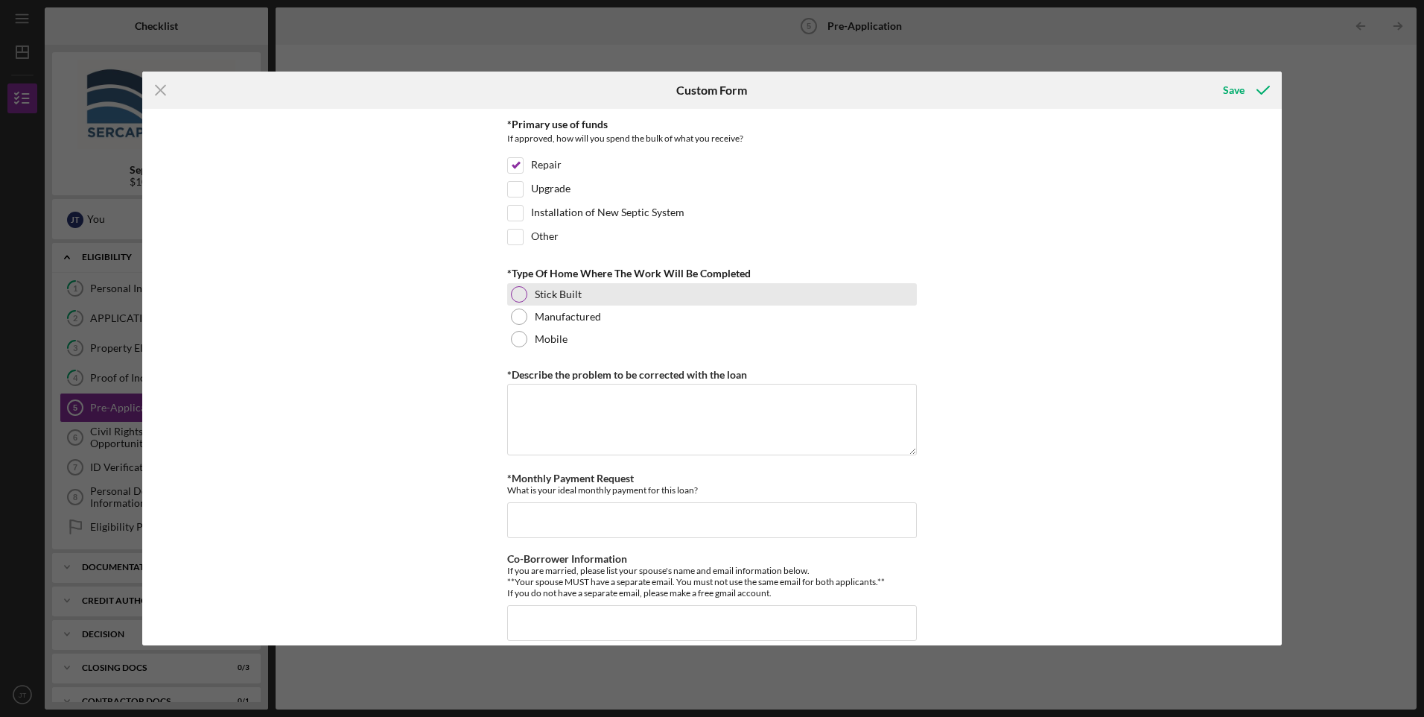
click at [547, 288] on label "Stick Built" at bounding box center [558, 294] width 47 height 12
click at [636, 407] on textarea "*Describe the problem to be corrected with the loan" at bounding box center [712, 420] width 410 height 72
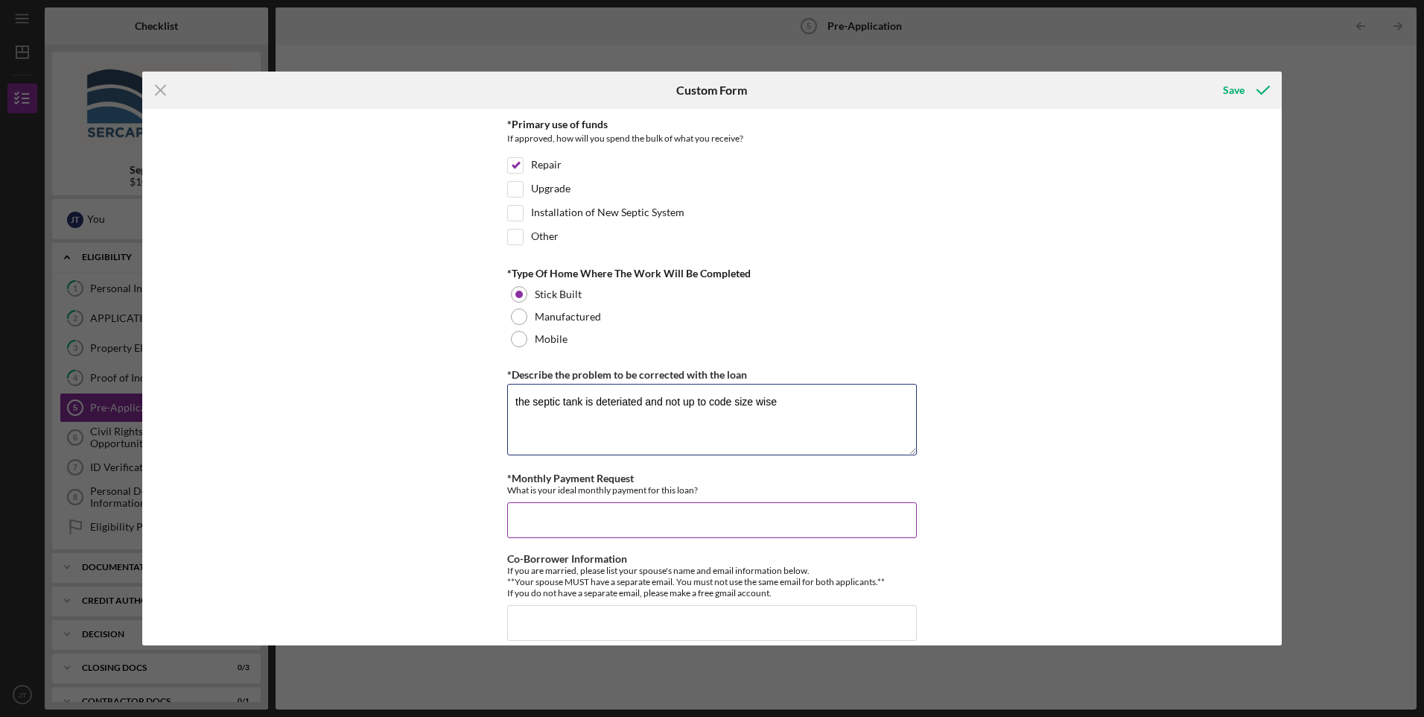
type textarea "the septic tank is deteriated and not up to code size wise"
click at [576, 518] on input "*Monthly Payment Request" at bounding box center [712, 520] width 410 height 36
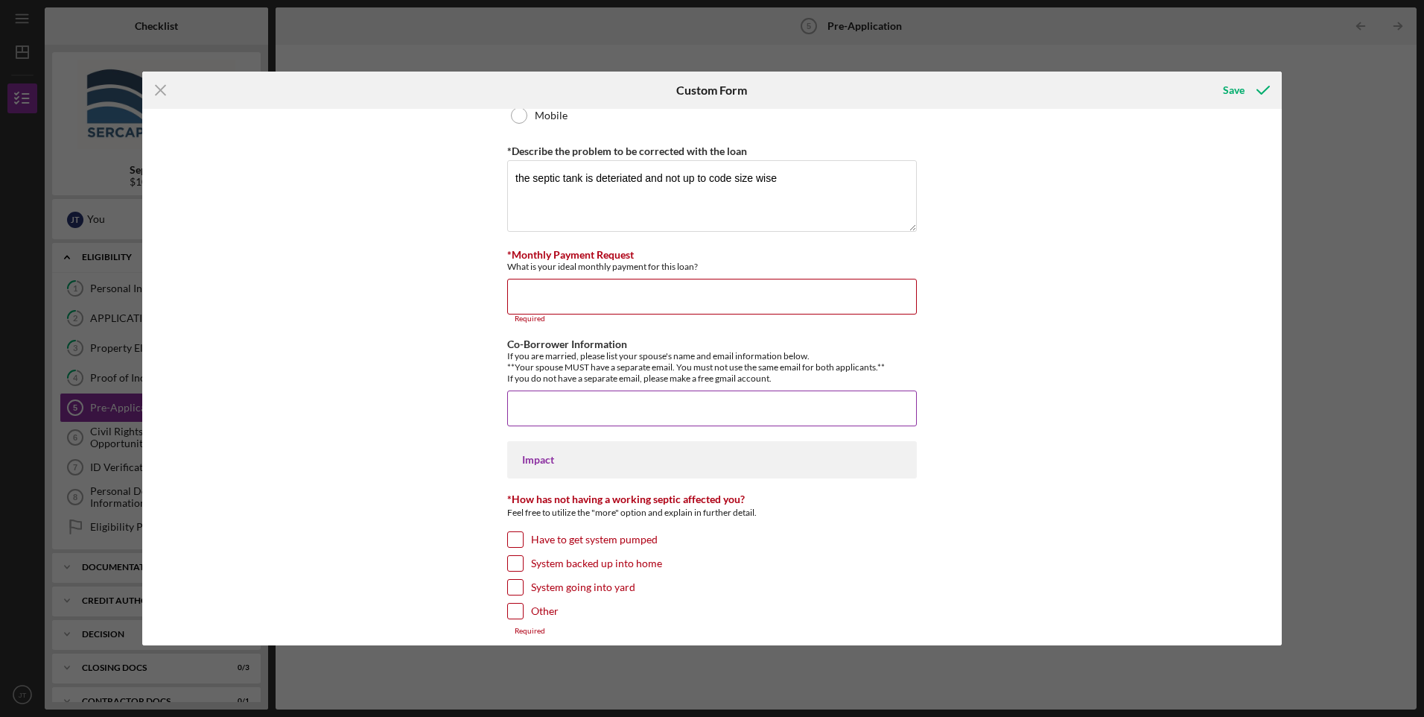
scroll to position [819, 0]
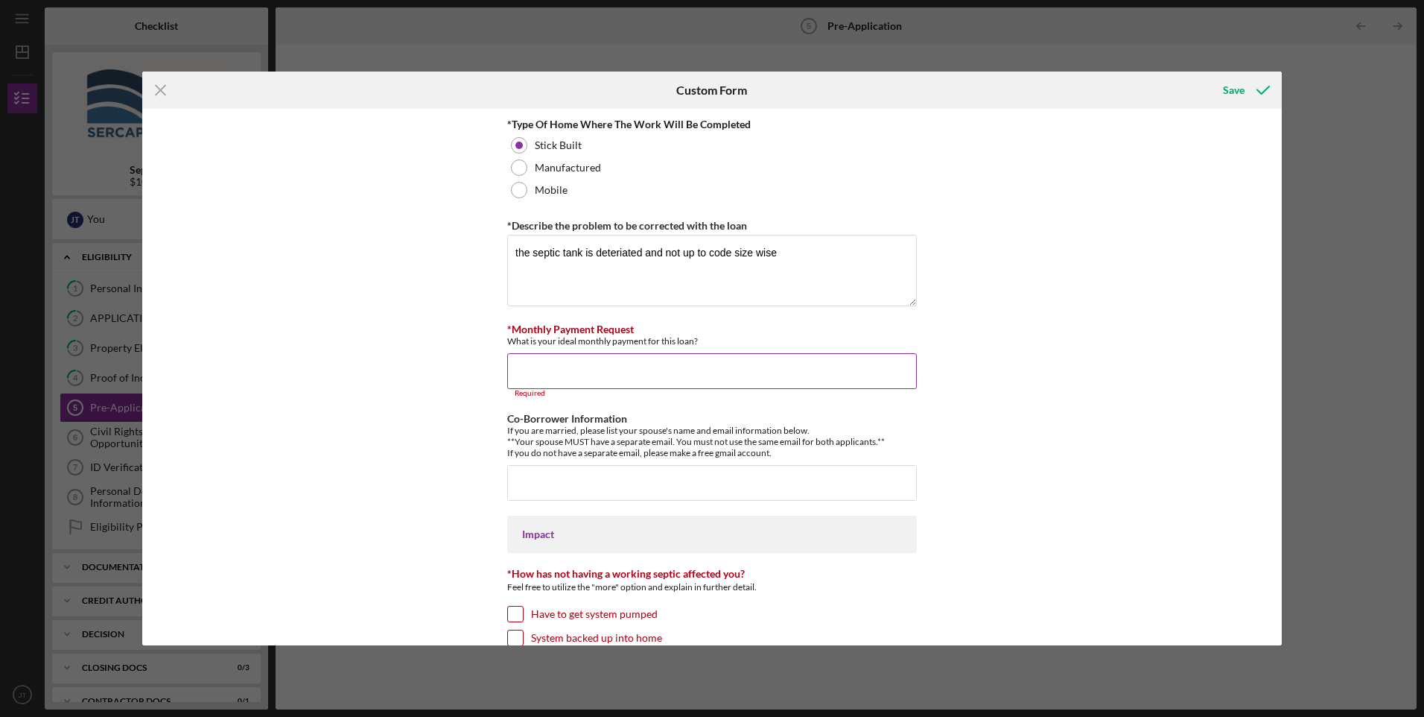
click at [530, 384] on input "*Monthly Payment Request" at bounding box center [712, 371] width 410 height 36
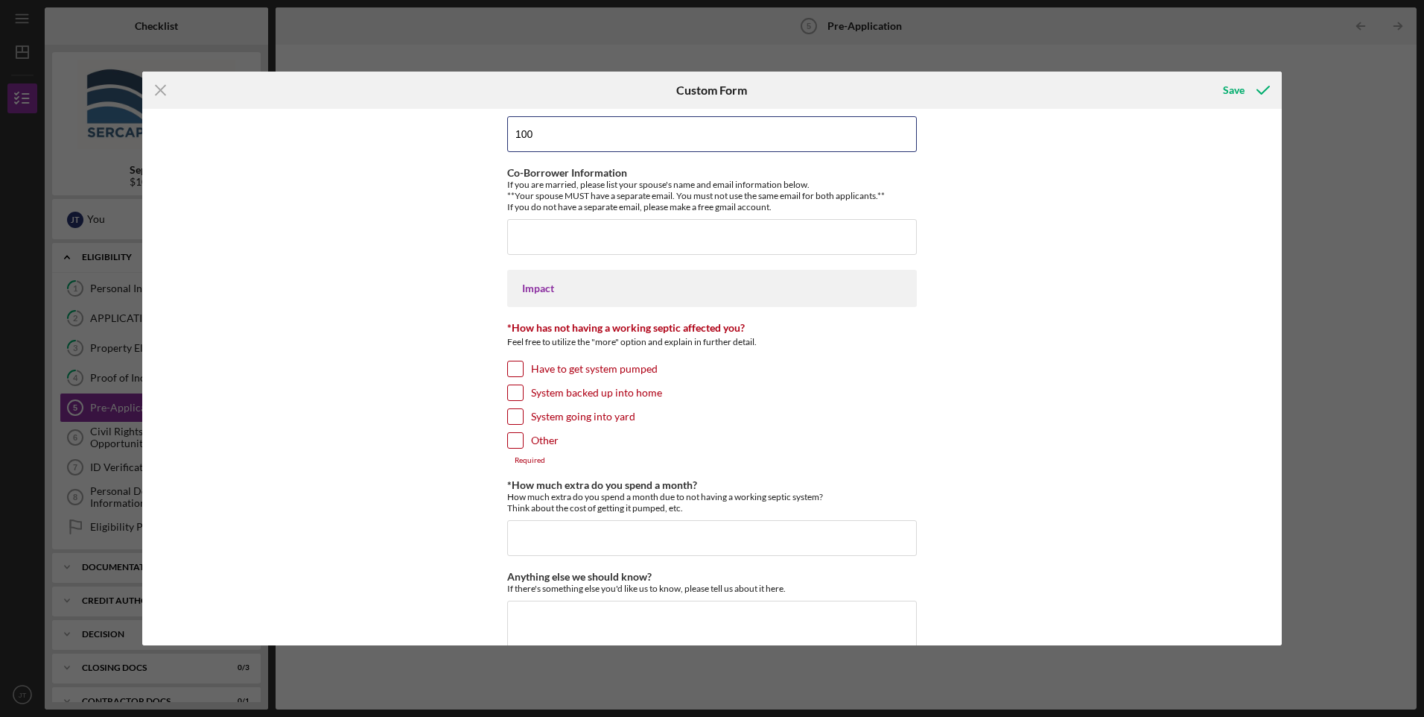
scroll to position [1108, 0]
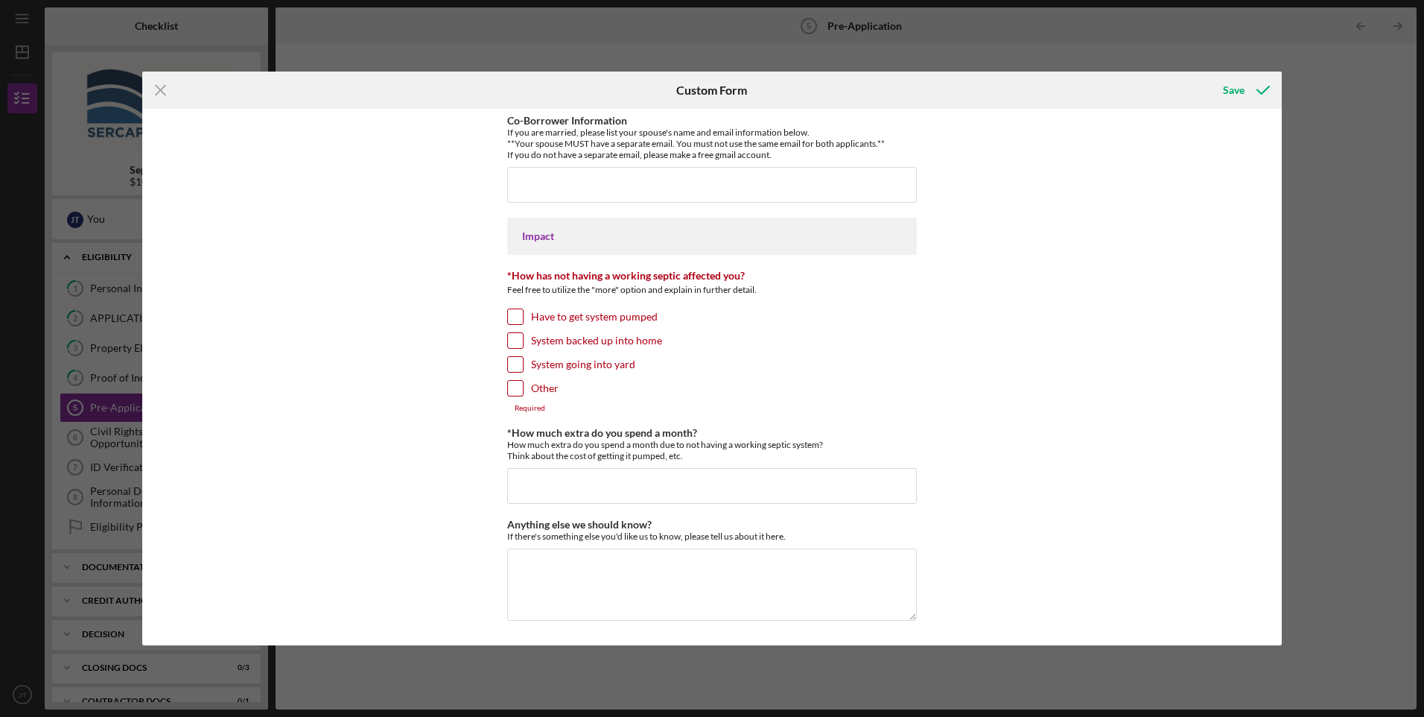
type input "100"
click at [512, 315] on input "Have to get system pumped" at bounding box center [515, 316] width 15 height 15
checkbox input "true"
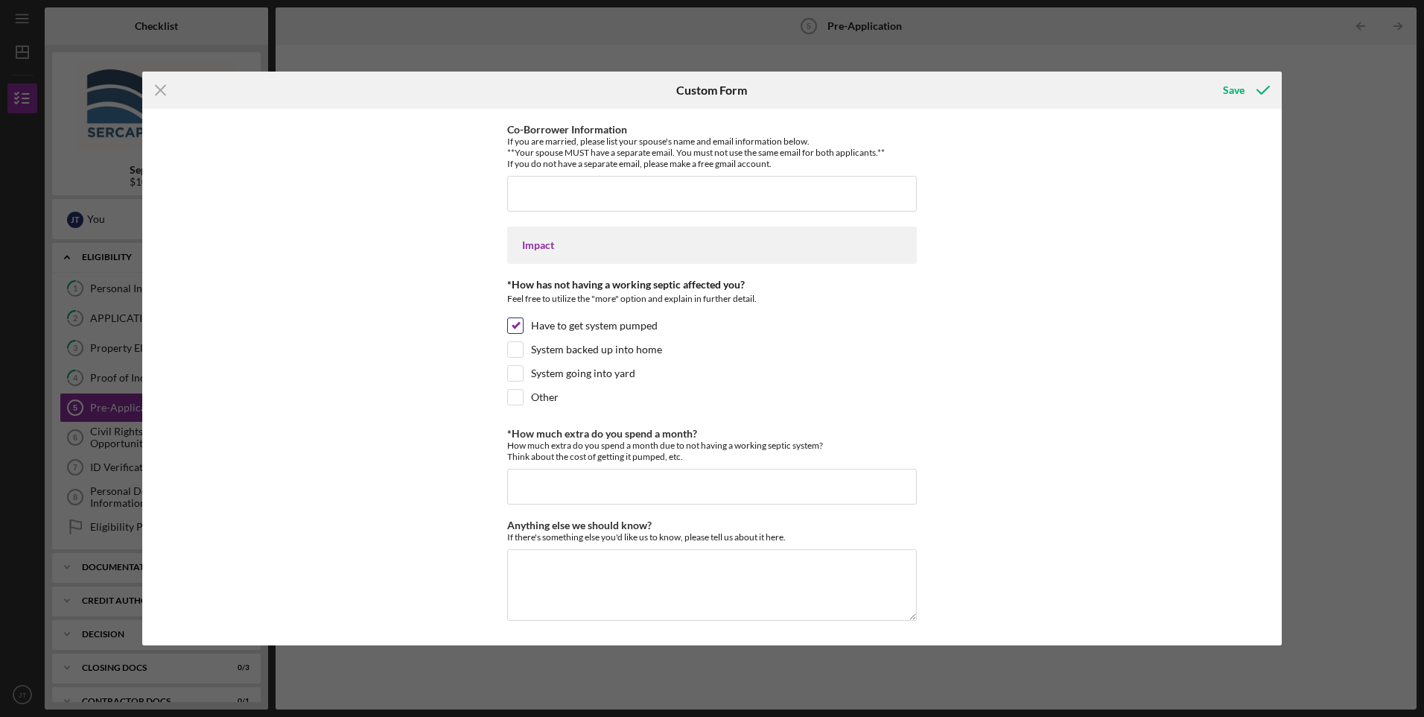
scroll to position [1099, 0]
click at [601, 487] on input "*How much extra do you spend a month?" at bounding box center [712, 487] width 410 height 36
type input "0"
click at [538, 574] on textarea "Anything else we should know?" at bounding box center [712, 585] width 410 height 72
type textarea "the septic is currently working but we have little time before a catastrophic i…"
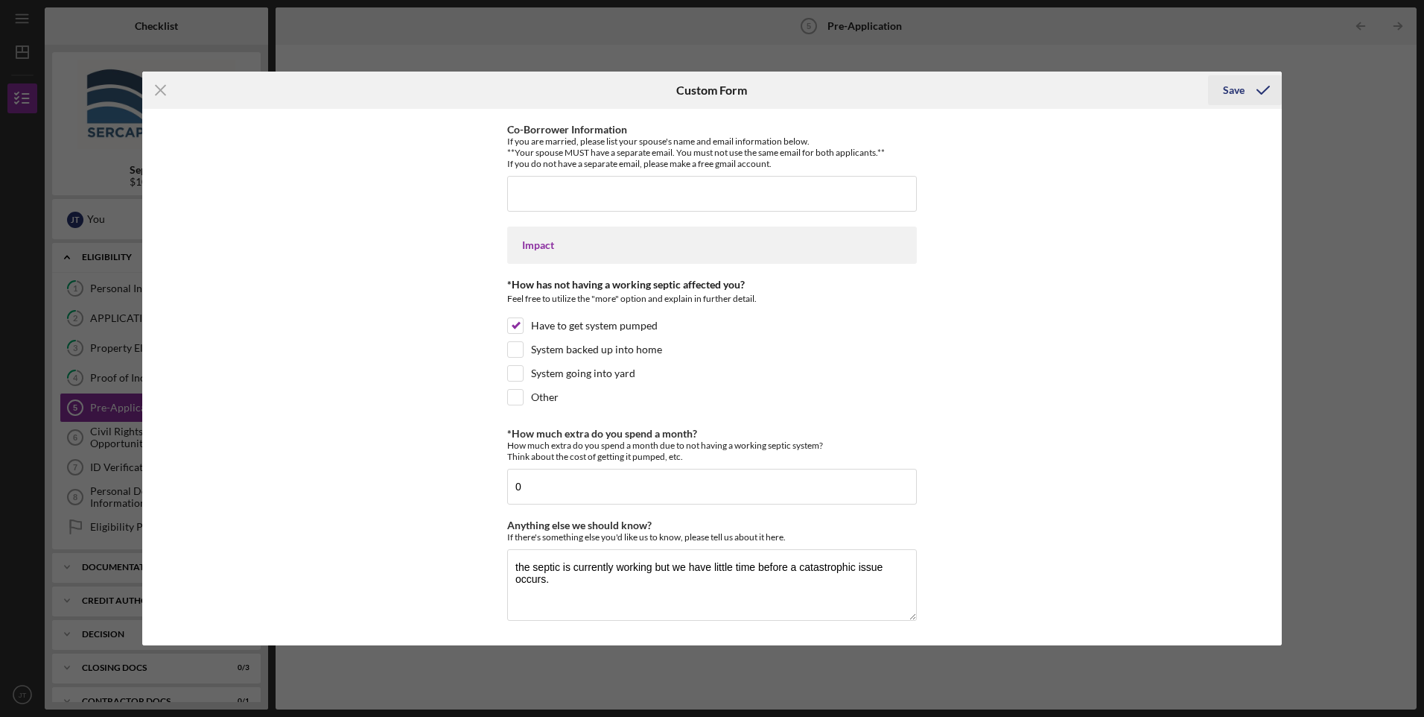
click at [1239, 86] on div "Save" at bounding box center [1234, 90] width 22 height 30
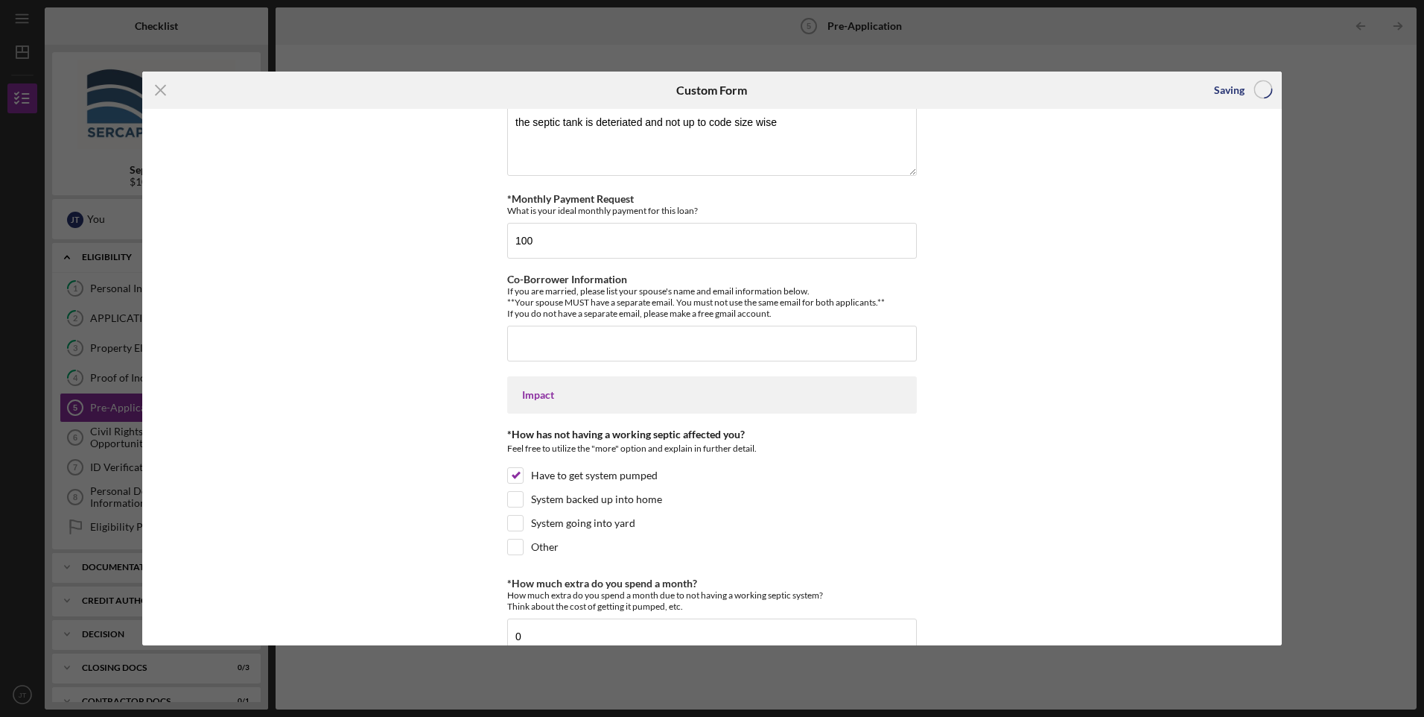
scroll to position [727, 0]
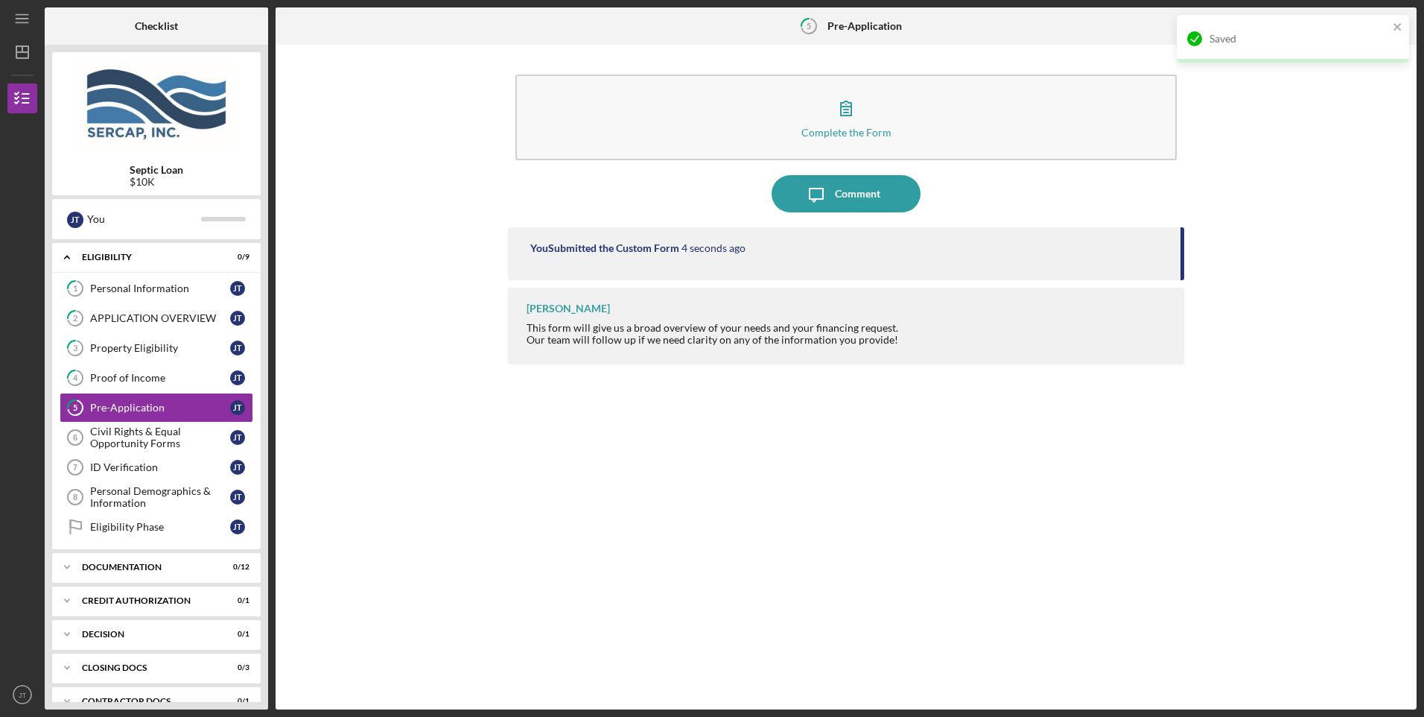
drag, startPoint x: 619, startPoint y: 340, endPoint x: 908, endPoint y: 442, distance: 306.5
click at [908, 442] on div "You Submitted the Custom Form 4 seconds ago [PERSON_NAME] This form will give u…" at bounding box center [846, 457] width 676 height 460
click at [99, 433] on div "Civil Rights & Equal Opportunity Forms" at bounding box center [160, 437] width 140 height 24
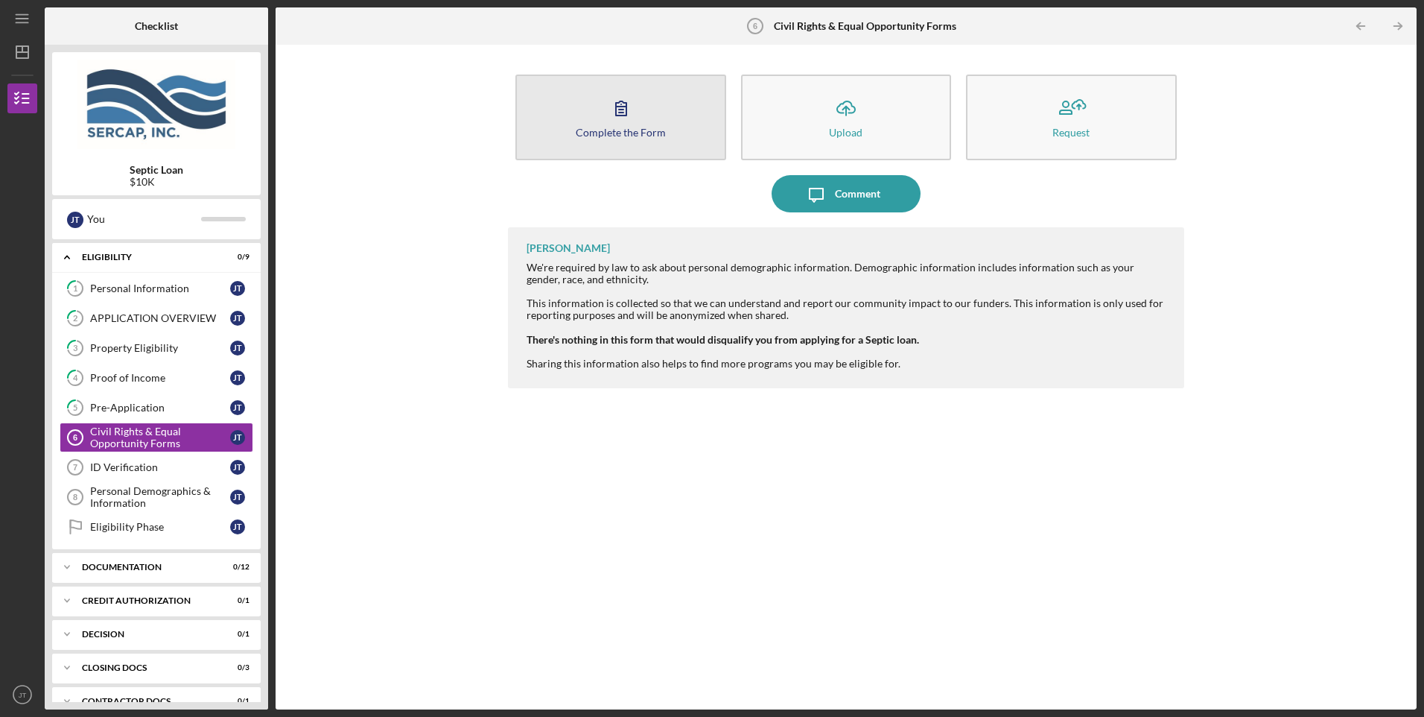
click at [565, 103] on button "Complete the Form Form" at bounding box center [620, 117] width 210 height 86
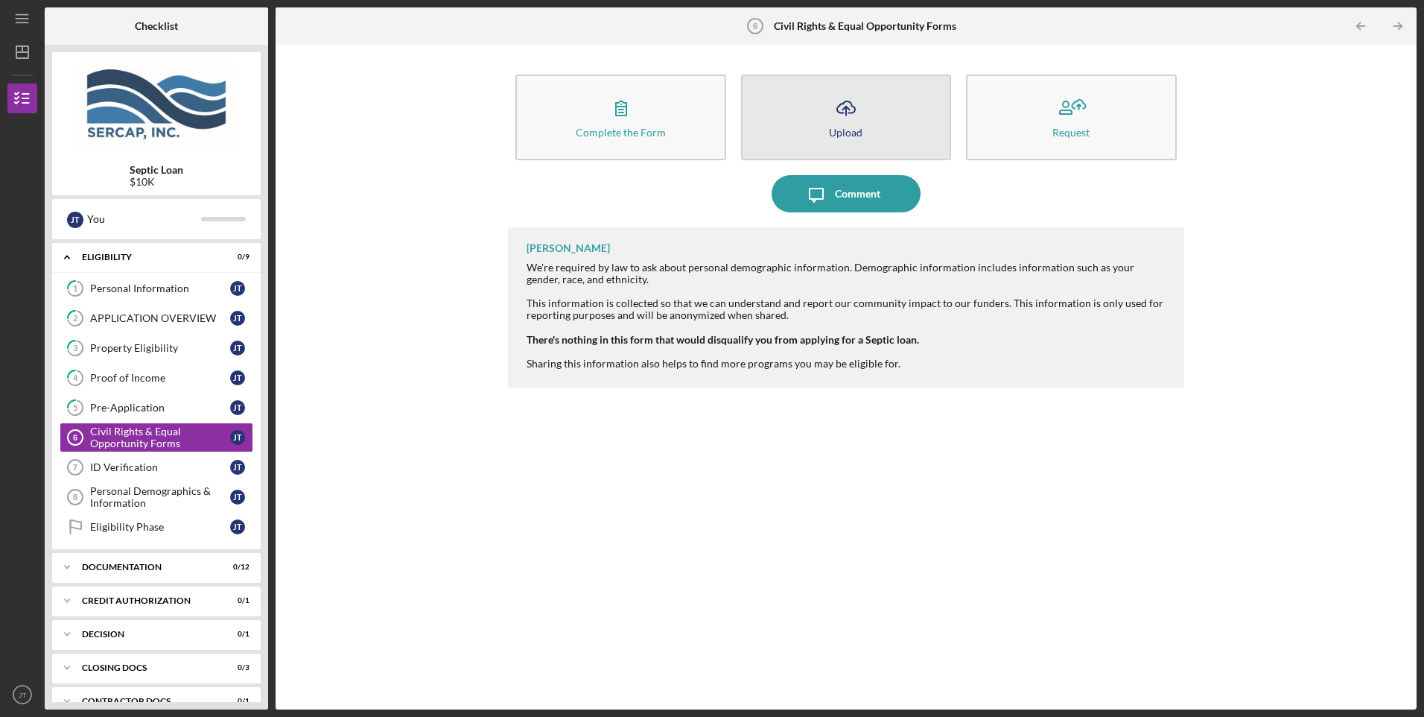
click at [864, 134] on button "Icon/Upload Upload" at bounding box center [846, 117] width 210 height 86
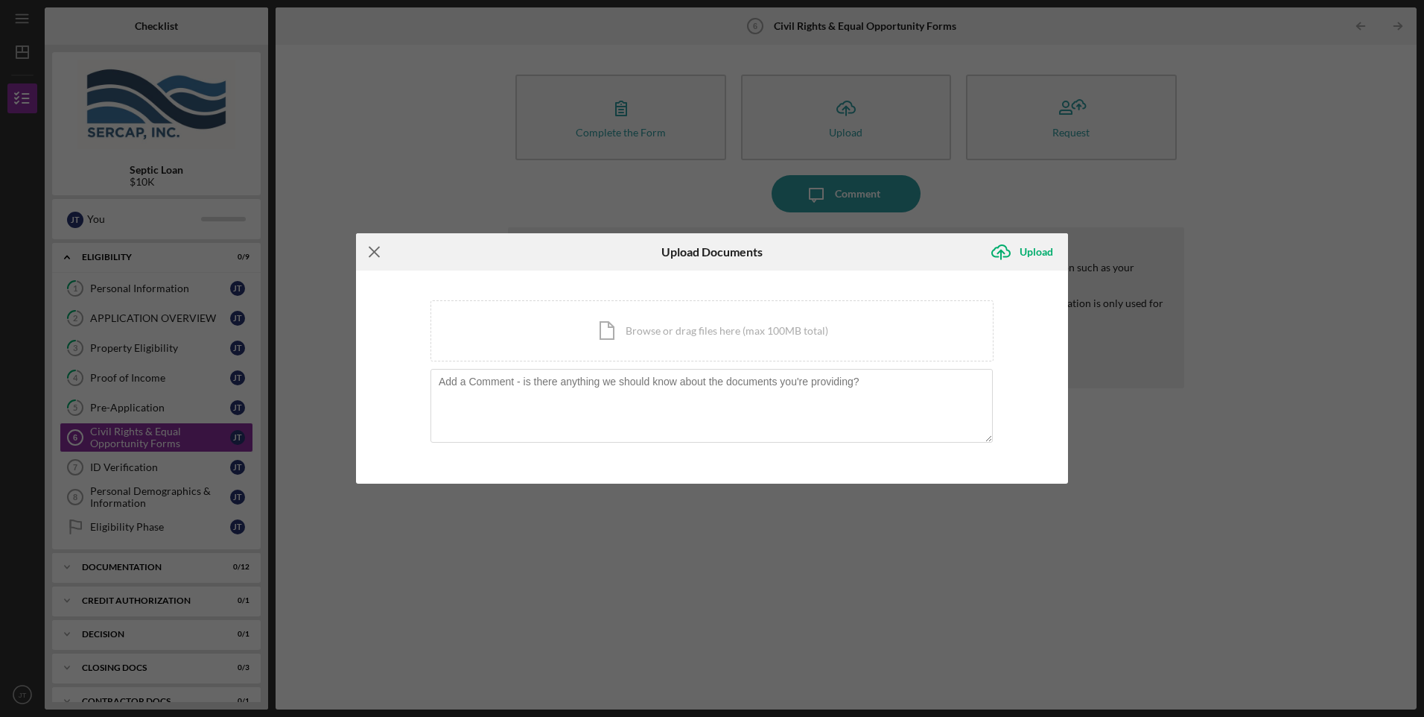
click at [372, 250] on line at bounding box center [374, 252] width 10 height 10
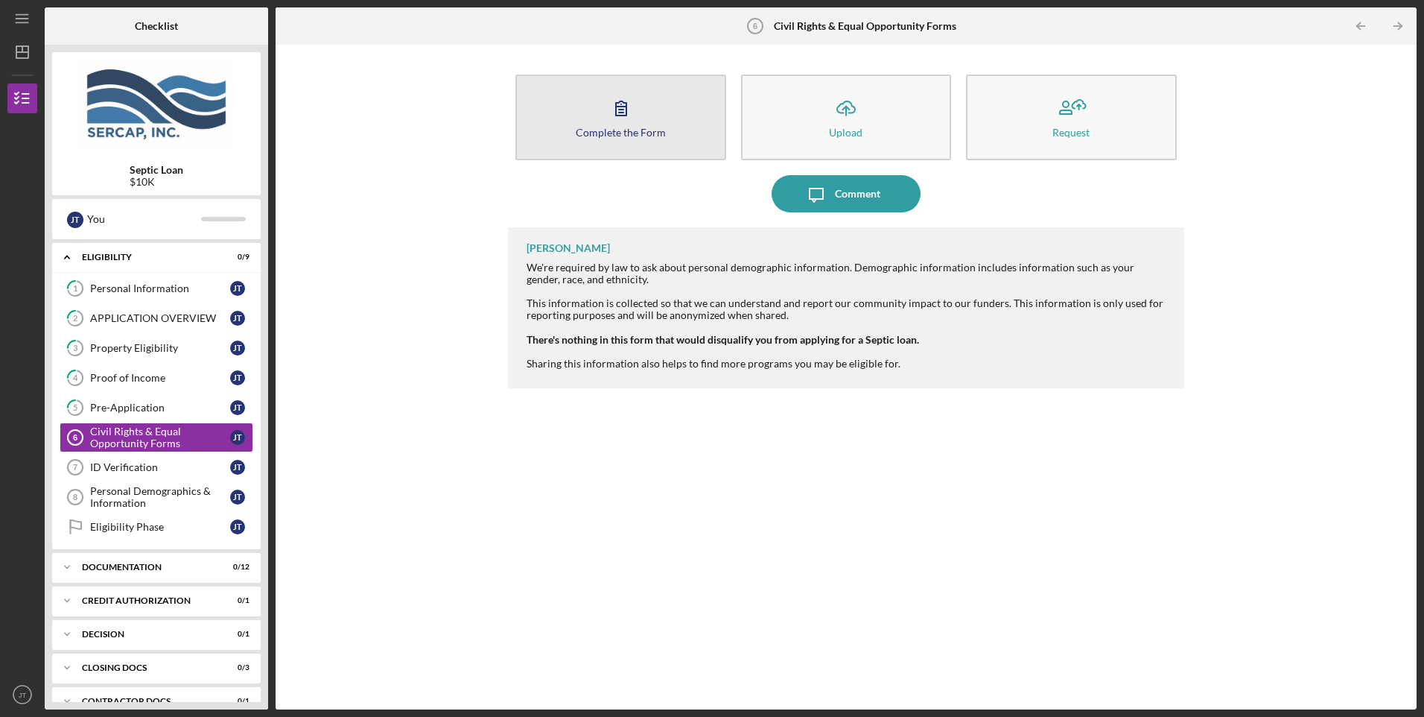
click at [642, 127] on div "Complete the Form" at bounding box center [621, 132] width 90 height 11
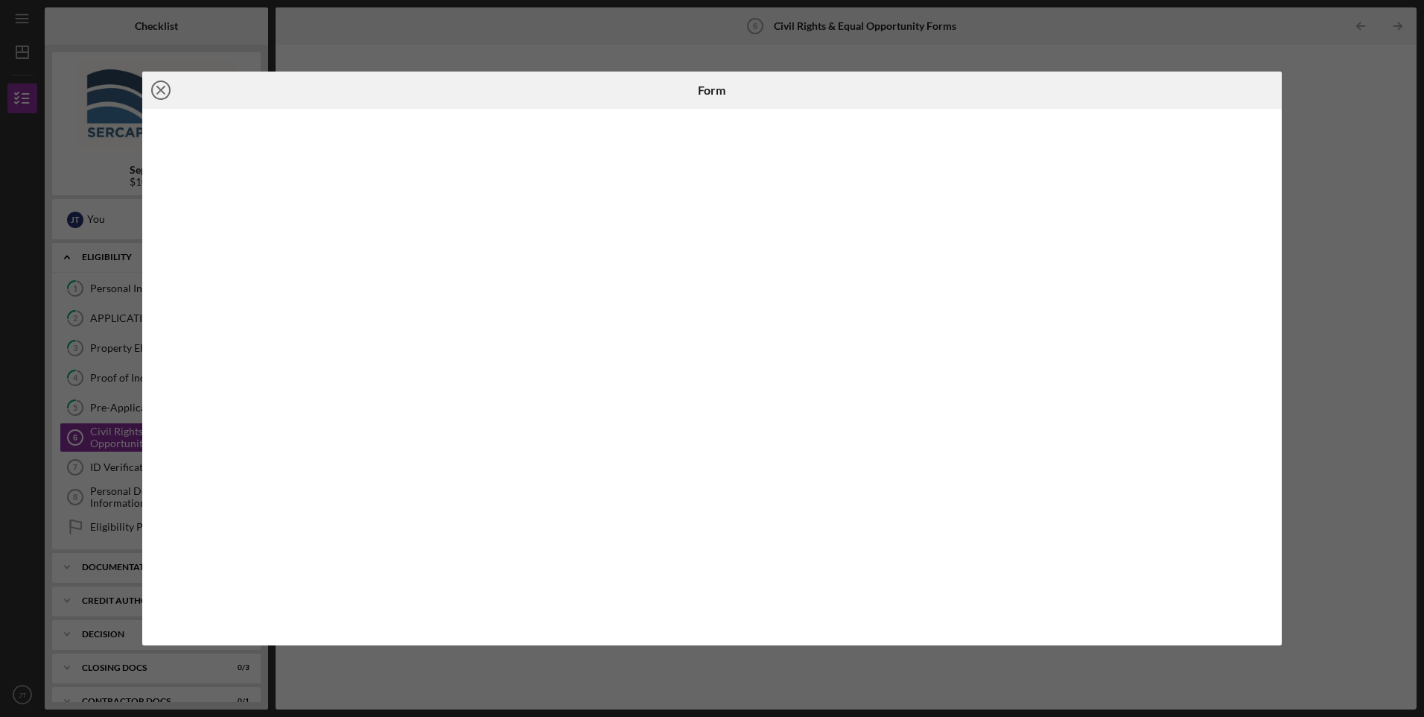
click at [161, 90] on line at bounding box center [160, 89] width 7 height 7
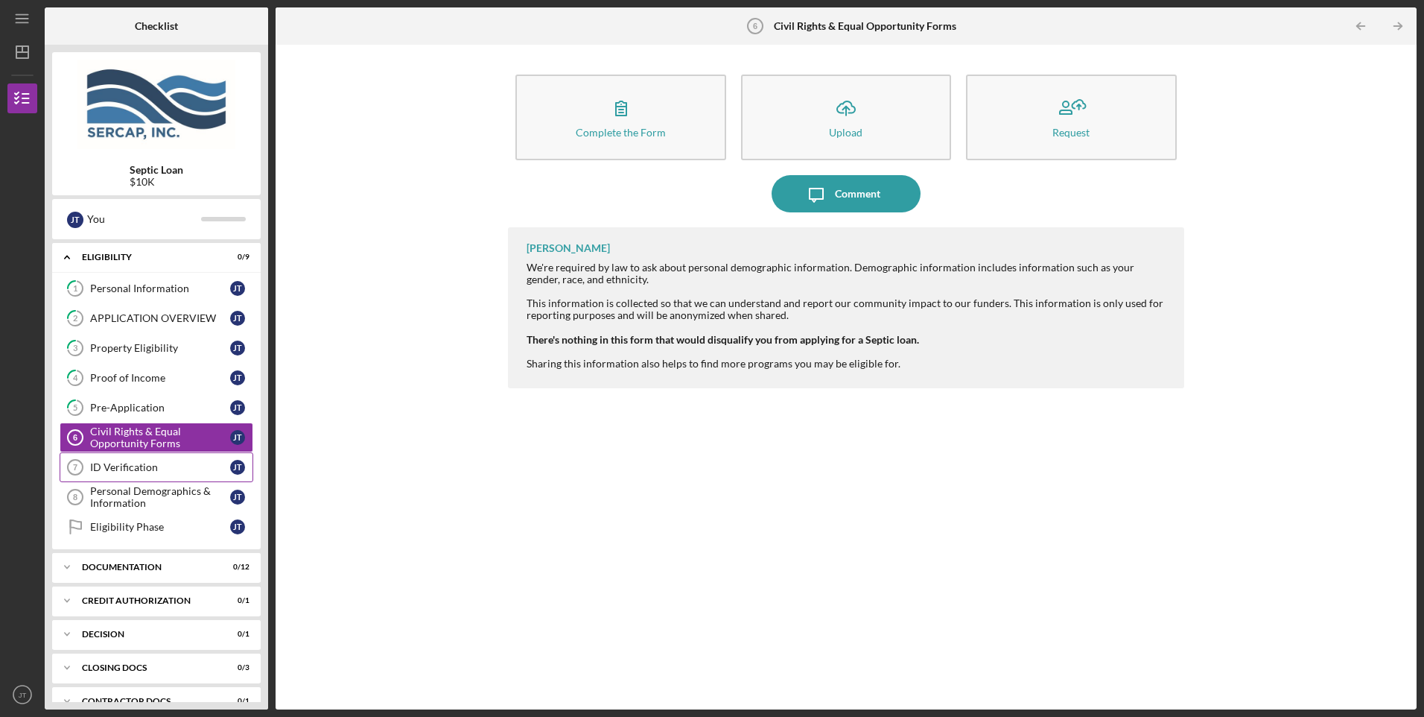
click at [124, 465] on div "ID Verification" at bounding box center [160, 467] width 140 height 12
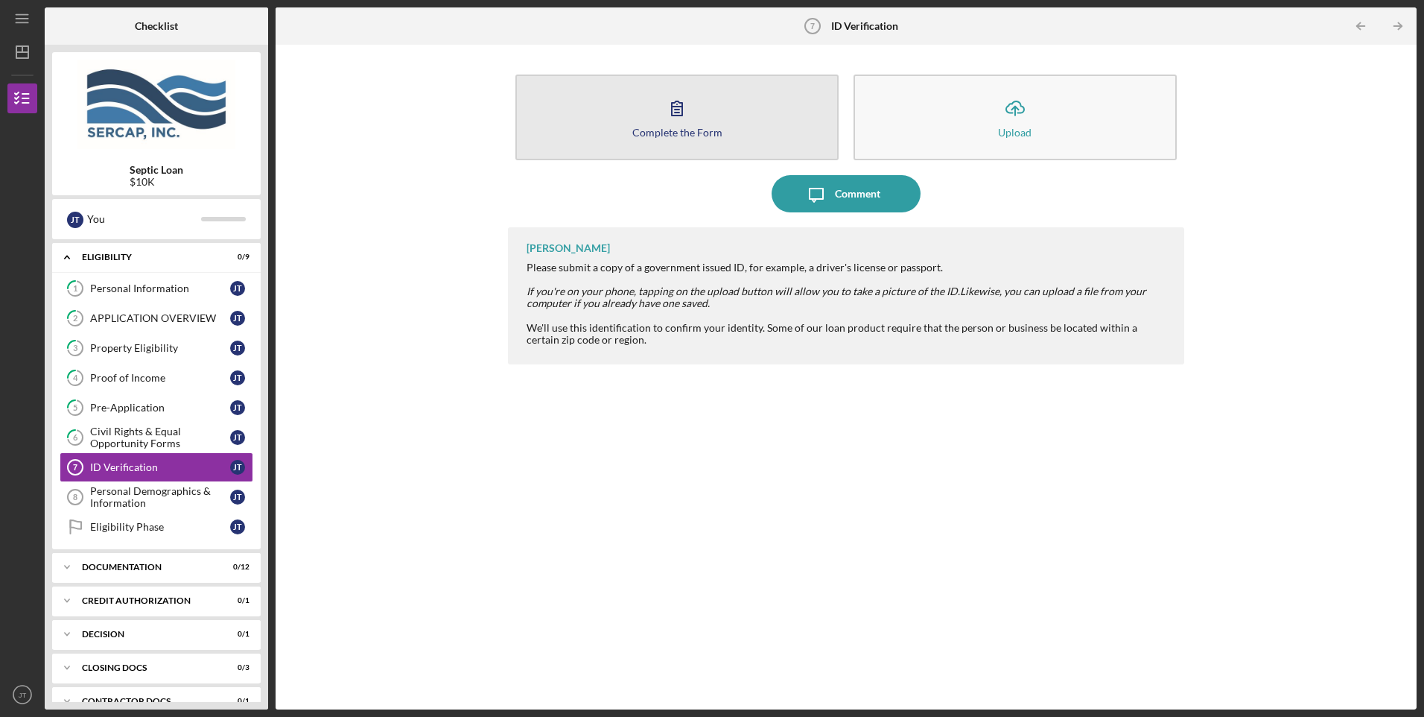
click at [693, 109] on icon "button" at bounding box center [676, 107] width 37 height 37
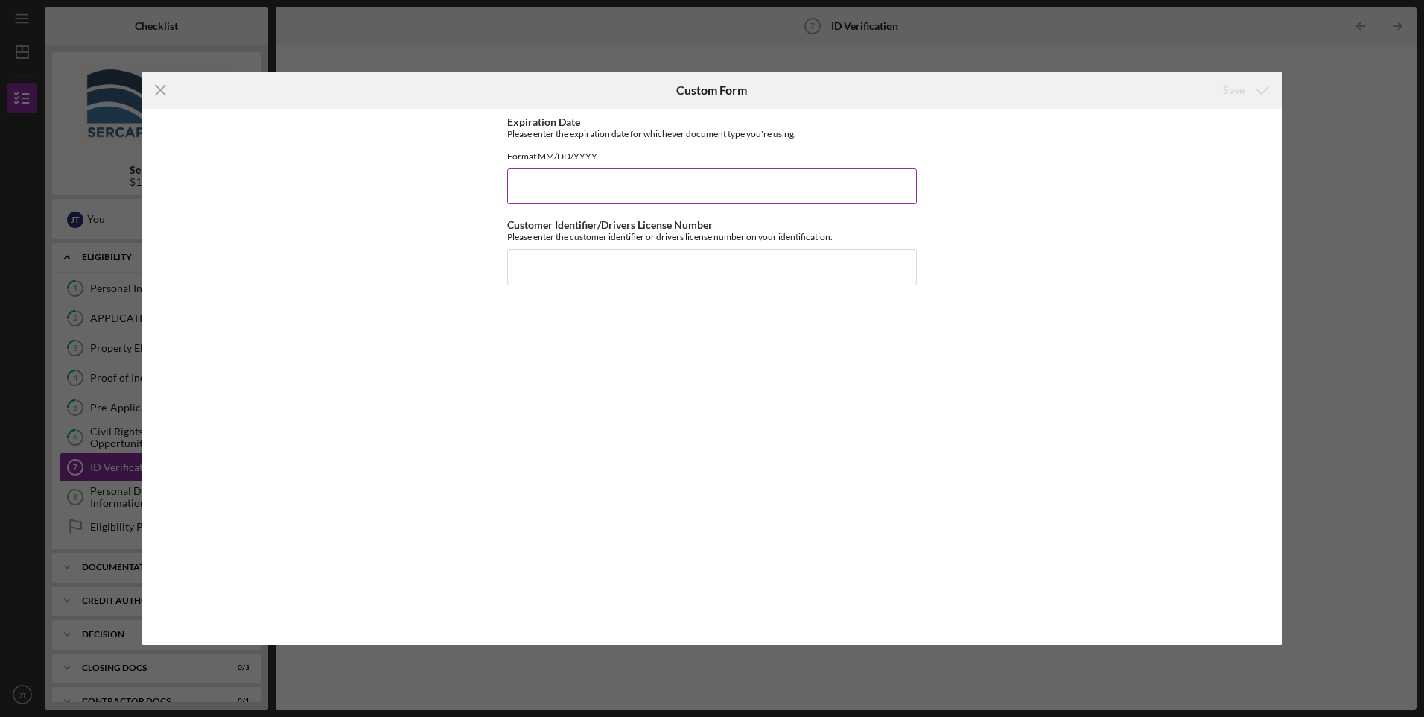
click at [549, 179] on div "Expiration Date Please enter the expiration date for whichever document type yo…" at bounding box center [712, 160] width 410 height 88
click at [571, 189] on input "Expiration Date" at bounding box center [712, 186] width 410 height 36
click at [596, 285] on input "Customer Identifier/Drivers License Number" at bounding box center [712, 267] width 410 height 36
type input "218087482"
click at [534, 217] on div "Expiration Date Please enter the expiration date for whichever document type yo…" at bounding box center [712, 376] width 410 height 521
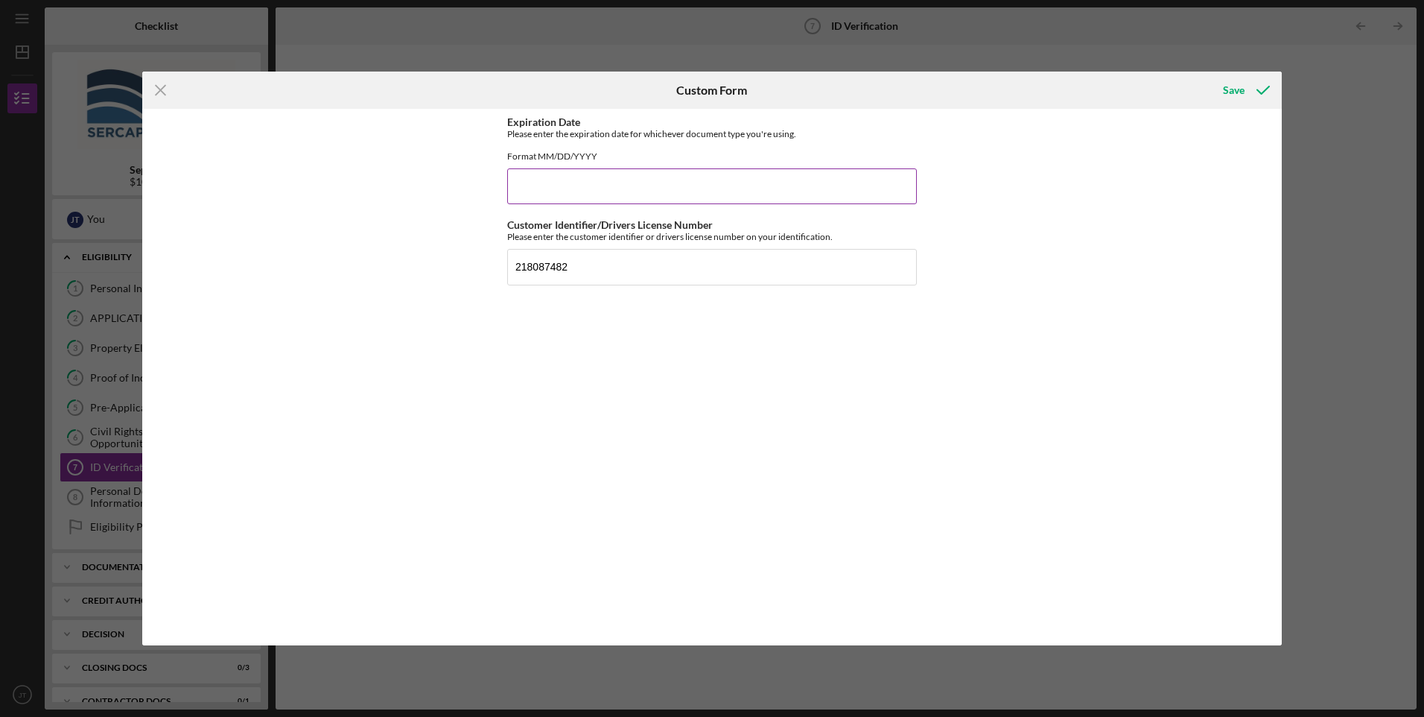
click at [547, 204] on input "Expiration Date" at bounding box center [712, 186] width 410 height 36
type input "[DATE]"
click at [1236, 96] on div "Save" at bounding box center [1234, 90] width 22 height 30
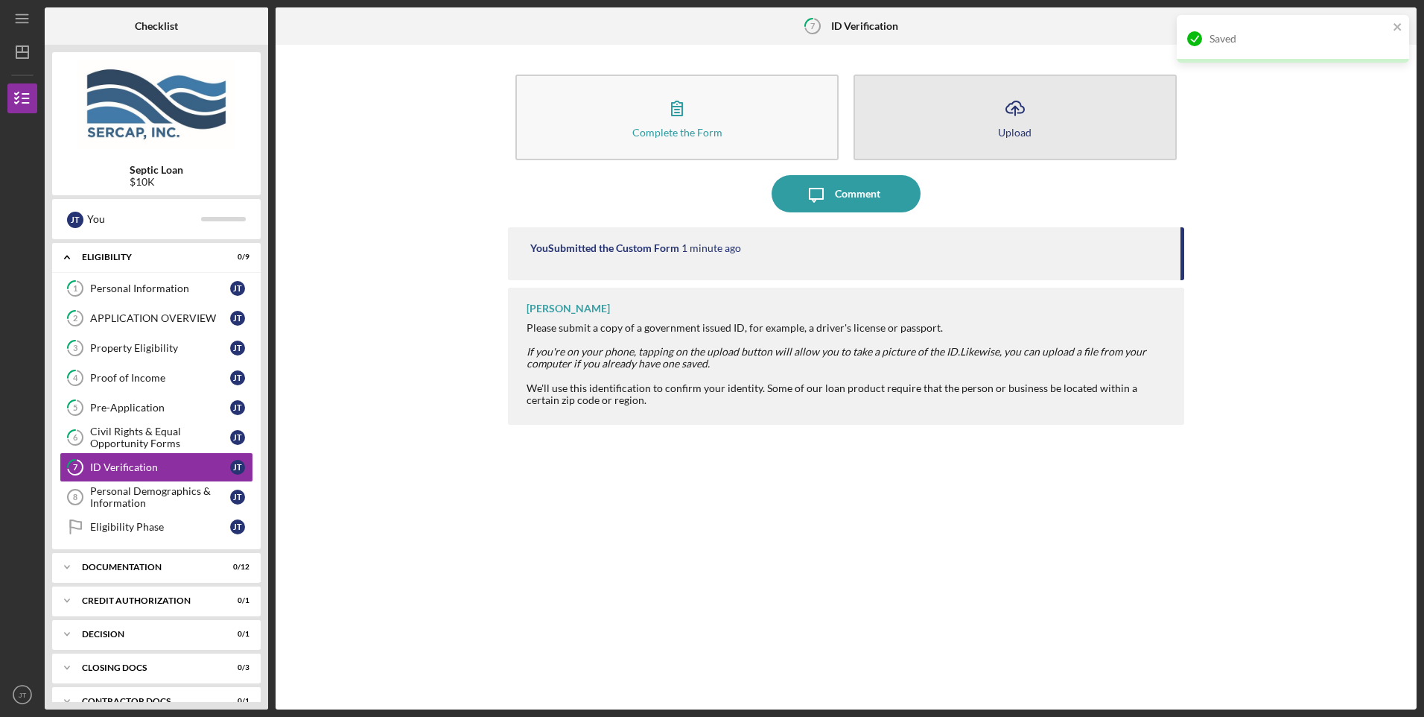
click at [1104, 131] on button "Icon/Upload Upload" at bounding box center [1015, 117] width 323 height 86
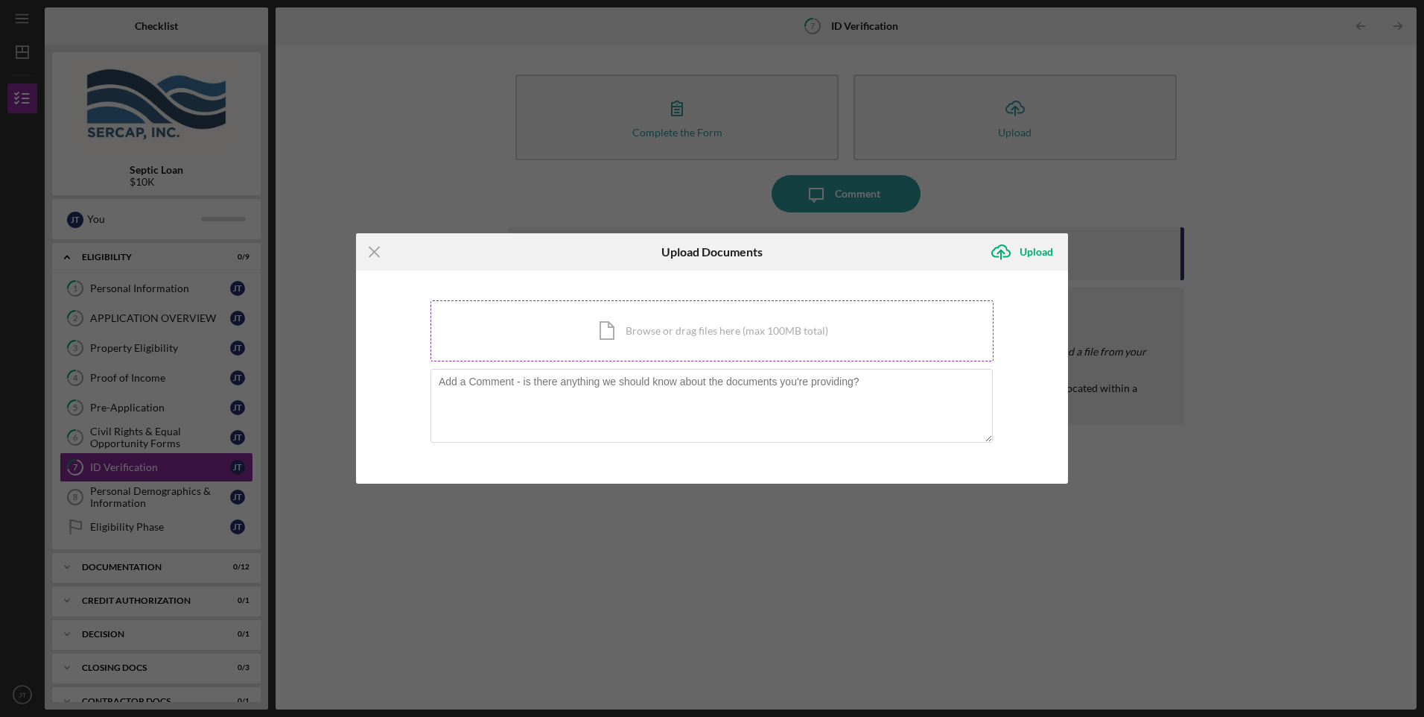
click at [594, 329] on div "Icon/Document Browse or drag files here (max 100MB total) Tap to choose files o…" at bounding box center [712, 330] width 563 height 61
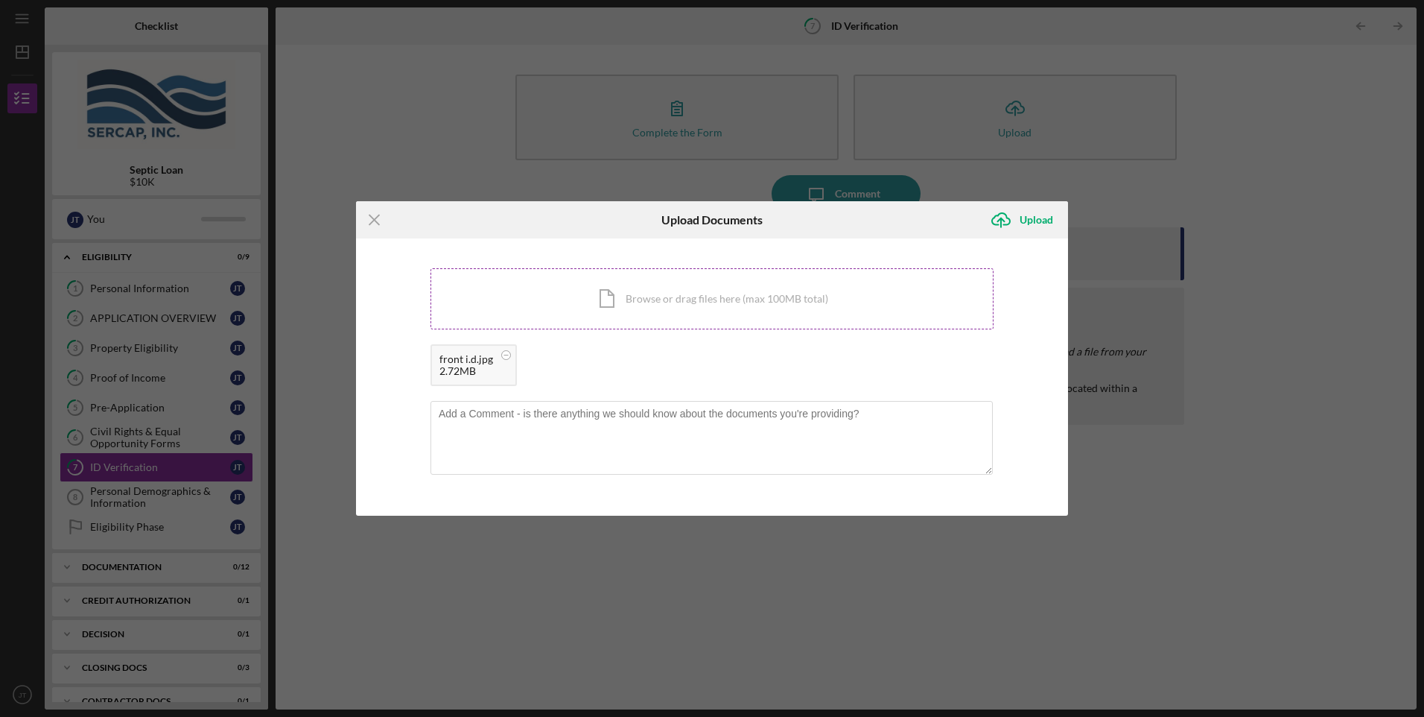
click at [698, 299] on div "Icon/Document Browse or drag files here (max 100MB total) Tap to choose files o…" at bounding box center [712, 298] width 563 height 61
click at [1026, 217] on div "Upload" at bounding box center [1037, 220] width 34 height 30
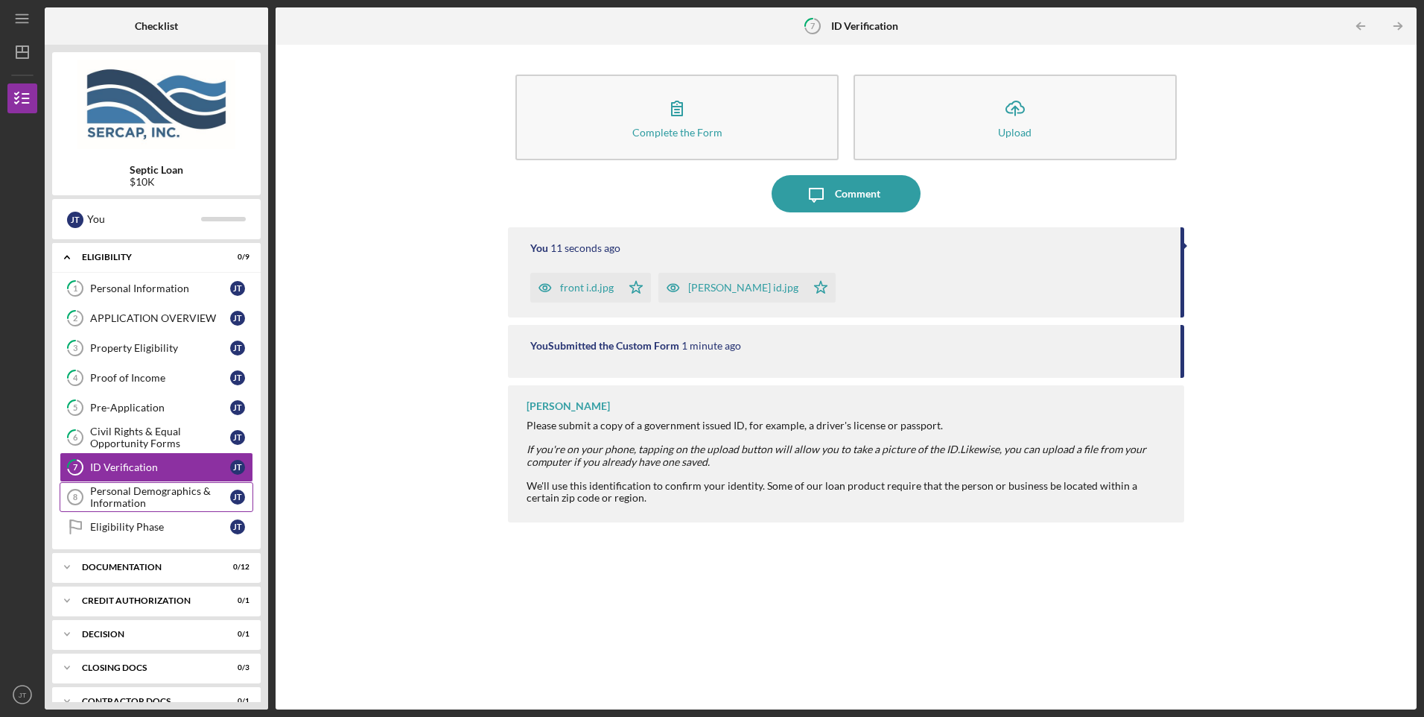
click at [153, 491] on div "Personal Demographics & Information" at bounding box center [160, 497] width 140 height 24
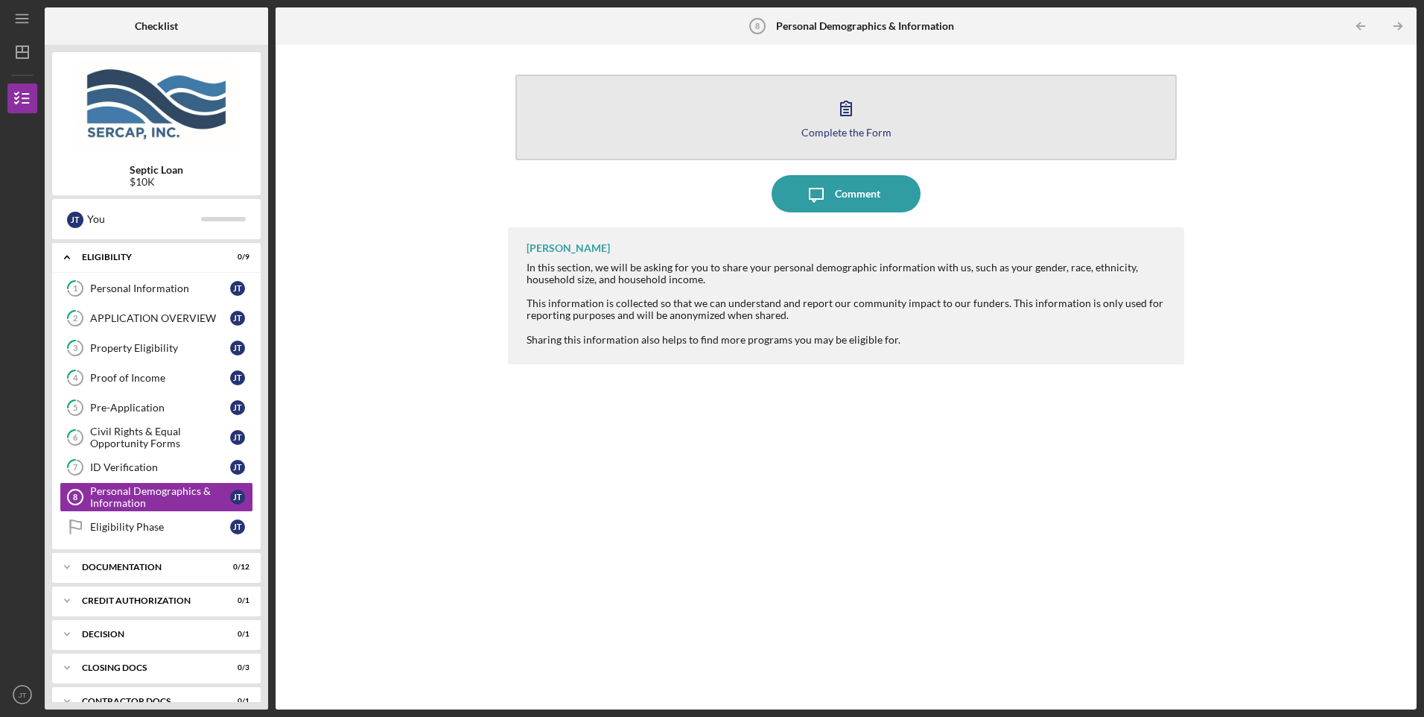
click at [864, 97] on button "Complete the Form Form" at bounding box center [845, 117] width 661 height 86
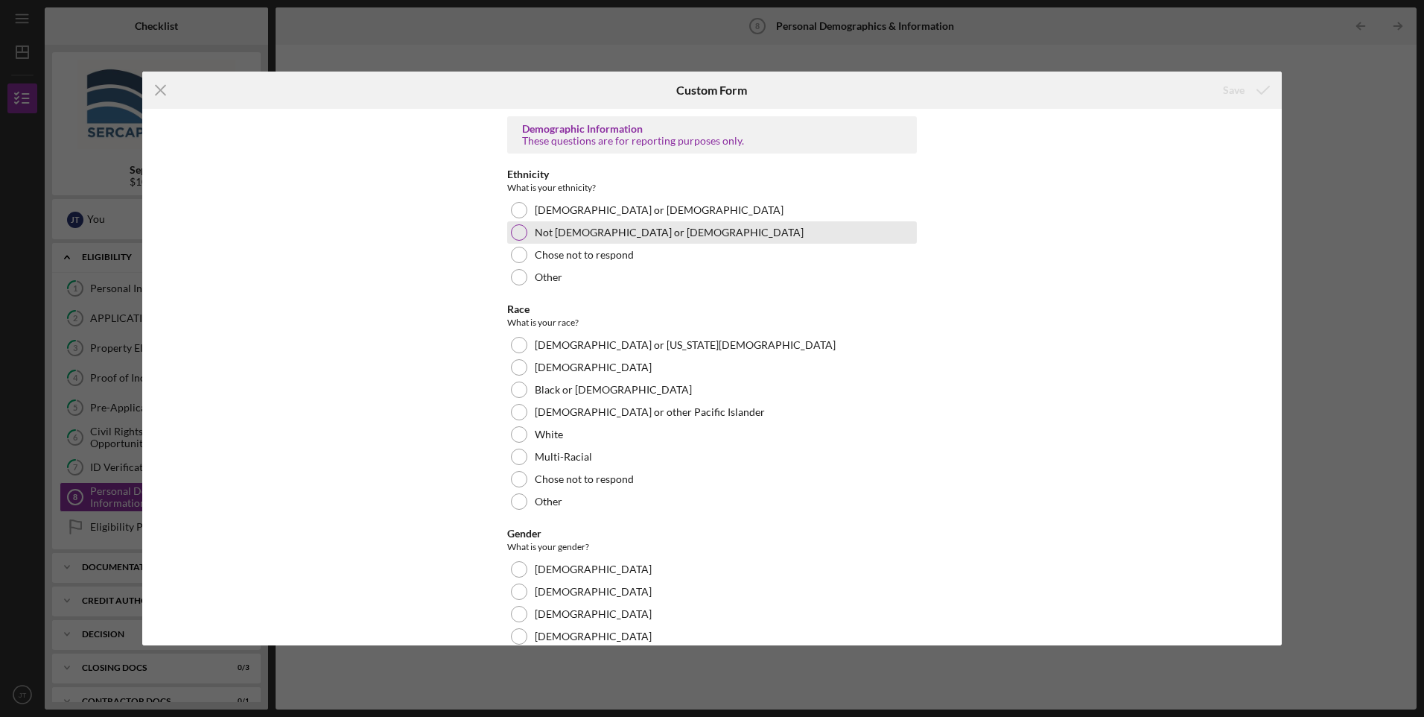
click at [527, 234] on div "Not [DEMOGRAPHIC_DATA] or [DEMOGRAPHIC_DATA]" at bounding box center [712, 232] width 410 height 22
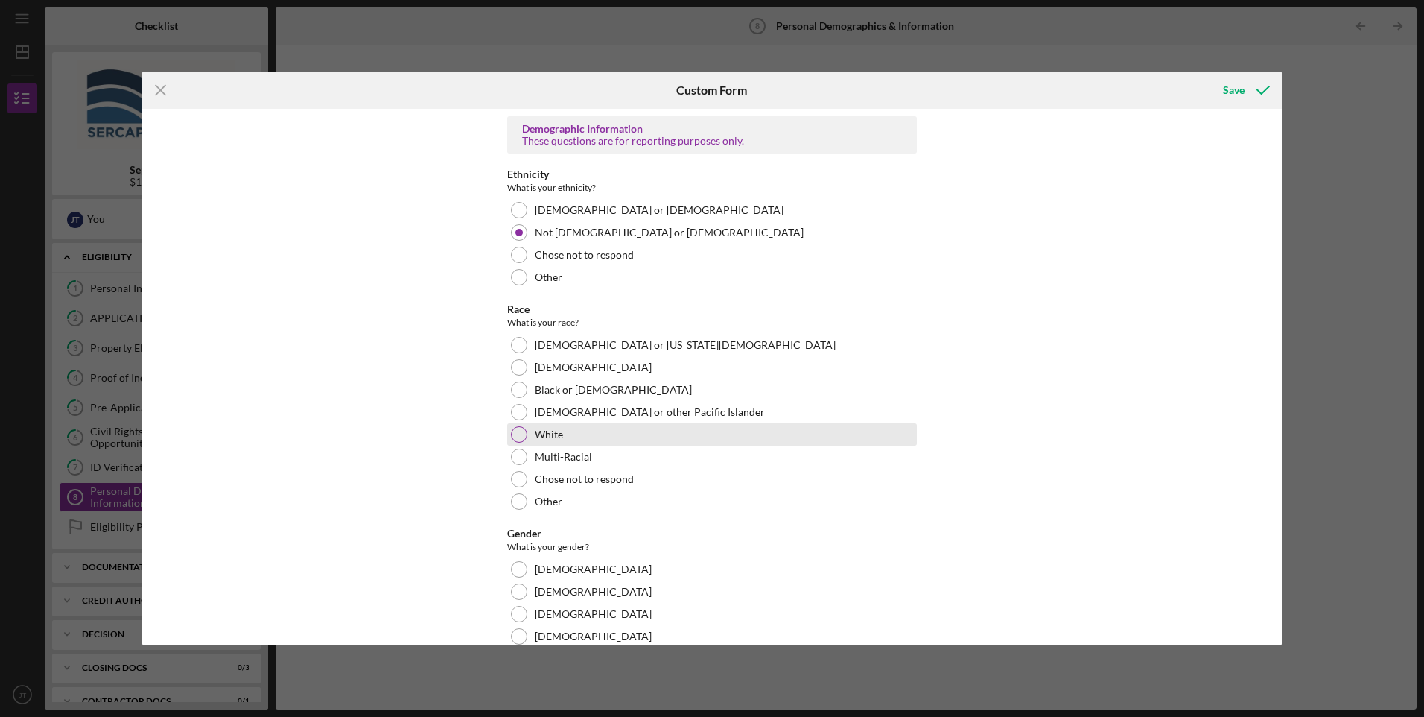
click at [516, 436] on div at bounding box center [519, 434] width 16 height 16
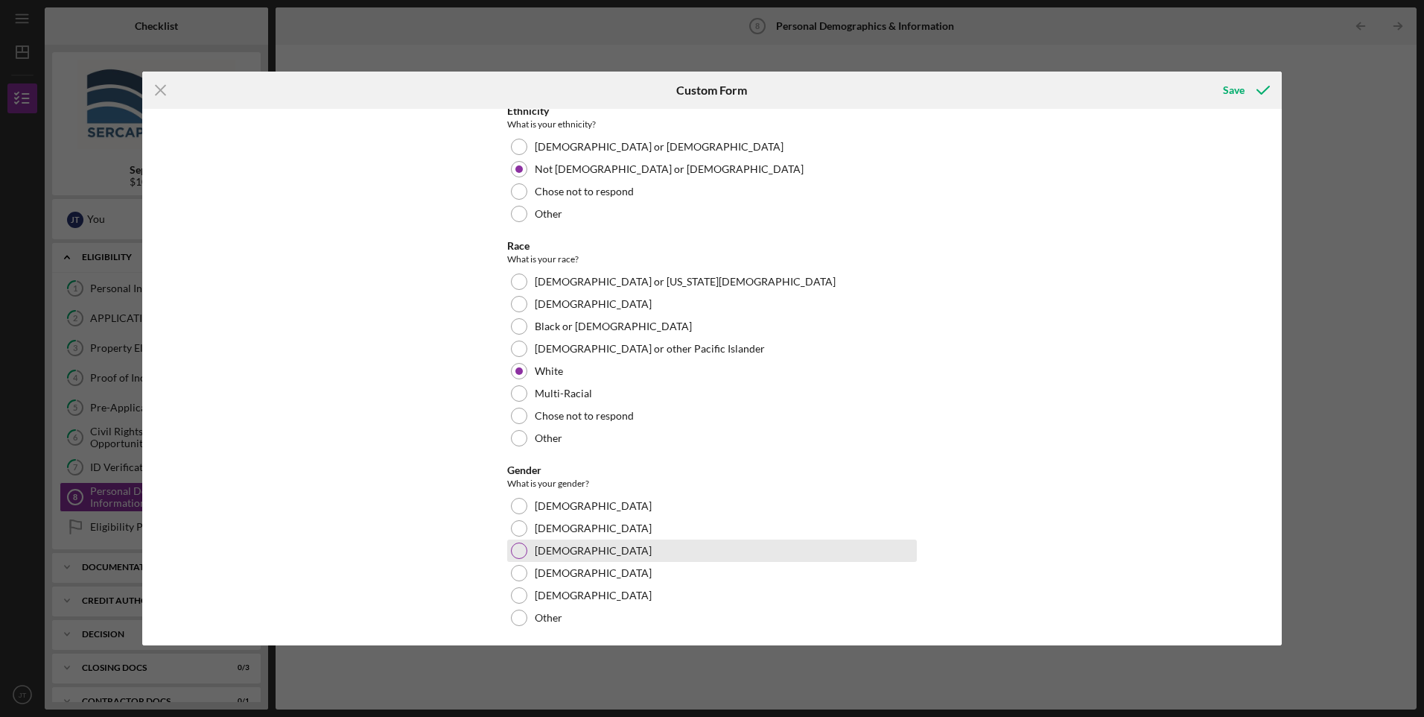
scroll to position [149, 0]
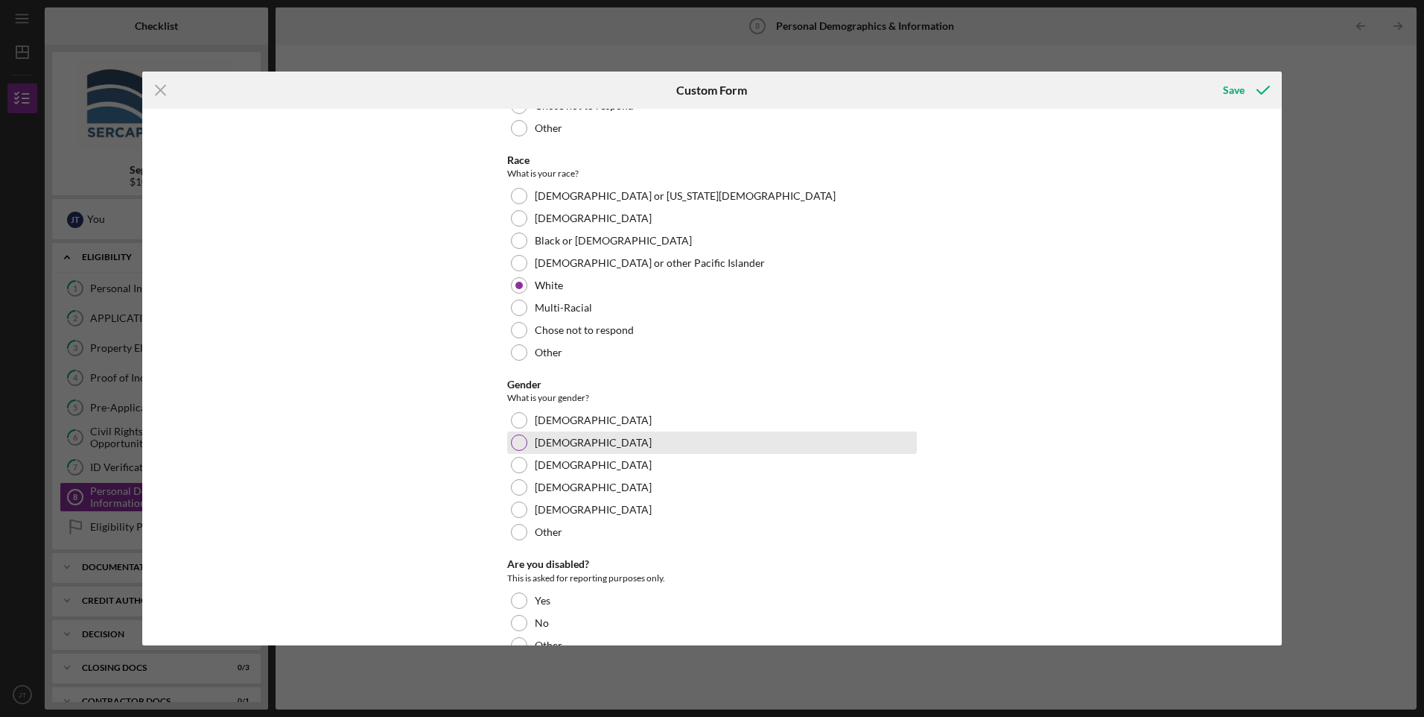
click at [524, 441] on div at bounding box center [519, 442] width 16 height 16
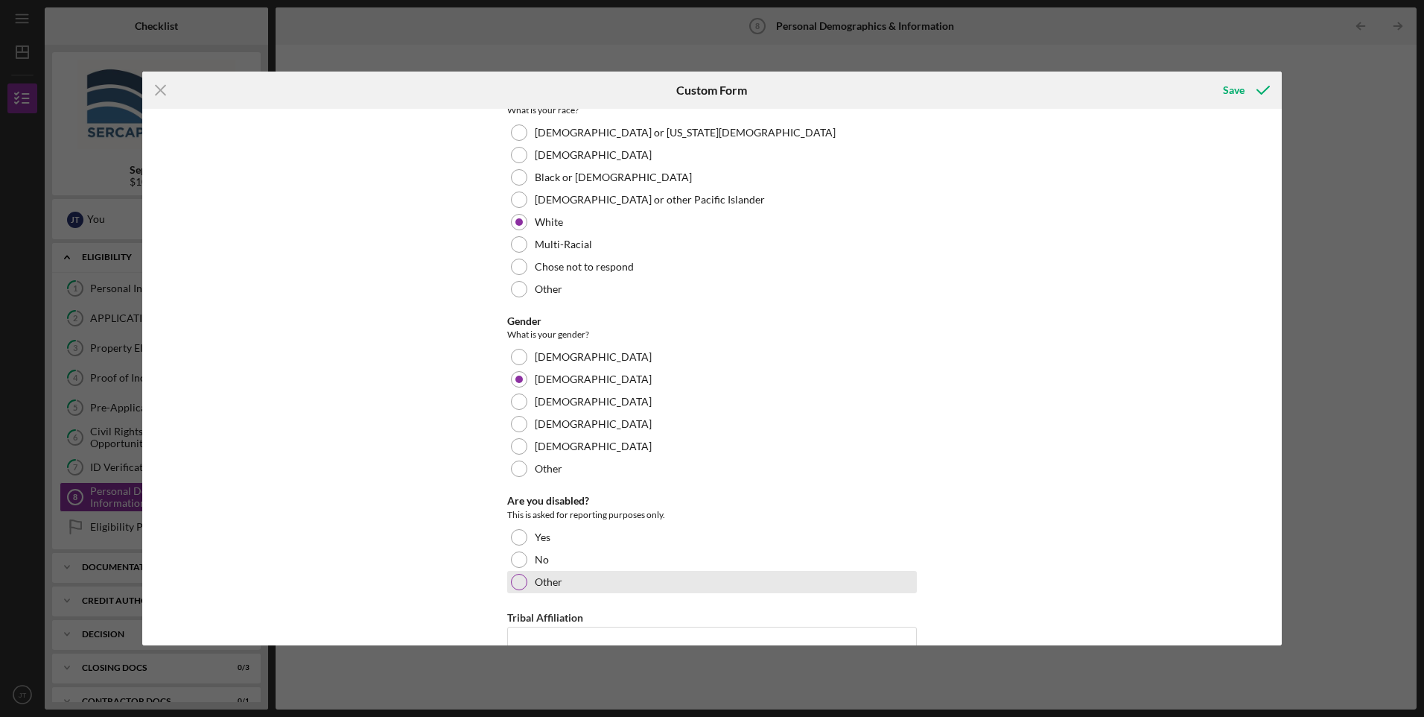
scroll to position [298, 0]
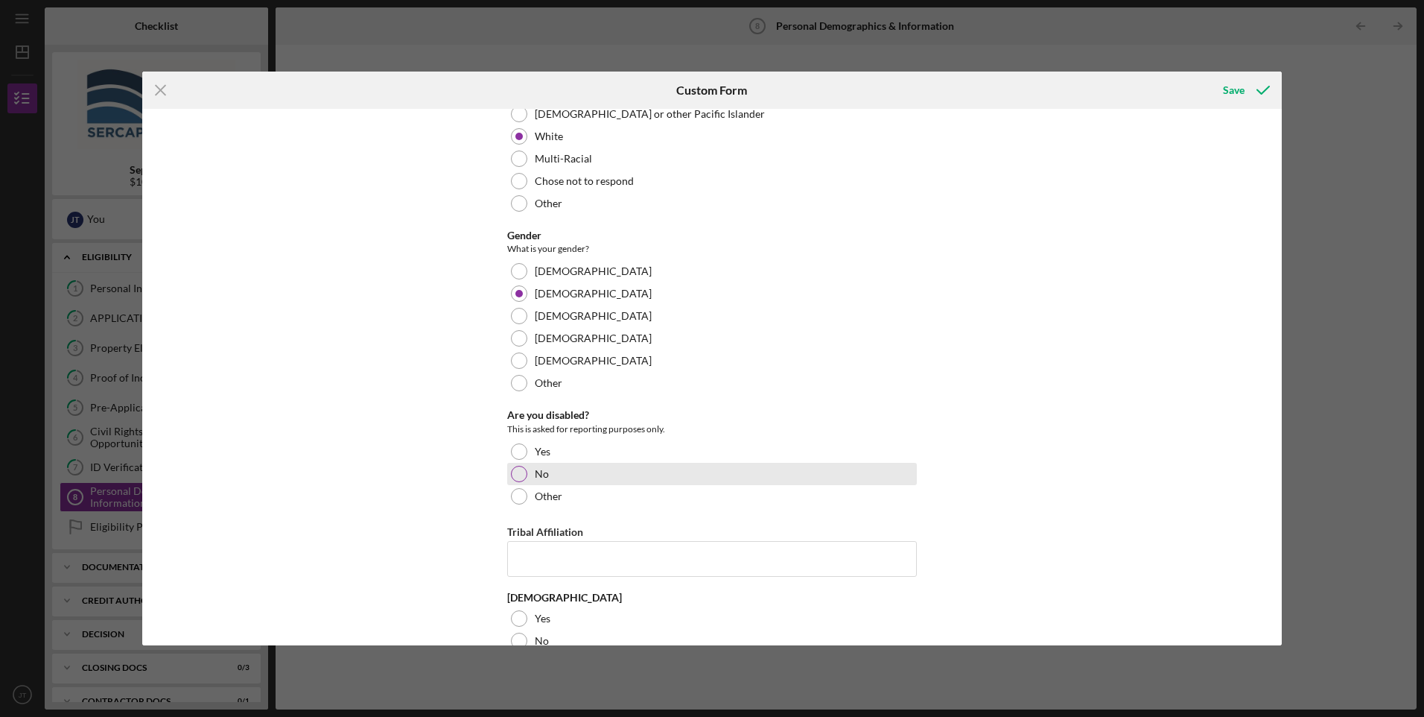
click at [527, 474] on div "No" at bounding box center [712, 474] width 410 height 22
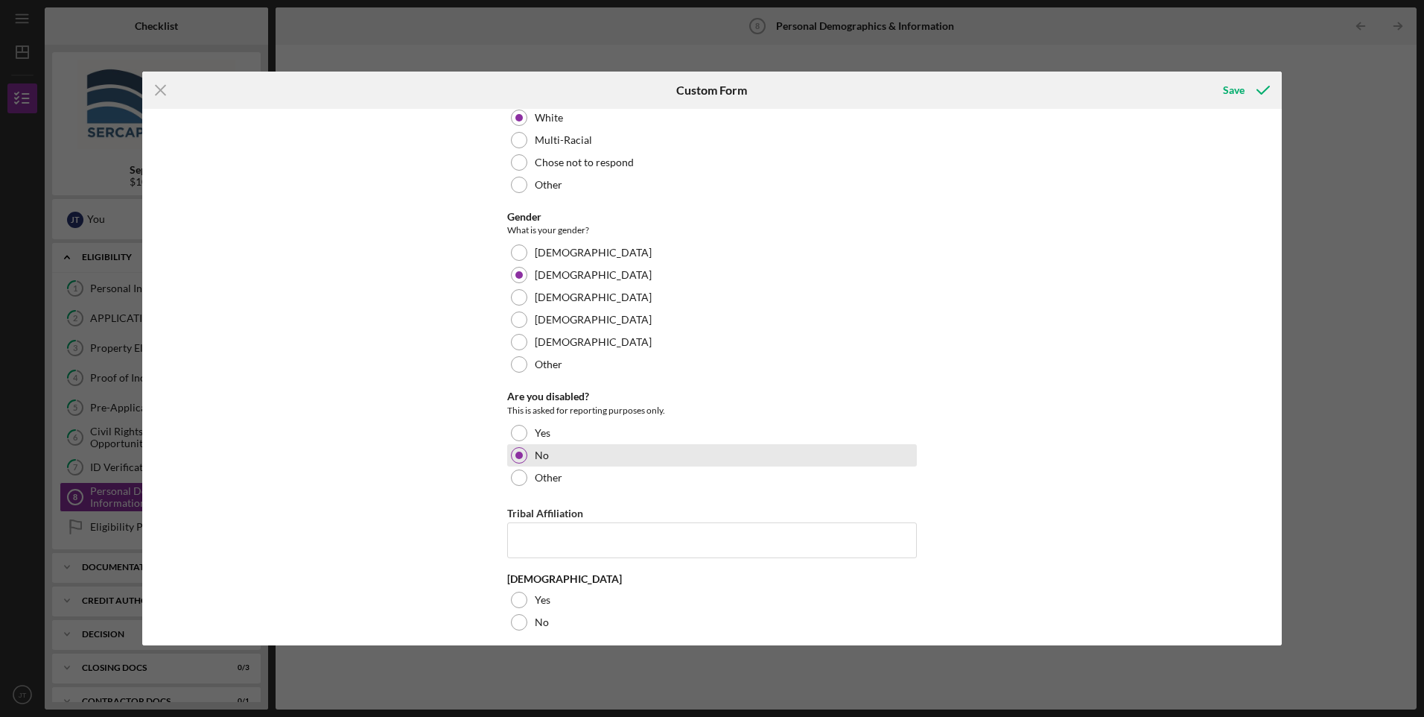
scroll to position [327, 0]
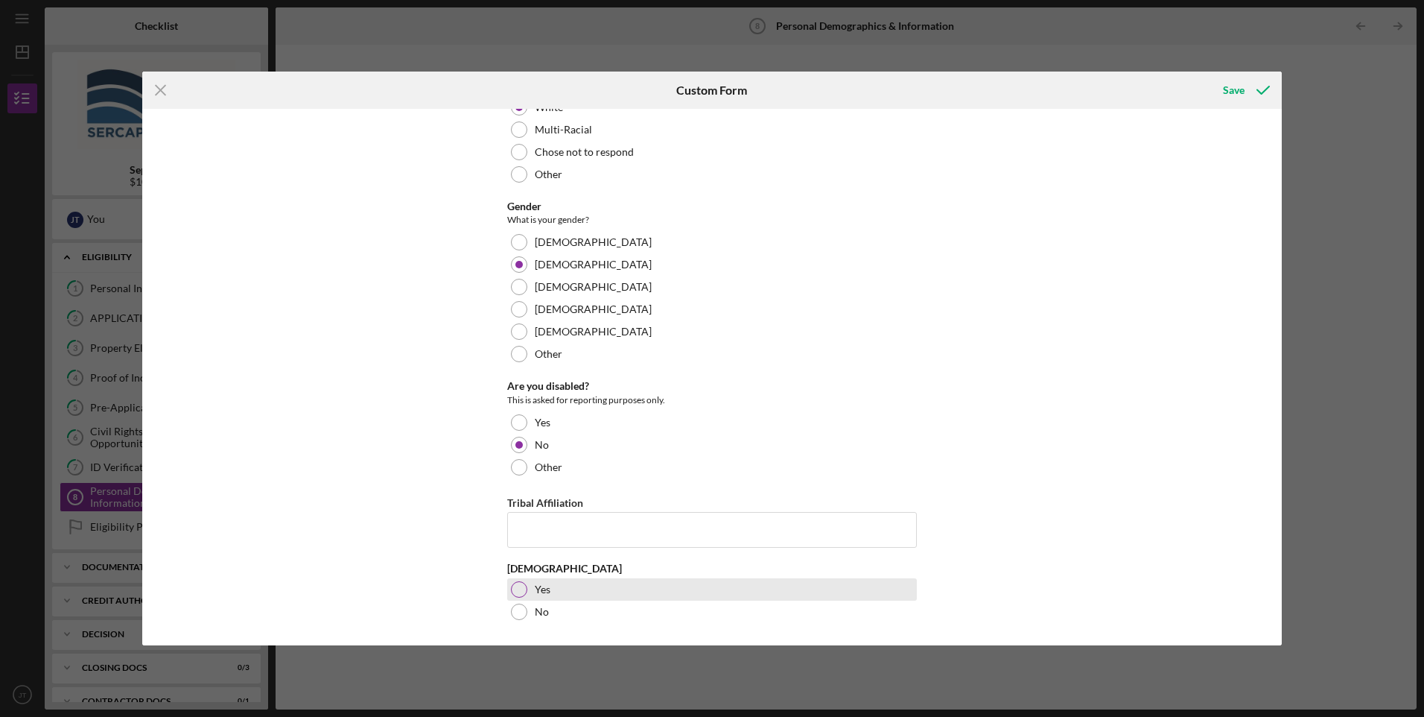
click at [519, 590] on div at bounding box center [519, 589] width 16 height 16
click at [1248, 94] on icon "submit" at bounding box center [1263, 90] width 37 height 37
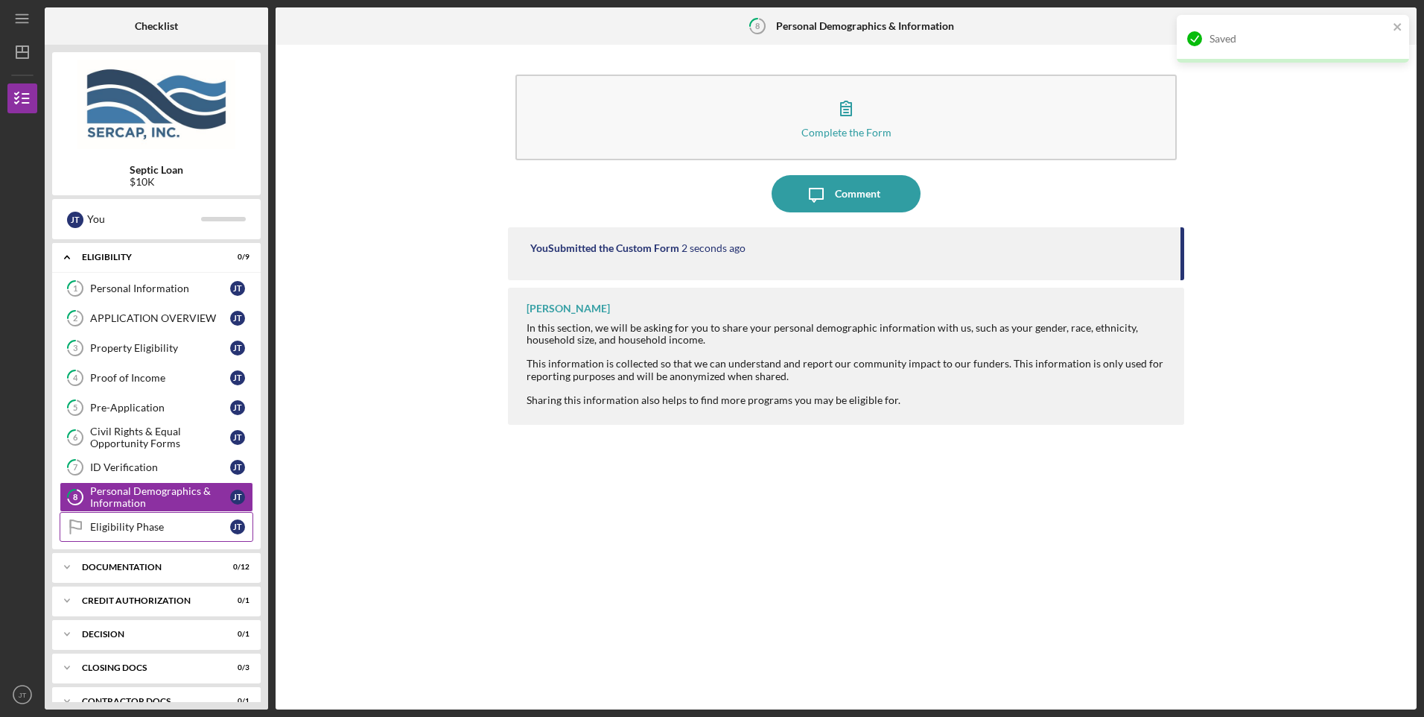
click at [133, 521] on div "Eligibility Phase" at bounding box center [160, 527] width 140 height 12
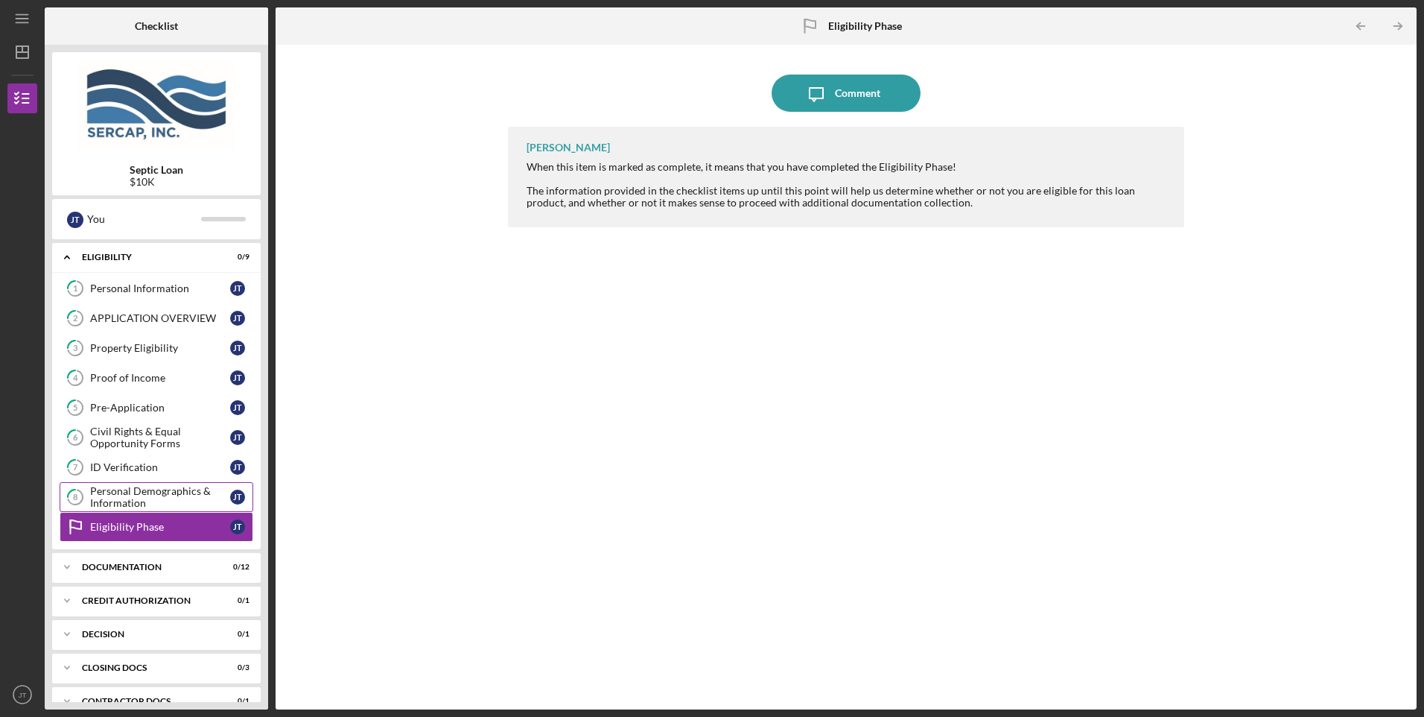
scroll to position [56, 0]
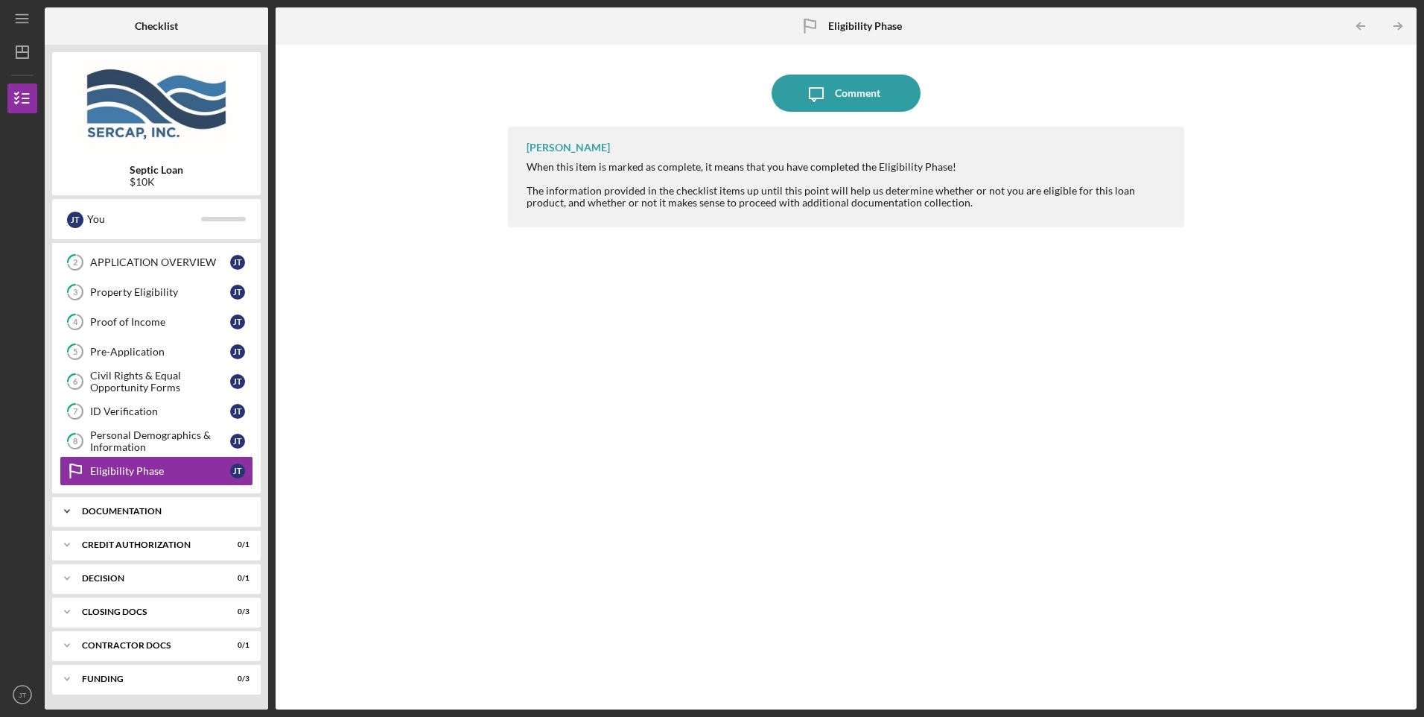
click at [104, 512] on div "Documentation" at bounding box center [162, 511] width 160 height 9
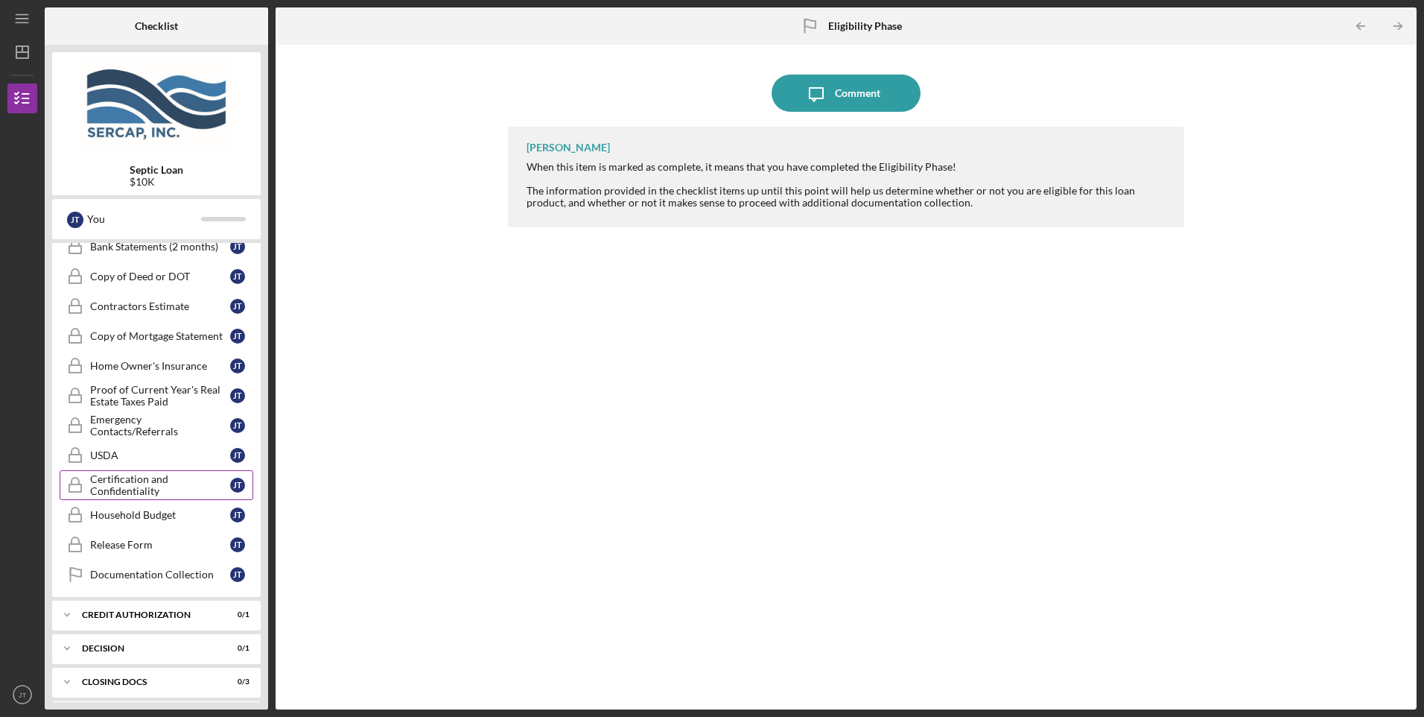
scroll to position [422, 0]
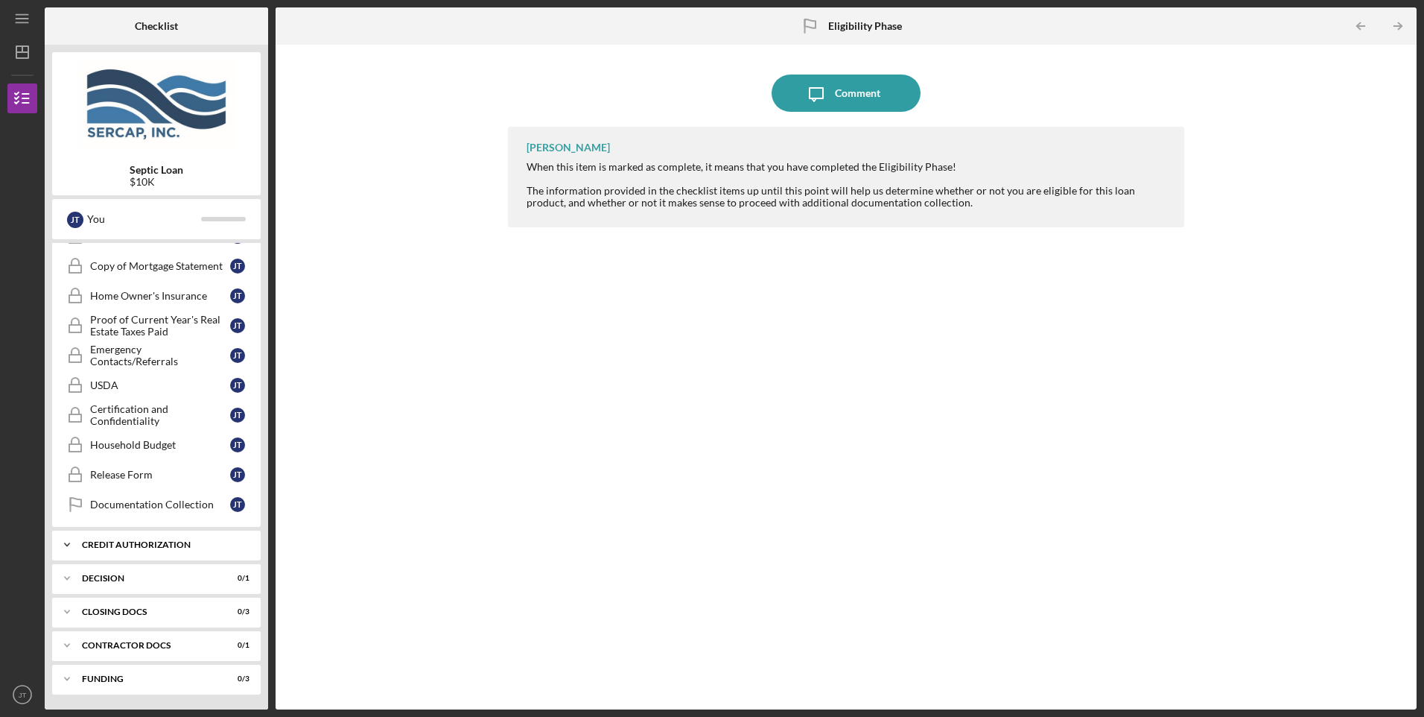
click at [130, 548] on div "CREDIT AUTHORIZATION" at bounding box center [162, 544] width 160 height 9
click at [141, 615] on div "Decision" at bounding box center [162, 616] width 160 height 9
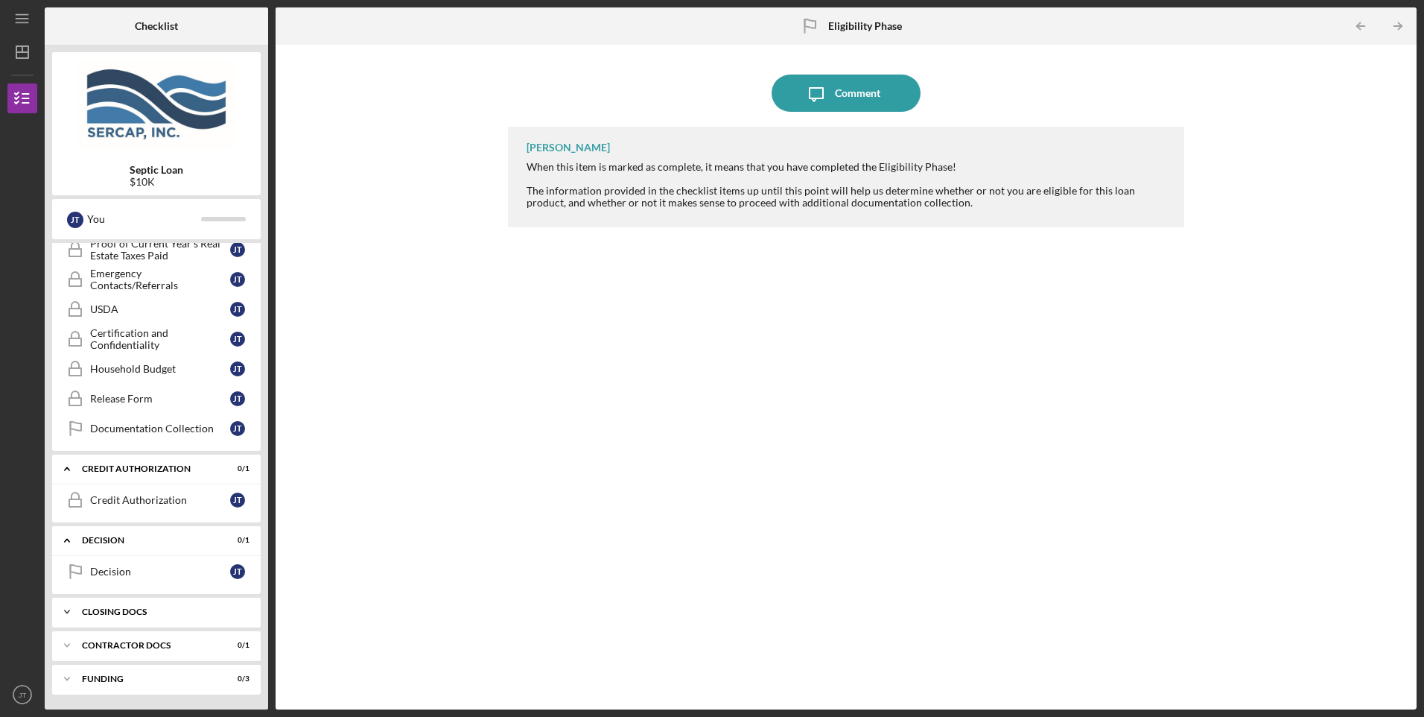
click at [108, 618] on div "Icon/Expander CLOSING DOCS 0 / 3" at bounding box center [156, 612] width 209 height 30
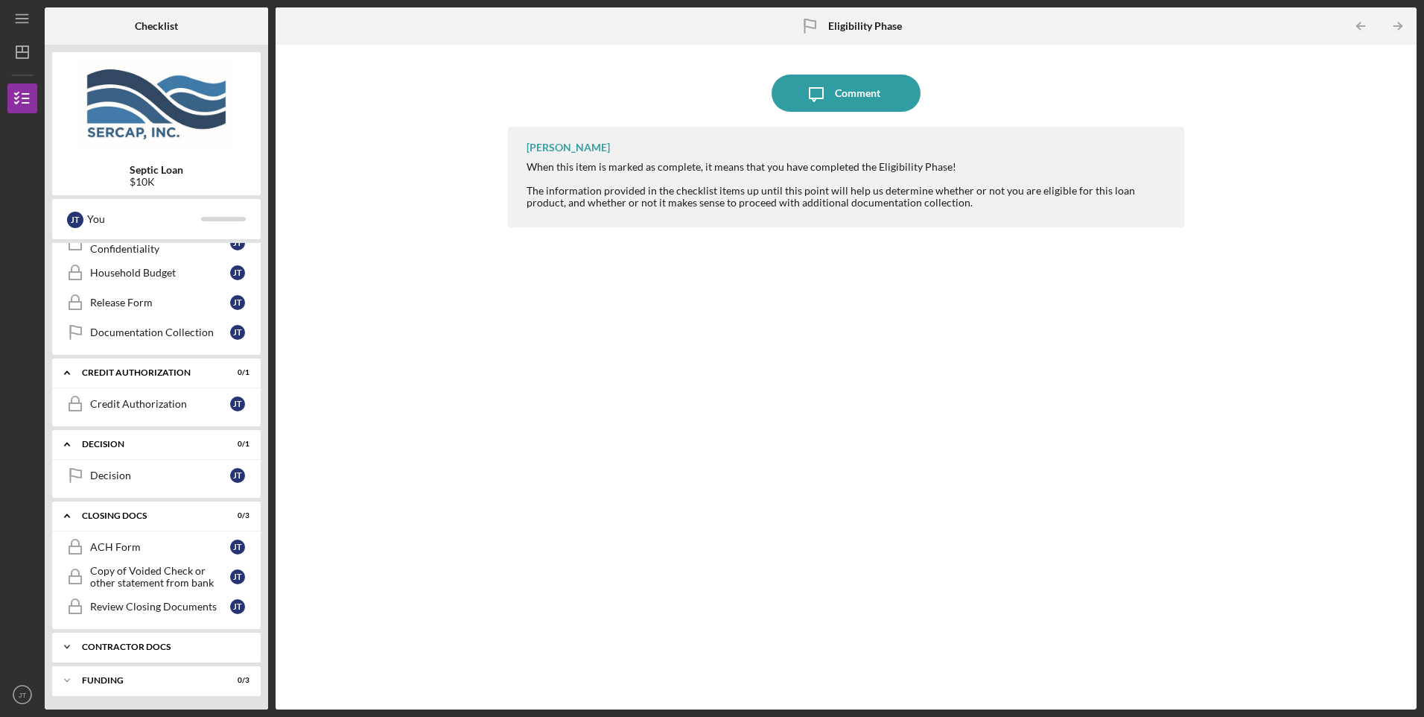
scroll to position [595, 0]
click at [105, 647] on div "Contractor Docs" at bounding box center [162, 645] width 160 height 9
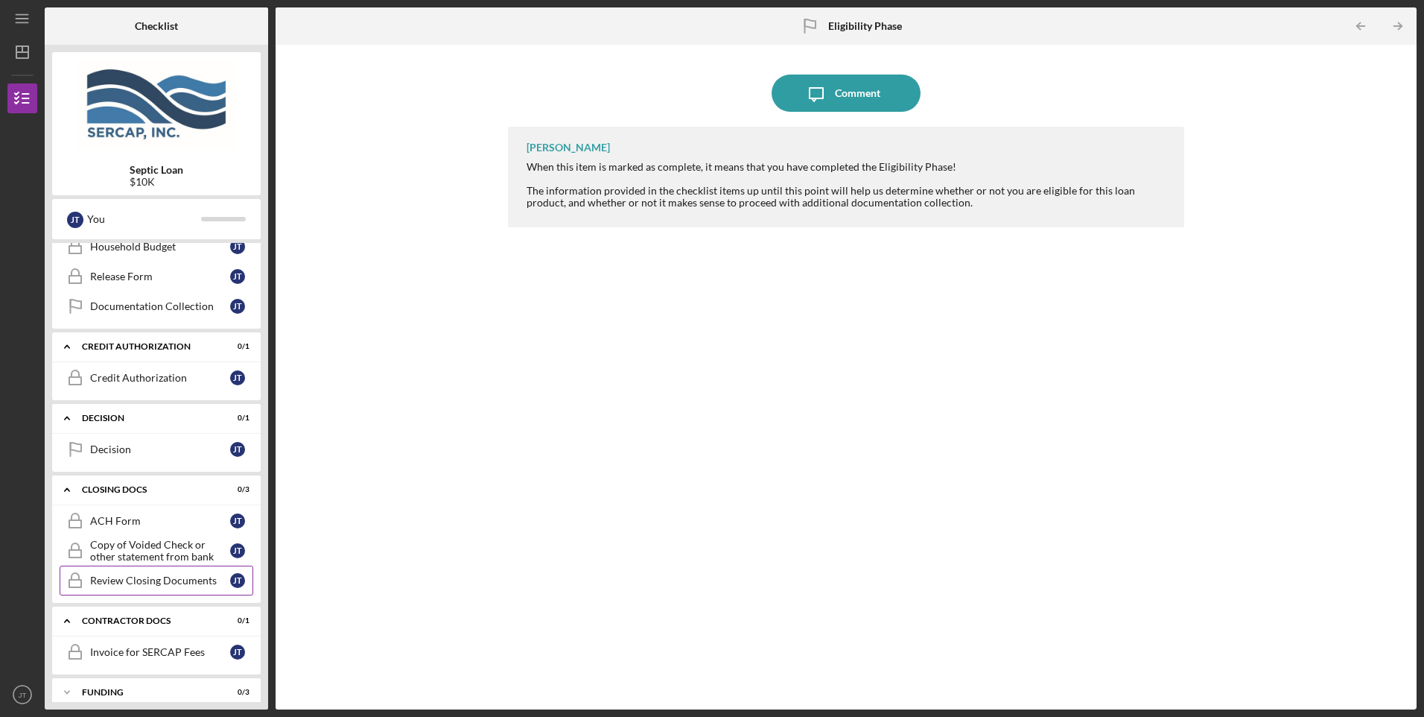
scroll to position [633, 0]
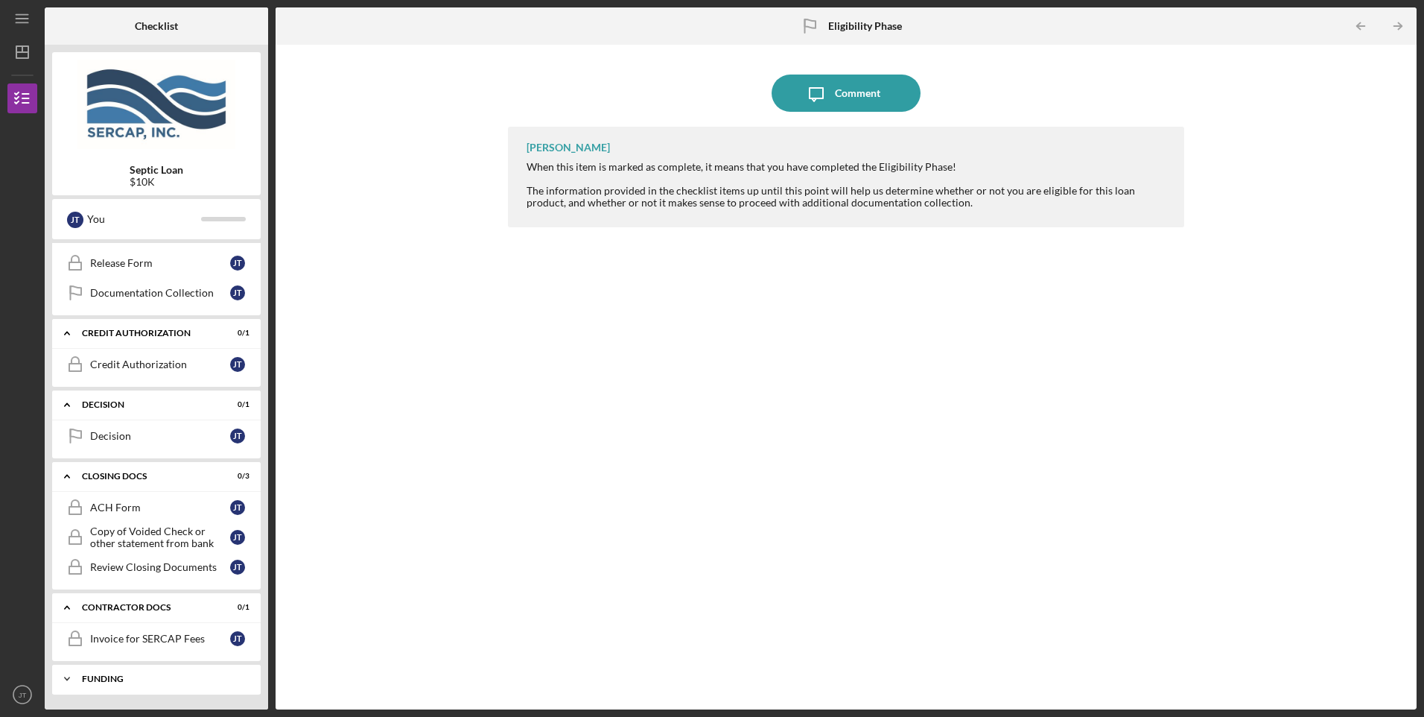
click at [104, 680] on div "Funding" at bounding box center [162, 678] width 160 height 9
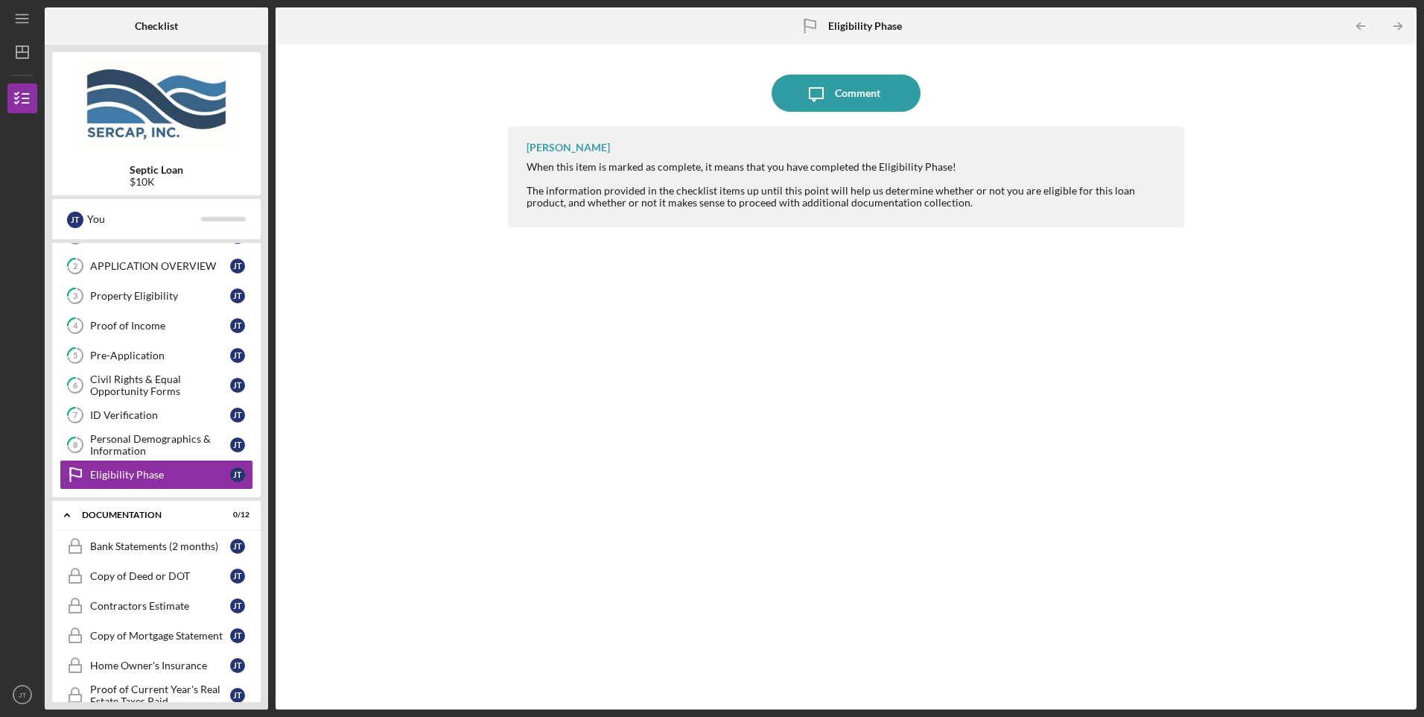
scroll to position [0, 0]
